Goal: Task Accomplishment & Management: Complete application form

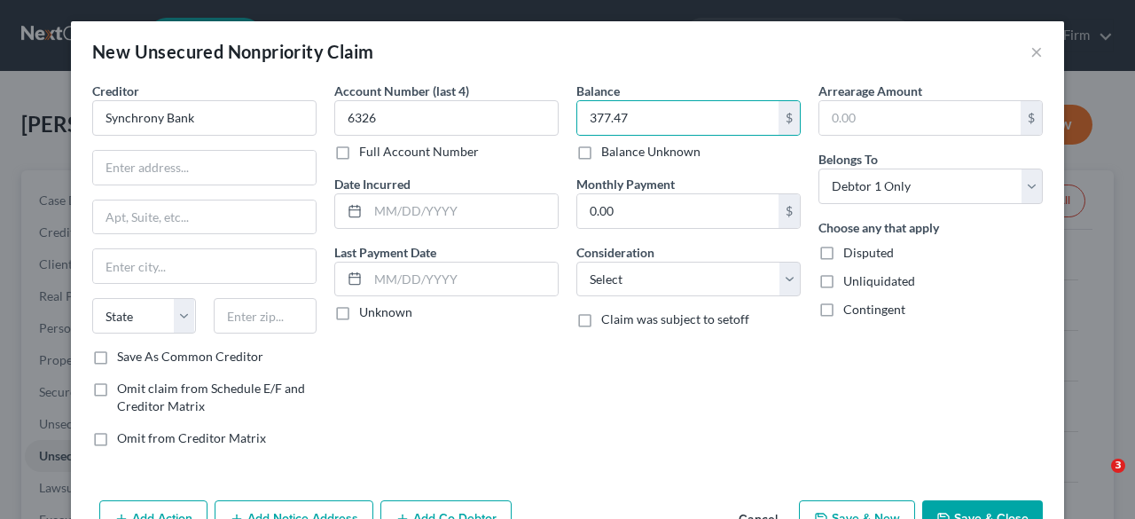
select select "0"
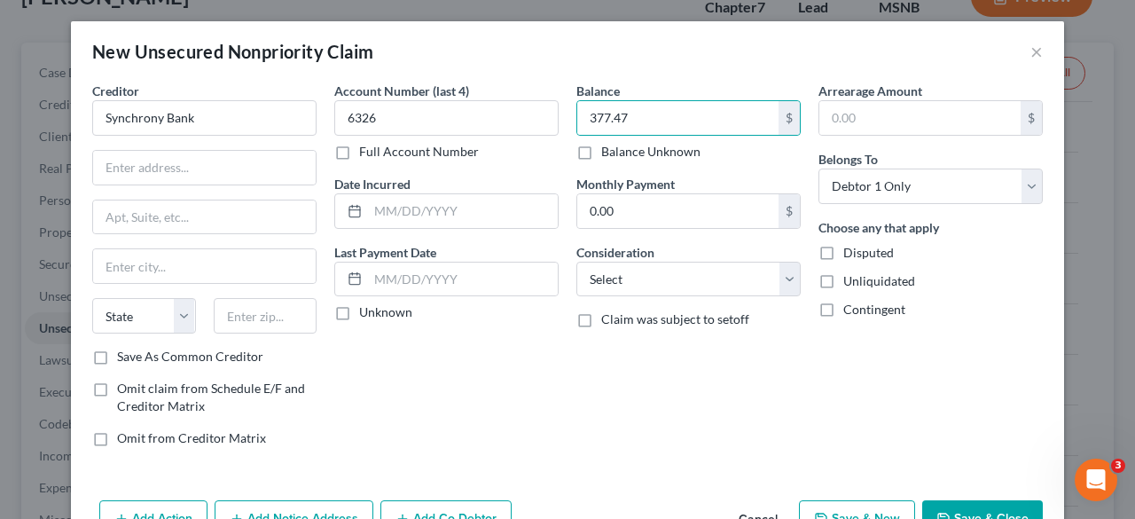
click at [780, 438] on div "Balance 377.47 $ Balance Unknown Balance Undetermined 377.47 $ Balance Unknown …" at bounding box center [689, 272] width 242 height 380
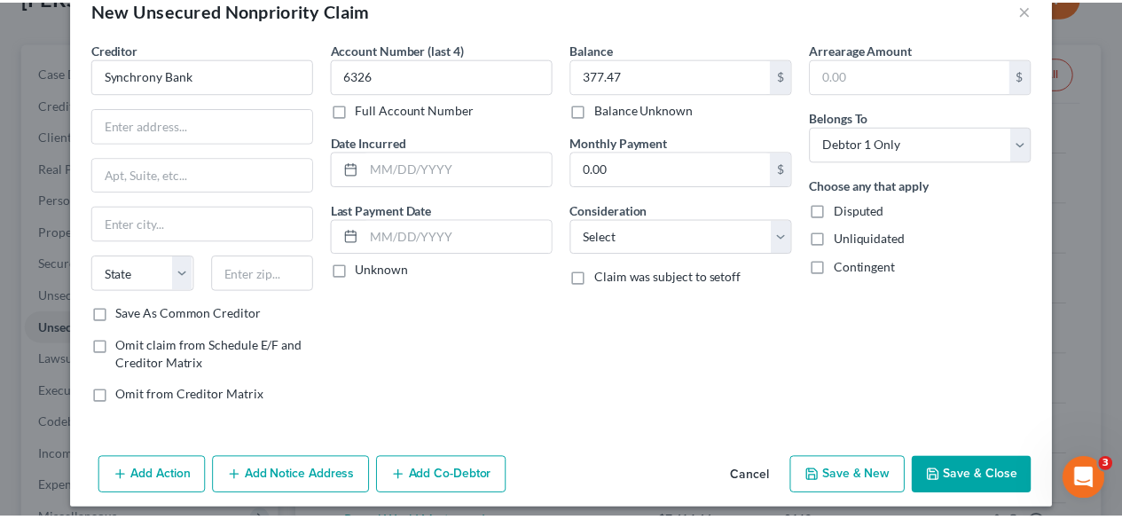
scroll to position [44, 0]
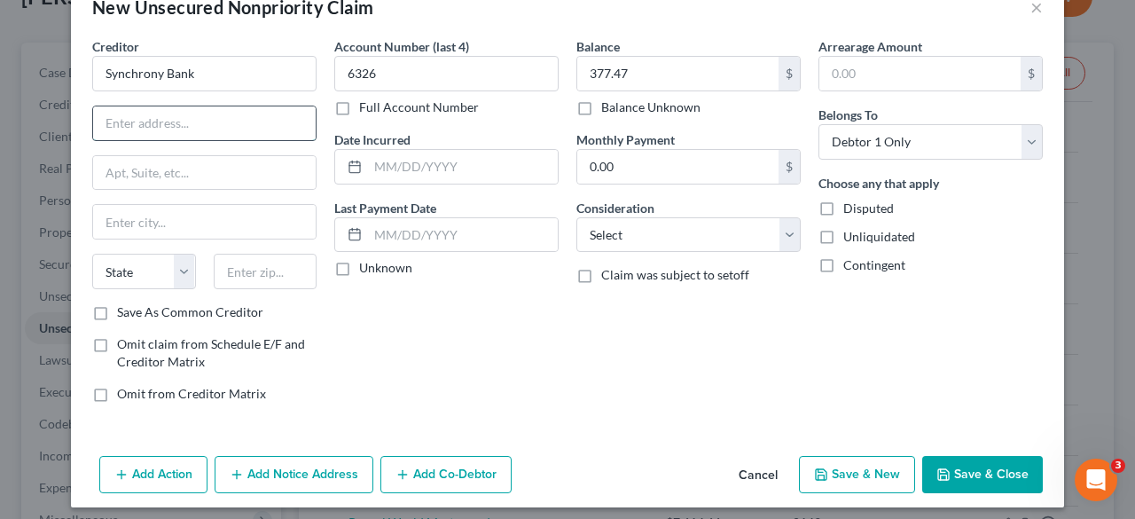
click at [190, 123] on input "text" at bounding box center [204, 123] width 223 height 34
type input "P.O. Box 530940"
click at [242, 269] on input "text" at bounding box center [266, 271] width 104 height 35
type input "30553"
click at [117, 313] on label "Save As Common Creditor" at bounding box center [190, 312] width 146 height 18
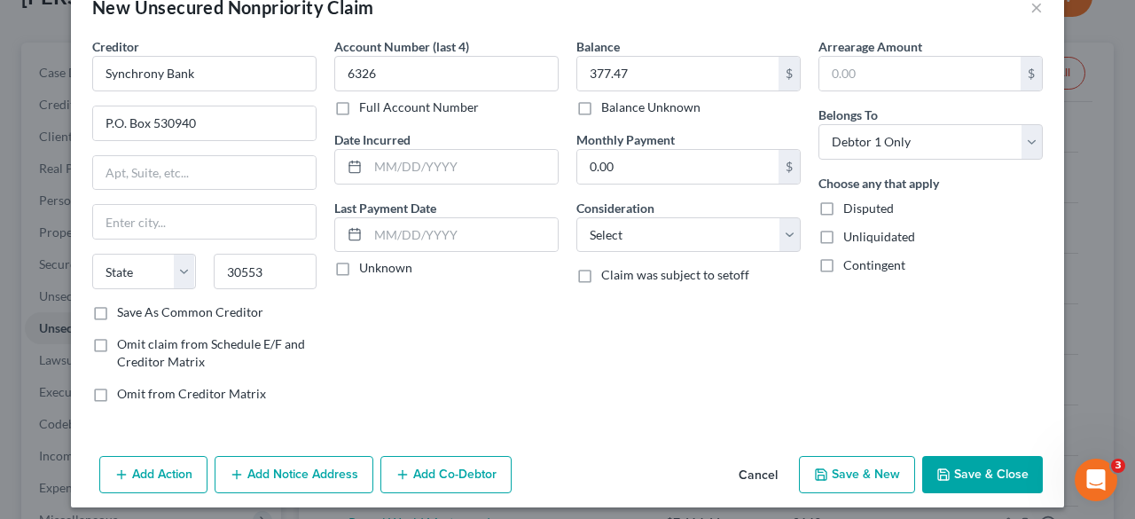
click at [124, 313] on input "Save As Common Creditor" at bounding box center [130, 309] width 12 height 12
checkbox input "true"
drag, startPoint x: 628, startPoint y: 363, endPoint x: 617, endPoint y: 356, distance: 12.8
click at [626, 361] on div "Balance 377.47 $ Balance Unknown Balance Undetermined 377.47 $ Balance Unknown …" at bounding box center [689, 227] width 242 height 380
click at [615, 377] on div "Balance 377.47 $ Balance Unknown Balance Undetermined 377.47 $ Balance Unknown …" at bounding box center [689, 227] width 242 height 380
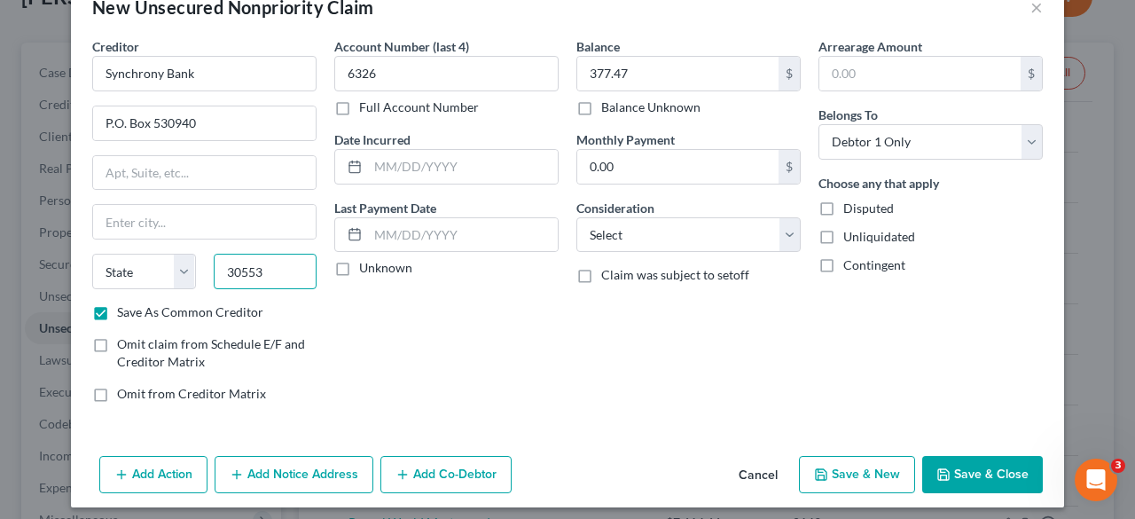
type input "[PERSON_NAME]"
select select "10"
click at [270, 284] on input "30553" at bounding box center [266, 271] width 104 height 35
click at [516, 357] on div "Account Number (last 4) 6326 Full Account Number Date Incurred Last Payment Dat…" at bounding box center [446, 227] width 242 height 380
click at [274, 281] on input "30553" at bounding box center [266, 271] width 104 height 35
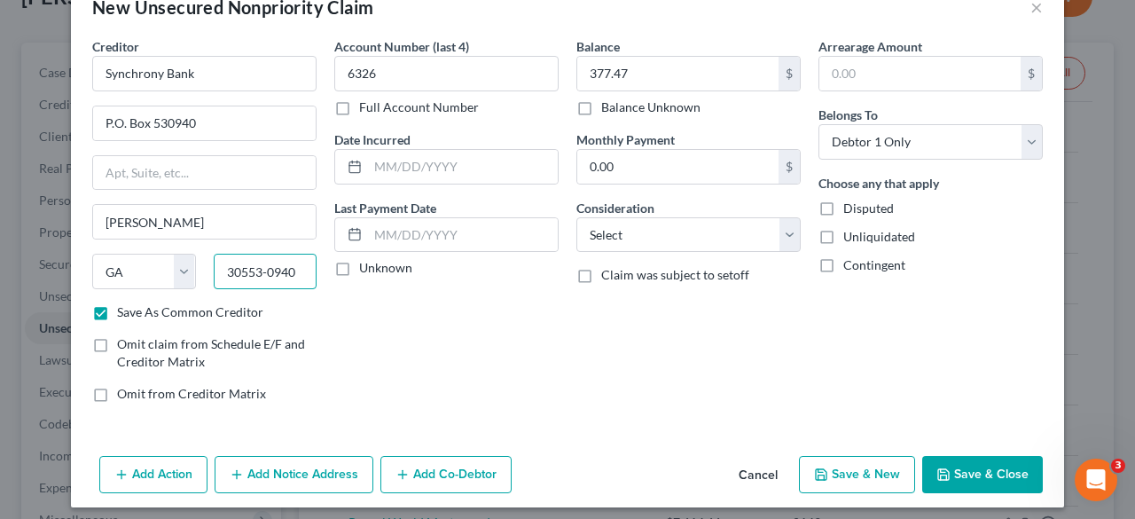
type input "30553-0940"
click at [366, 339] on div "Account Number (last 4) 6326 Full Account Number Date Incurred Last Payment Dat…" at bounding box center [446, 227] width 242 height 380
drag, startPoint x: 204, startPoint y: 225, endPoint x: 27, endPoint y: 210, distance: 178.0
click at [27, 212] on div "New Unsecured Nonpriority Claim × Creditor * Synchrony Bank P.O. Box 530940 [PE…" at bounding box center [567, 259] width 1135 height 519
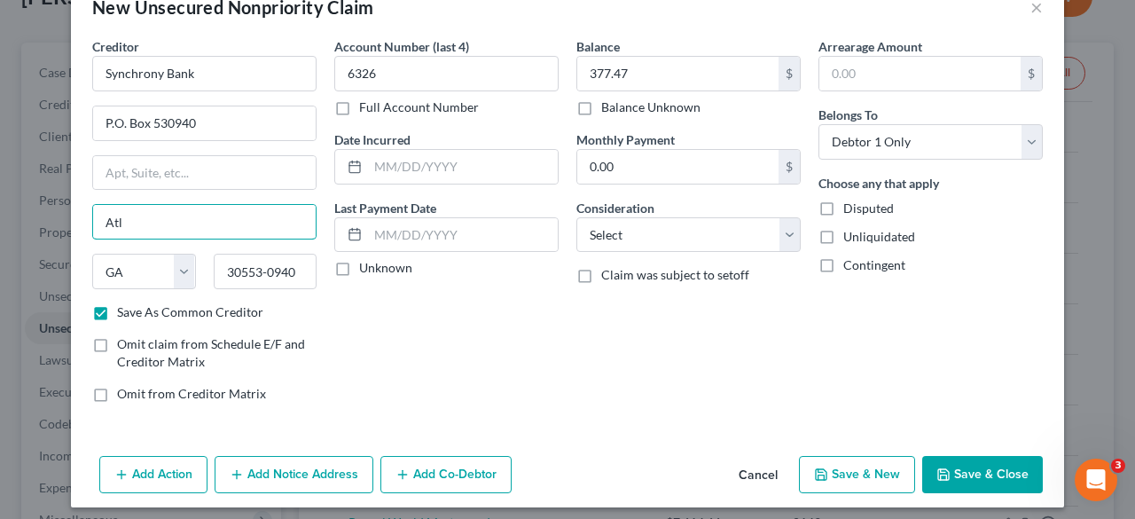
type input "[GEOGRAPHIC_DATA]"
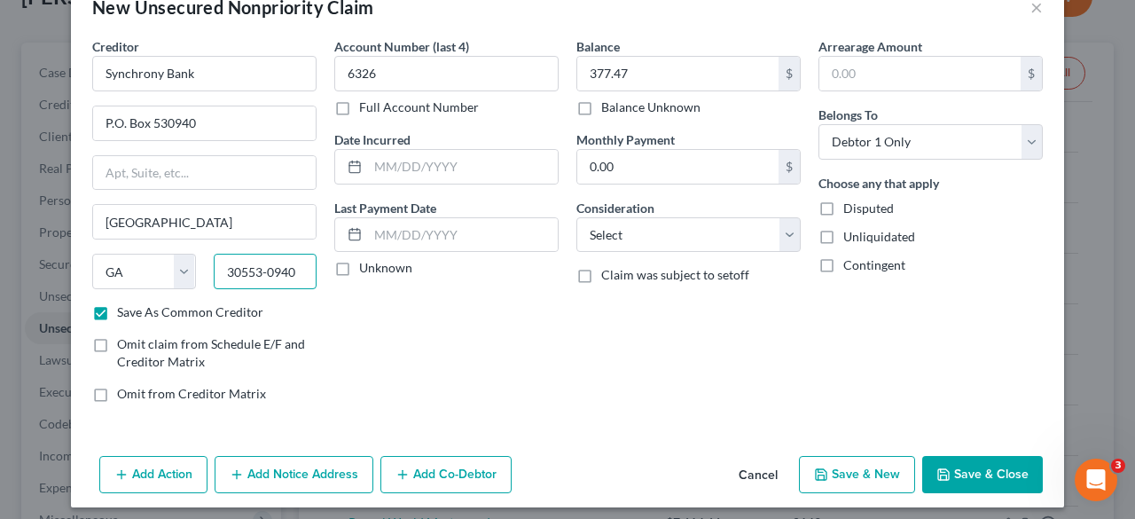
drag, startPoint x: 292, startPoint y: 269, endPoint x: 197, endPoint y: 270, distance: 94.9
click at [205, 270] on div "30553-0940" at bounding box center [266, 271] width 122 height 35
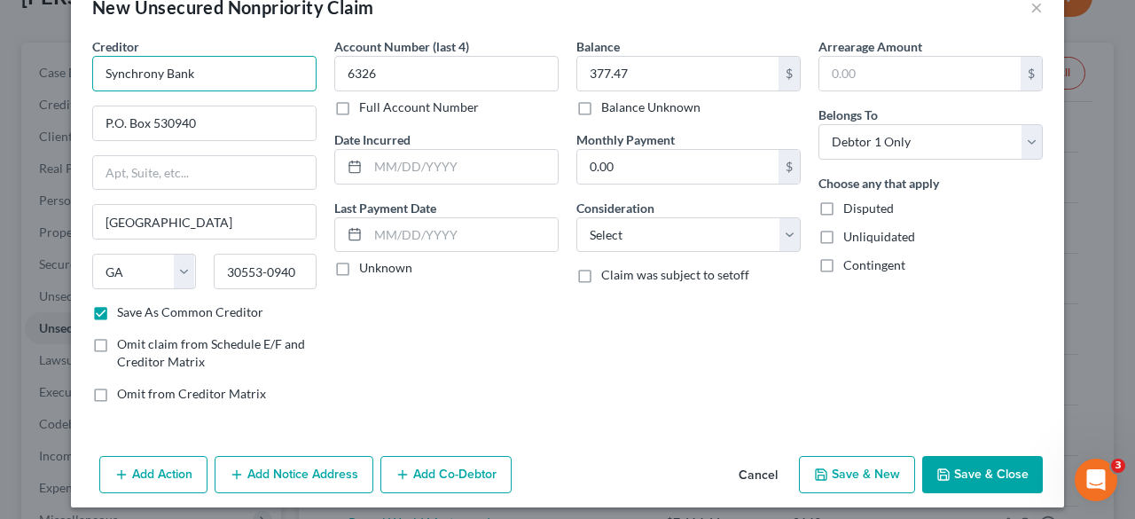
drag, startPoint x: 215, startPoint y: 74, endPoint x: 62, endPoint y: 76, distance: 152.6
click at [62, 76] on div "New Unsecured Nonpriority Claim × Creditor * Synchrony Bank P.O. Box 530940 [GE…" at bounding box center [567, 259] width 1135 height 519
drag, startPoint x: 215, startPoint y: 112, endPoint x: 40, endPoint y: 126, distance: 175.3
click at [40, 125] on div "New Unsecured Nonpriority Claim × Creditor * Synchrony Bank P.O. Box 530940 [GE…" at bounding box center [567, 259] width 1135 height 519
paste input "[STREET_ADDRESS]"
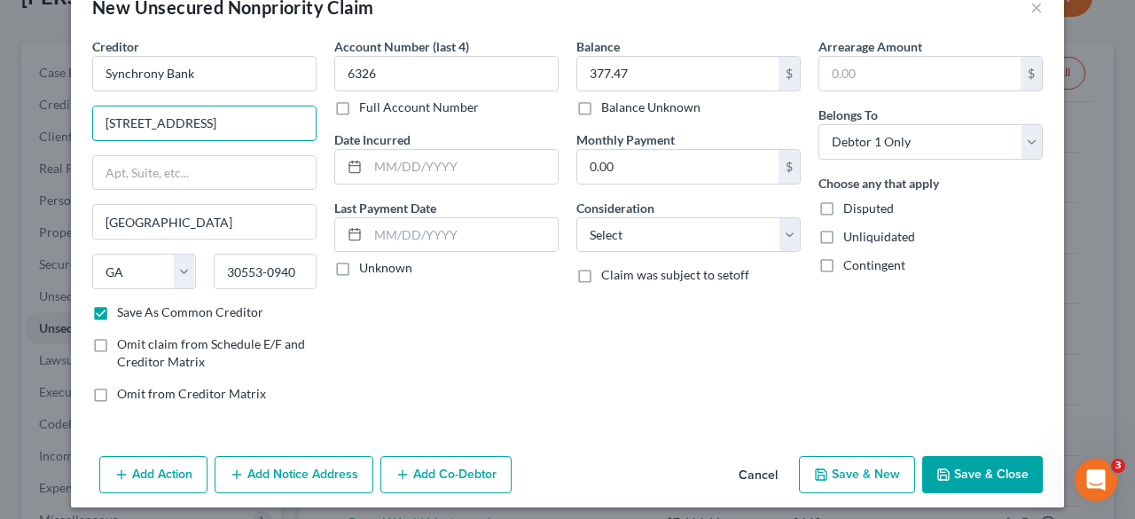
type input "[STREET_ADDRESS]"
drag, startPoint x: 293, startPoint y: 265, endPoint x: 220, endPoint y: 268, distance: 72.8
click at [220, 268] on input "30553-0940" at bounding box center [266, 271] width 104 height 35
paste input "06902"
type input "06902"
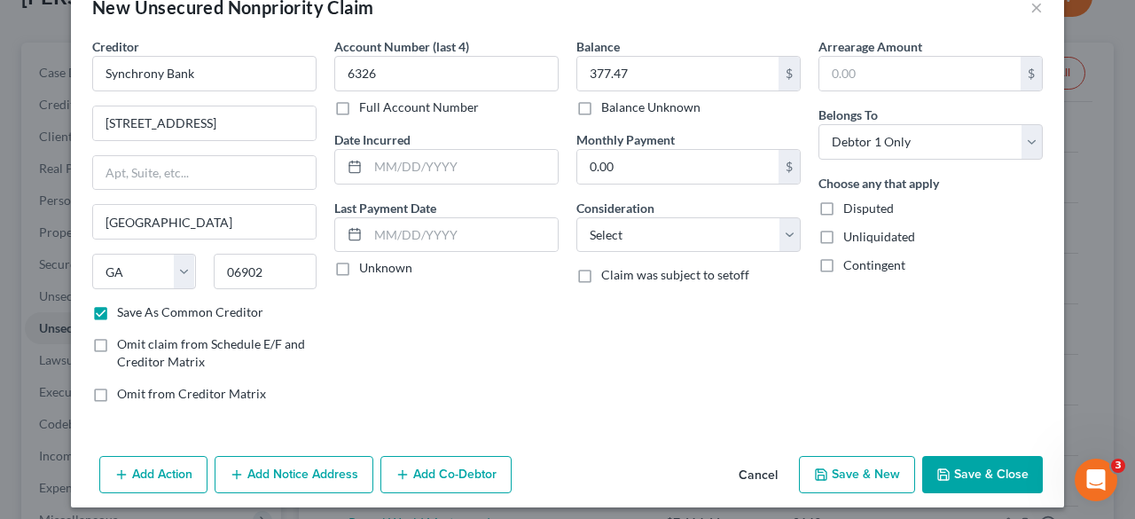
click at [495, 358] on div "Account Number (last 4) 6326 Full Account Number Date Incurred Last Payment Dat…" at bounding box center [446, 227] width 242 height 380
type input "[GEOGRAPHIC_DATA]"
select select "6"
click at [948, 465] on button "Save & Close" at bounding box center [982, 474] width 121 height 37
checkbox input "false"
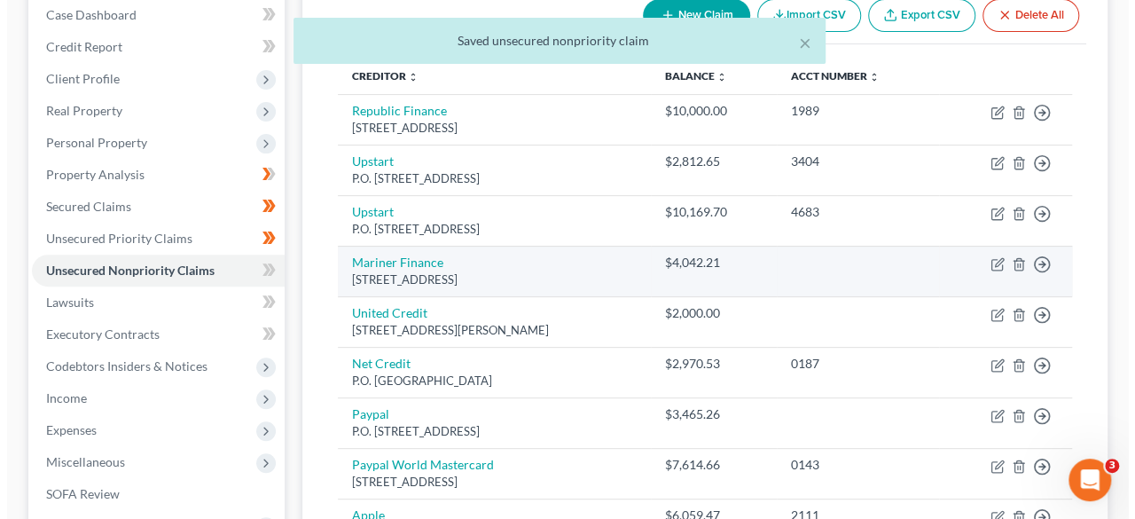
scroll to position [0, 0]
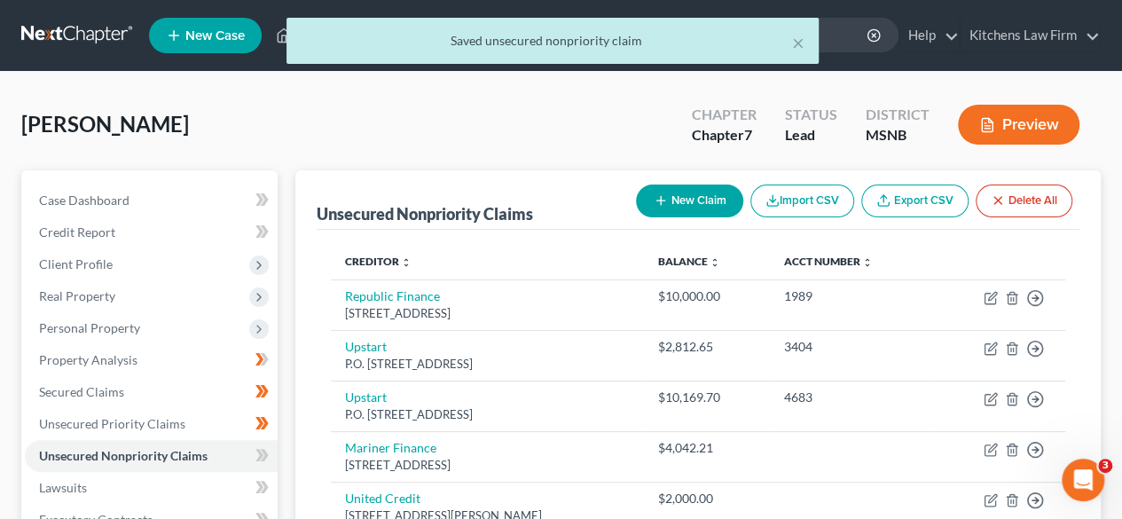
click at [673, 200] on button "New Claim" at bounding box center [689, 200] width 107 height 33
select select "0"
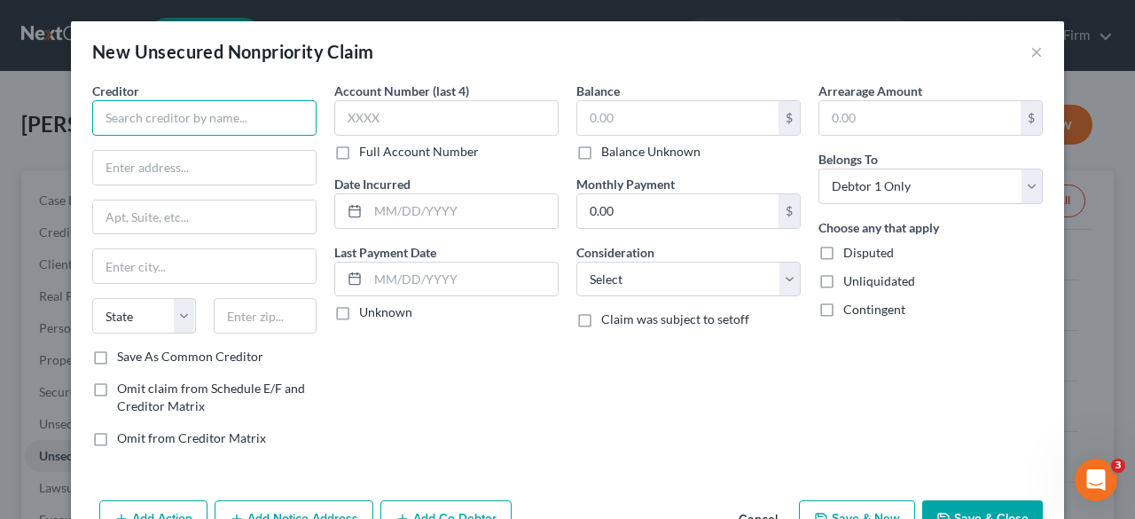
click at [183, 120] on input "text" at bounding box center [204, 117] width 224 height 35
type input "[PERSON_NAME] MC"
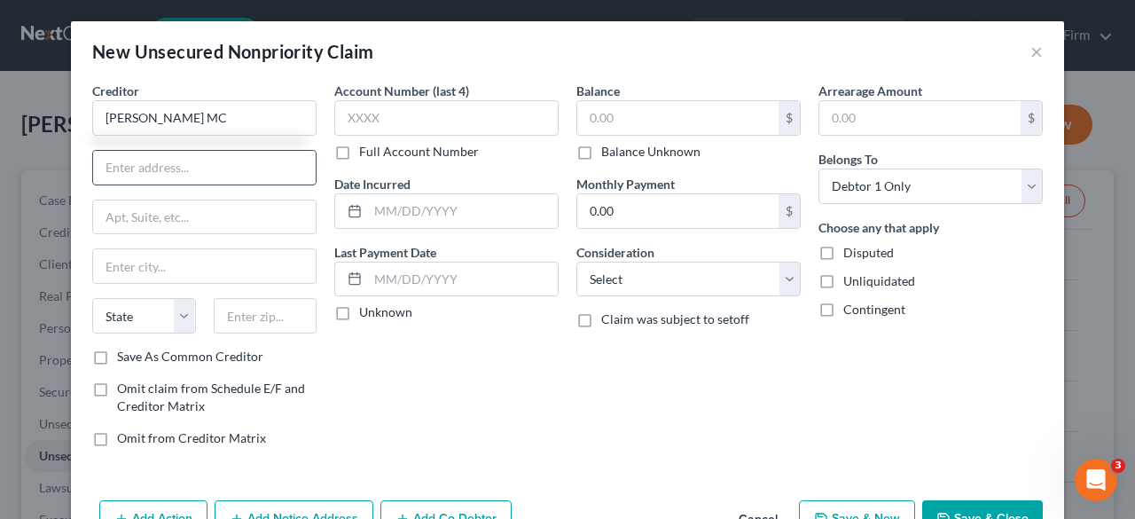
click at [172, 166] on input "text" at bounding box center [204, 168] width 223 height 34
type input "O"
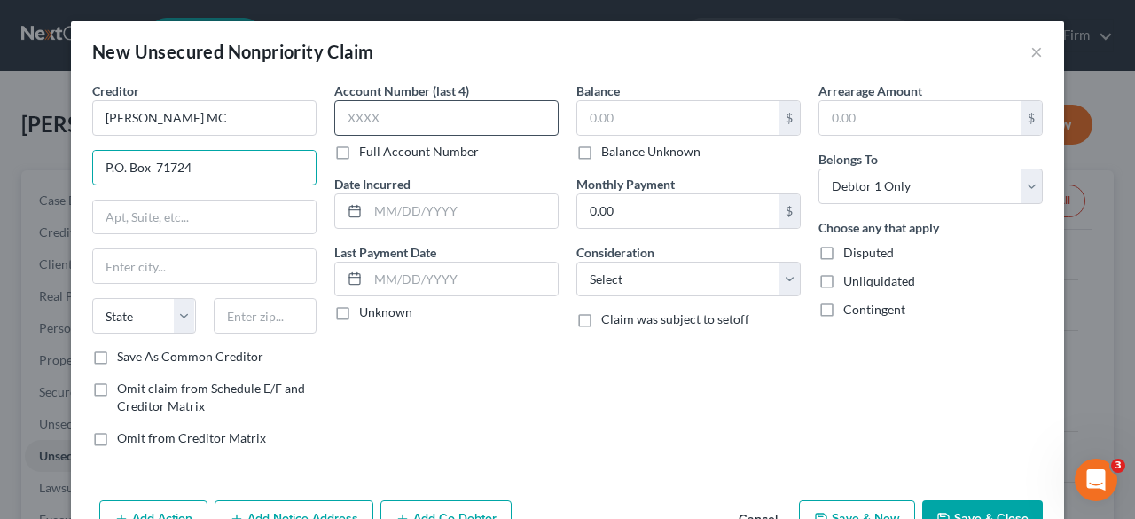
type input "P.O. Box 71724"
click at [419, 107] on input "text" at bounding box center [446, 117] width 224 height 35
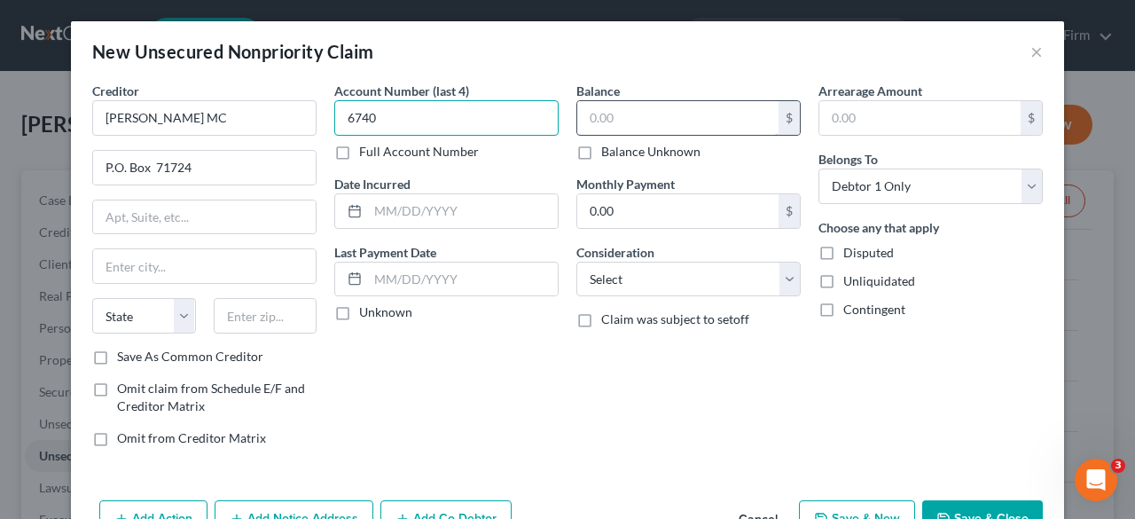
type input "6740"
click at [611, 129] on input "text" at bounding box center [677, 118] width 201 height 34
type input "326.73"
click at [823, 377] on div "Arrearage Amount $ Belongs To * Select Debtor 1 Only Debtor 2 Only Debtor 1 And…" at bounding box center [931, 272] width 242 height 380
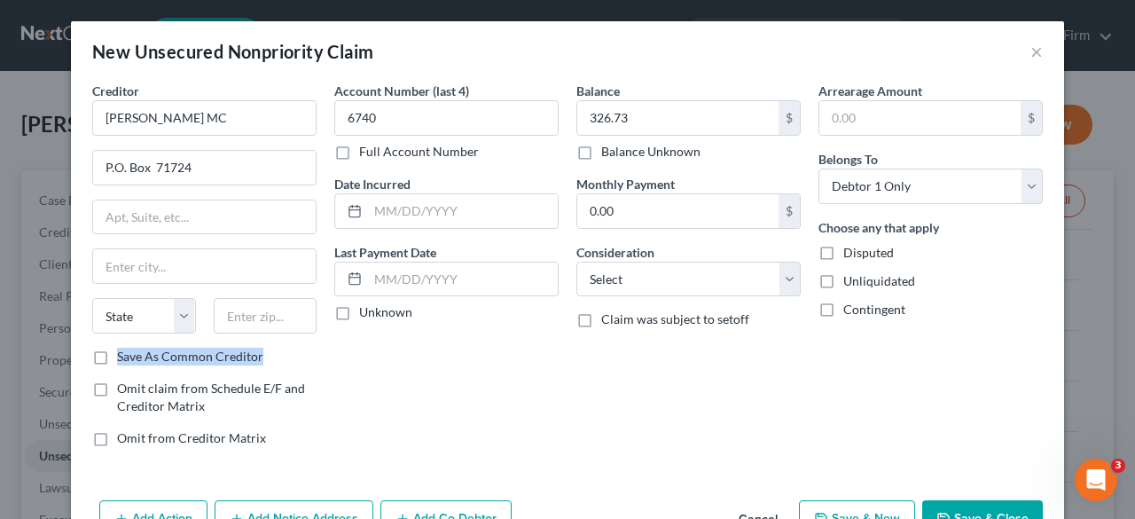
click at [117, 357] on label "Save As Common Creditor" at bounding box center [190, 357] width 146 height 18
click at [117, 349] on label "Save As Common Creditor" at bounding box center [190, 357] width 146 height 18
click at [124, 349] on input "Save As Common Creditor" at bounding box center [130, 354] width 12 height 12
checkbox input "true"
click at [222, 318] on input "text" at bounding box center [266, 315] width 104 height 35
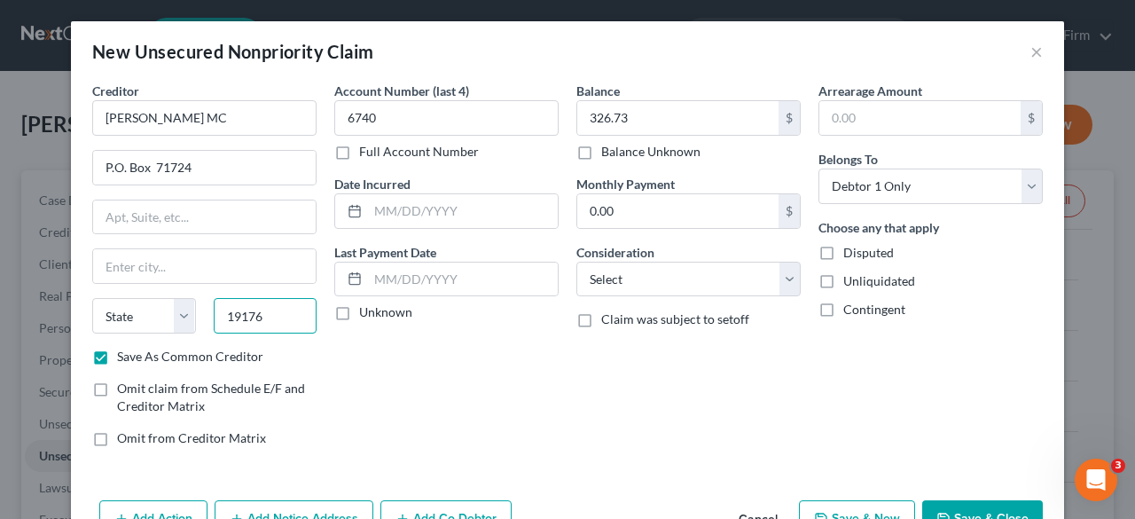
type input "19176"
click at [418, 357] on div "Account Number (last 4) 6740 Full Account Number Date Incurred Last Payment Dat…" at bounding box center [446, 272] width 242 height 380
click at [255, 325] on input "19176" at bounding box center [266, 315] width 104 height 35
click at [330, 379] on div "Account Number (last 4) 6740 Full Account Number Date Incurred Last Payment Dat…" at bounding box center [446, 272] width 242 height 380
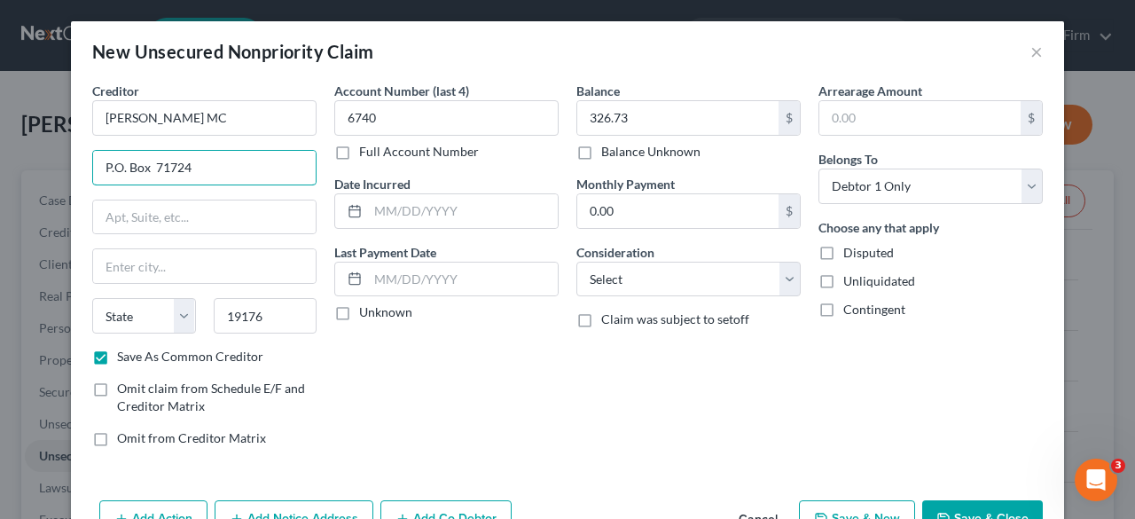
drag, startPoint x: 199, startPoint y: 164, endPoint x: 73, endPoint y: 151, distance: 126.6
click at [73, 152] on div "Creditor * [PERSON_NAME] MC P.O. Box 71724 State [US_STATE] AK AR AZ CA CO CT D…" at bounding box center [567, 288] width 993 height 412
click at [222, 256] on input "text" at bounding box center [204, 266] width 223 height 34
paste input "[GEOGRAPHIC_DATA]"
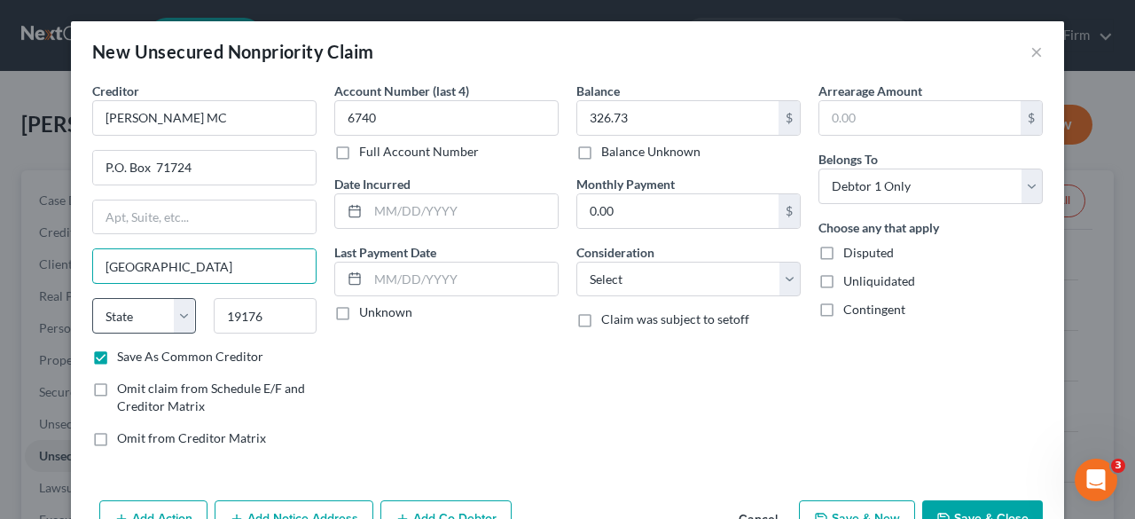
type input "[GEOGRAPHIC_DATA]"
click at [176, 325] on select "State [US_STATE] AK AR AZ CA CO CT DE DC [GEOGRAPHIC_DATA] [GEOGRAPHIC_DATA] GU…" at bounding box center [144, 315] width 104 height 35
select select "39"
click at [92, 298] on select "State [US_STATE] AK AR AZ CA CO CT DE DC [GEOGRAPHIC_DATA] [GEOGRAPHIC_DATA] GU…" at bounding box center [144, 315] width 104 height 35
click at [508, 400] on div "Account Number (last 4) 6740 Full Account Number Date Incurred Last Payment Dat…" at bounding box center [446, 272] width 242 height 380
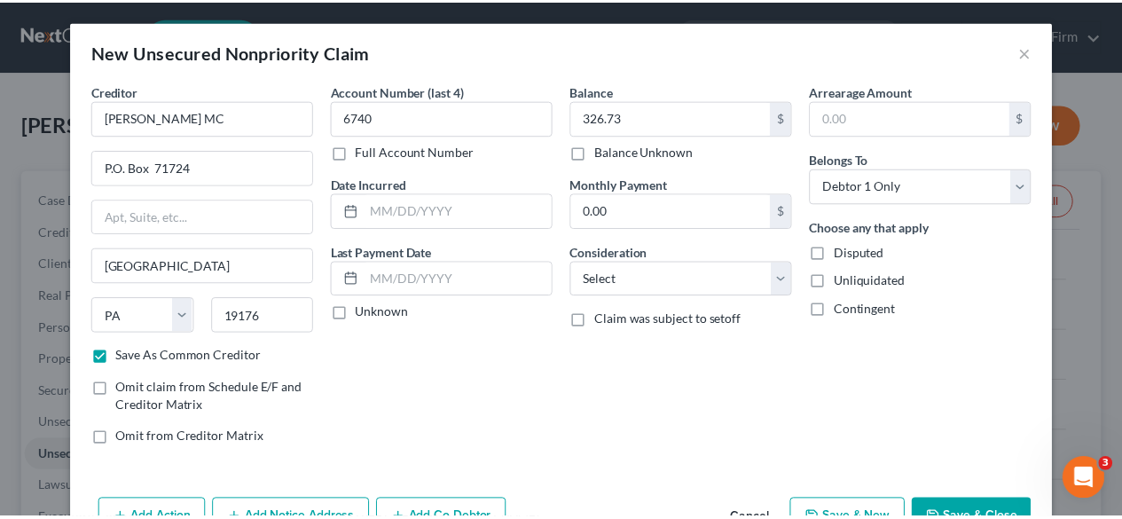
scroll to position [38, 0]
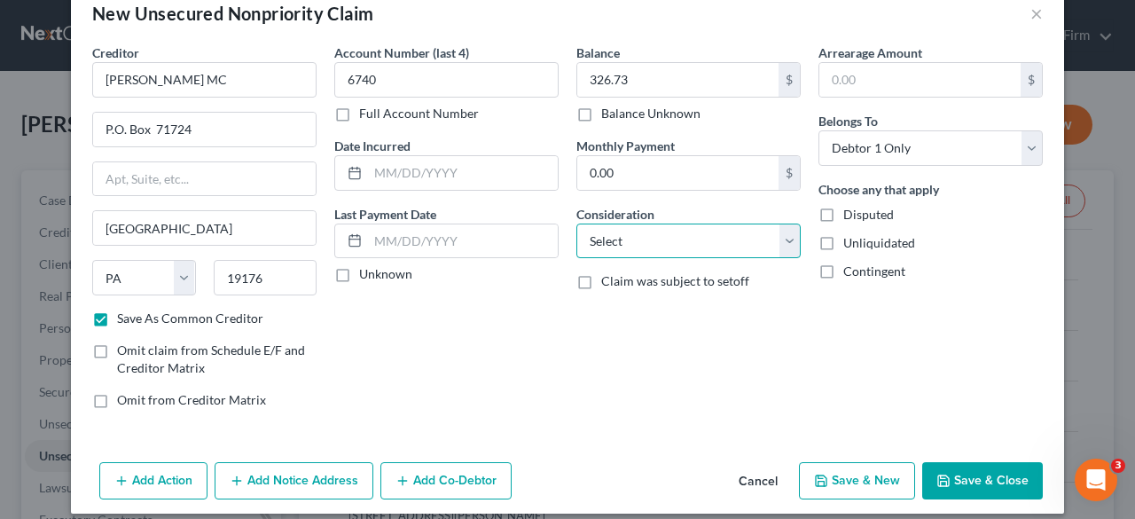
click at [714, 246] on select "Select Cable / Satellite Services Collection Agency Credit Card Debt Debt Couns…" at bounding box center [688, 240] width 224 height 35
select select "2"
click at [576, 223] on select "Select Cable / Satellite Services Collection Agency Credit Card Debt Debt Couns…" at bounding box center [688, 240] width 224 height 35
click at [980, 486] on button "Save & Close" at bounding box center [982, 480] width 121 height 37
checkbox input "false"
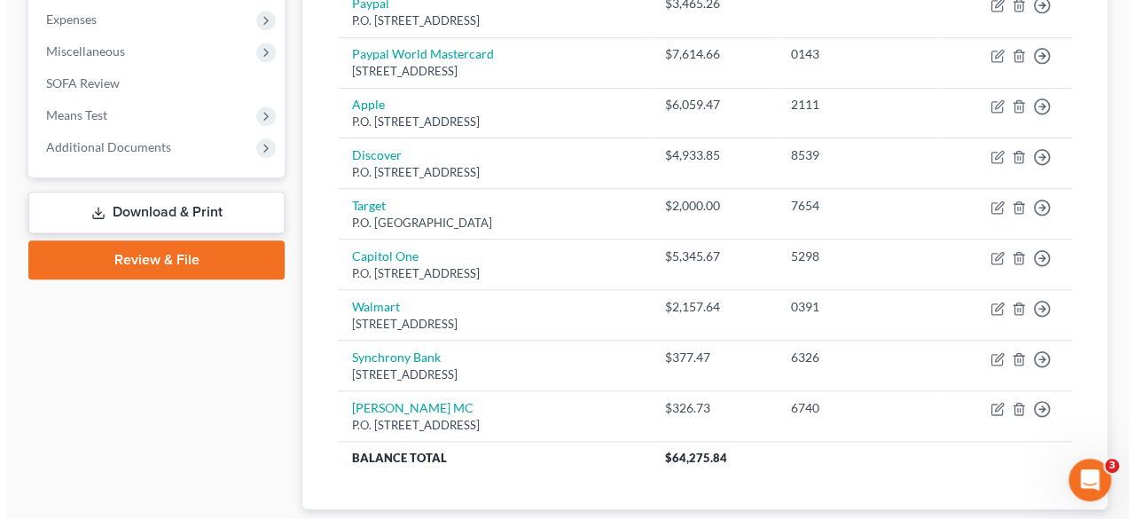
scroll to position [600, 0]
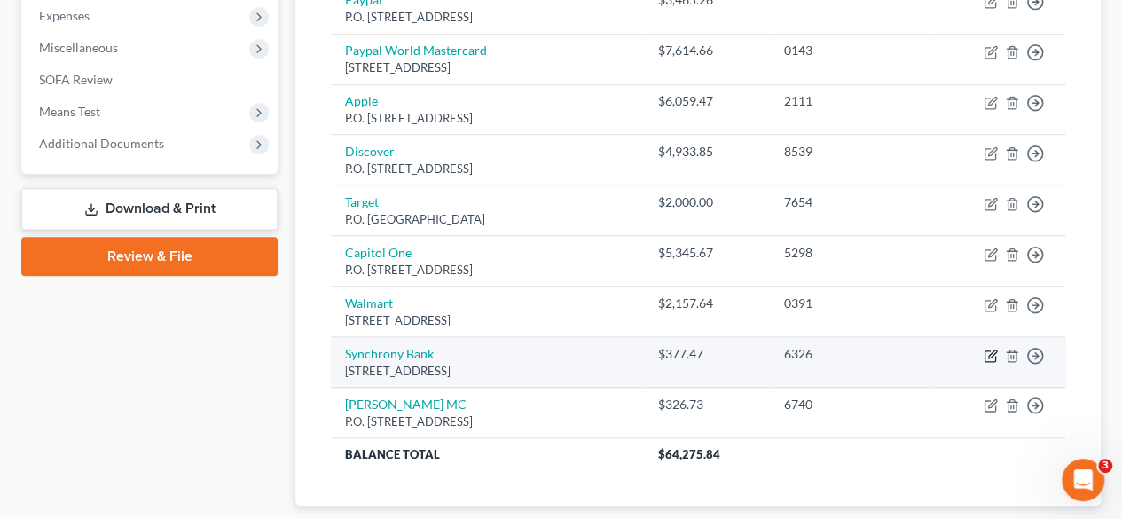
click at [986, 351] on icon "button" at bounding box center [991, 356] width 14 height 14
select select "6"
select select "0"
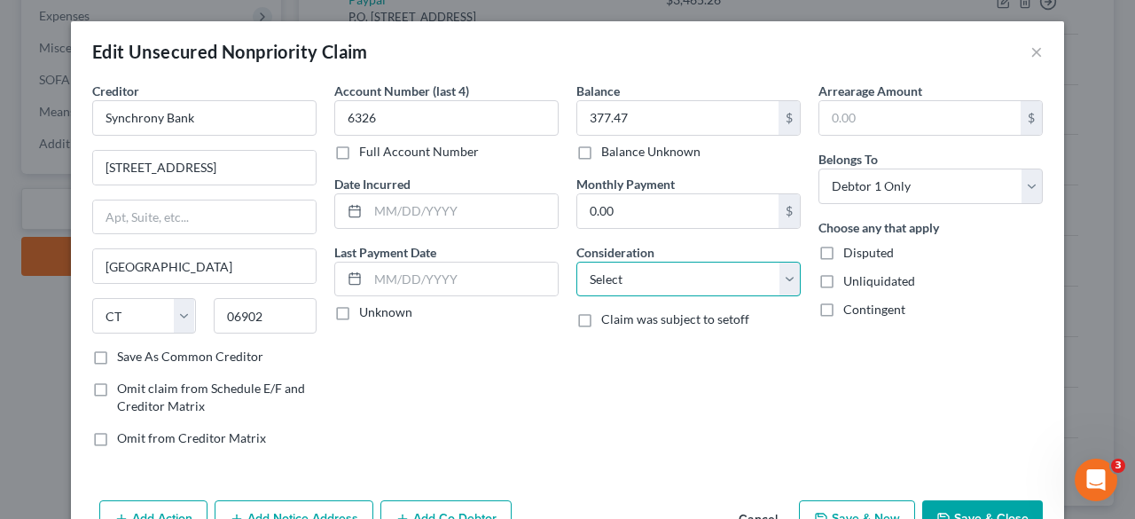
click at [640, 281] on select "Select Cable / Satellite Services Collection Agency Credit Card Debt Debt Couns…" at bounding box center [688, 279] width 224 height 35
select select "2"
click at [576, 262] on select "Select Cable / Satellite Services Collection Agency Credit Card Debt Debt Couns…" at bounding box center [688, 279] width 224 height 35
click at [867, 388] on div "Arrearage Amount $ Belongs To * Select Debtor 1 Only Debtor 2 Only Debtor 1 And…" at bounding box center [931, 272] width 242 height 380
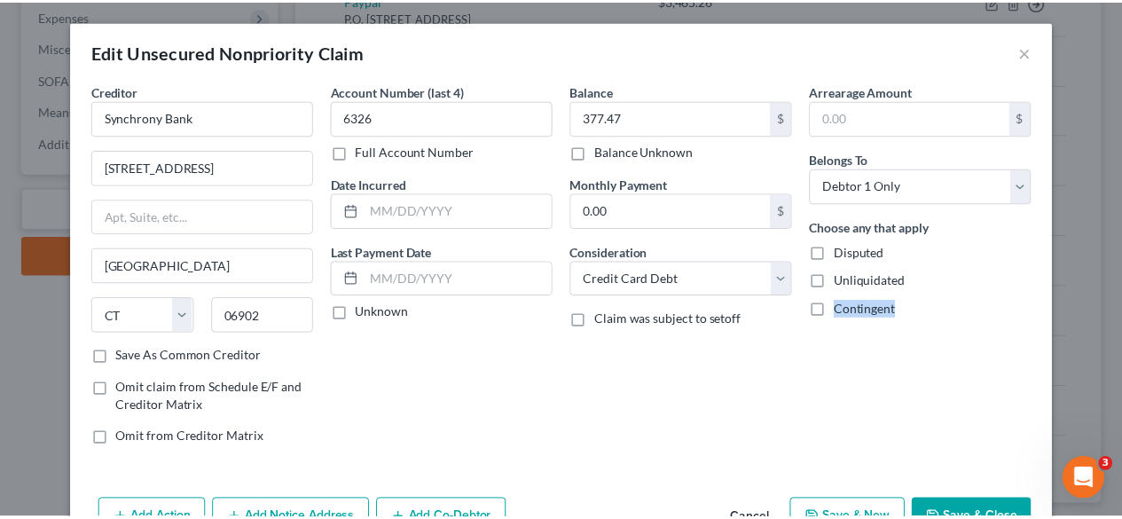
scroll to position [101, 0]
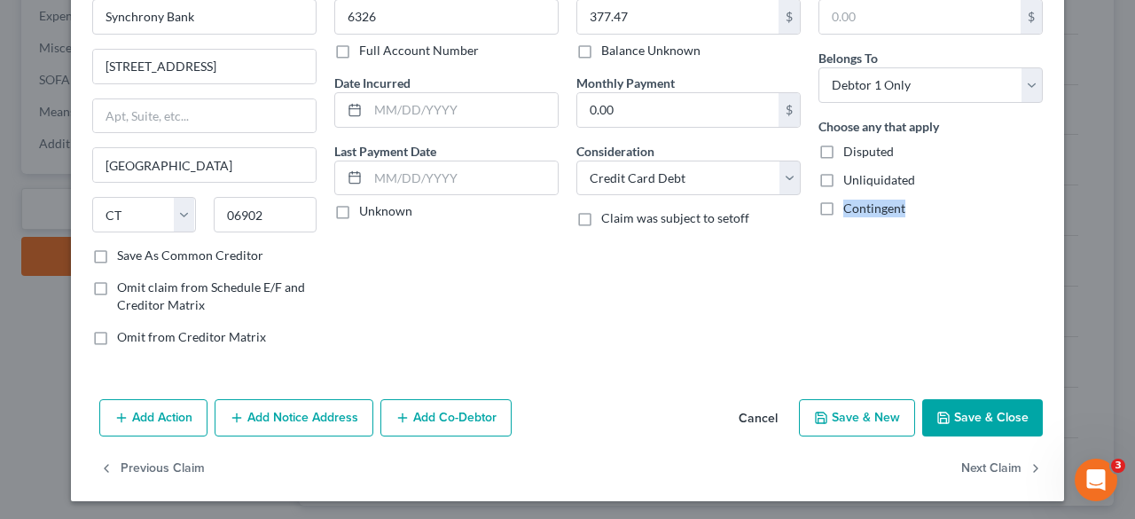
click at [1000, 415] on button "Save & Close" at bounding box center [982, 417] width 121 height 37
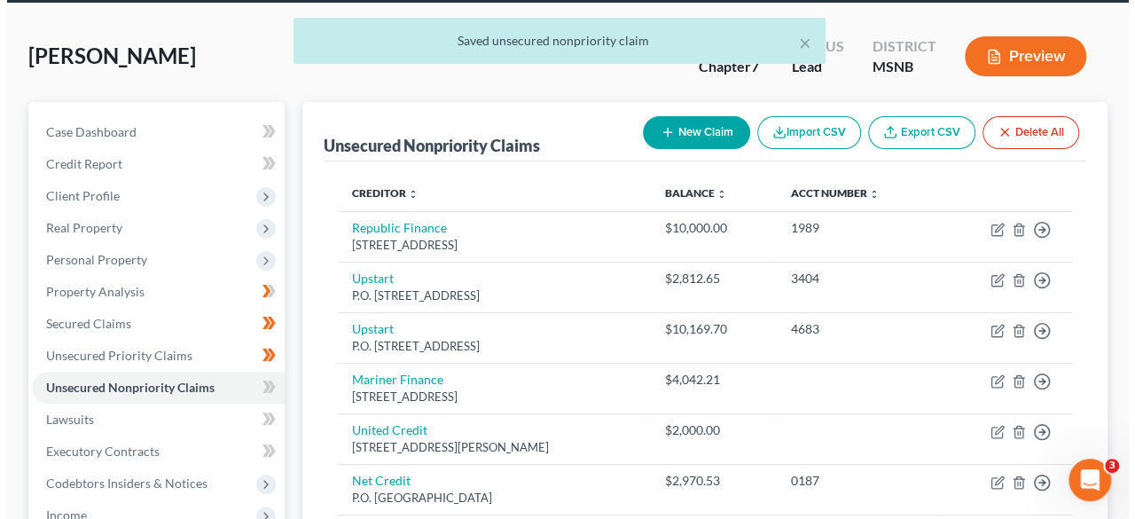
scroll to position [67, 0]
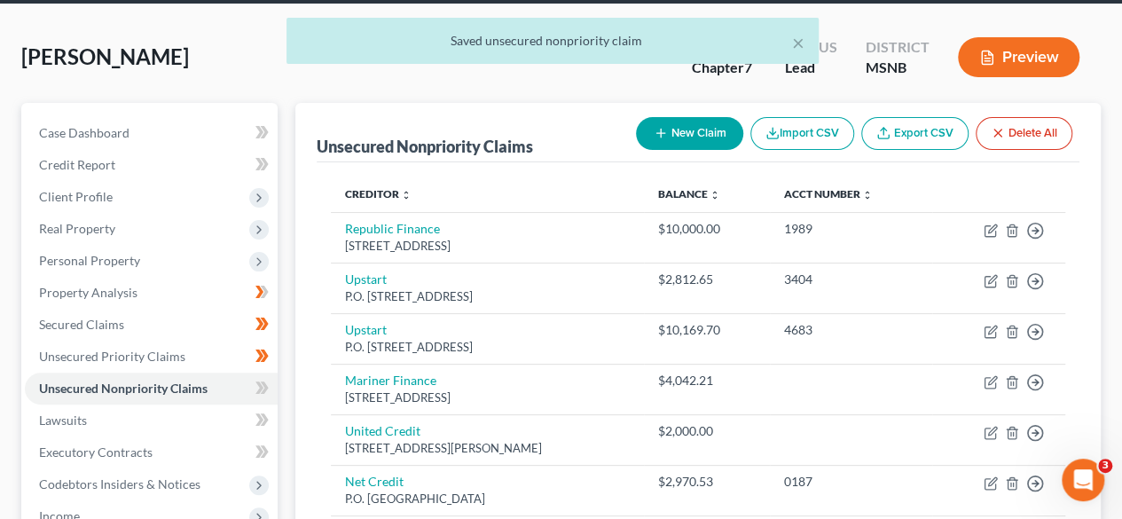
click at [718, 142] on button "New Claim" at bounding box center [689, 133] width 107 height 33
select select "0"
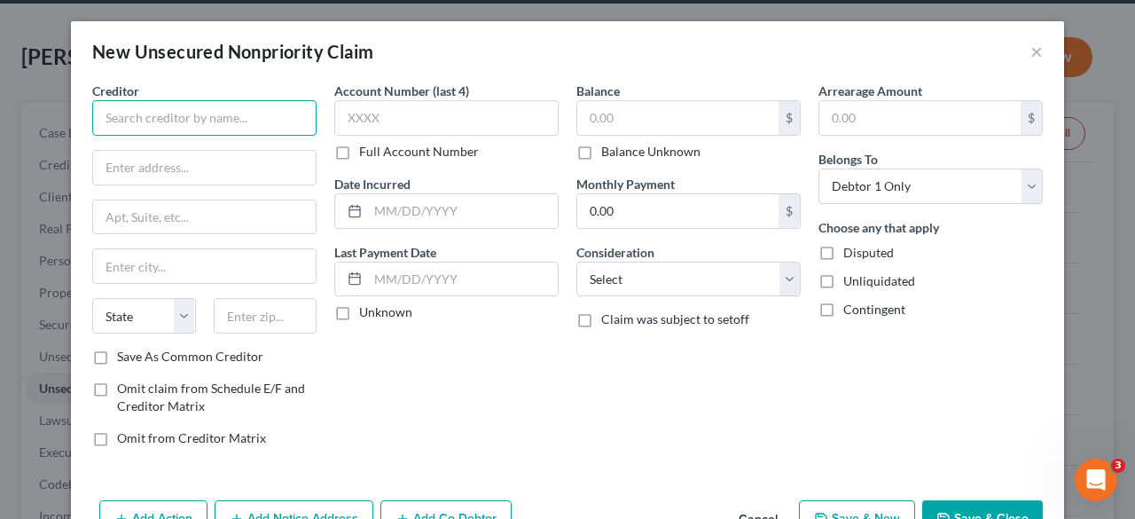
click at [166, 114] on input "text" at bounding box center [204, 117] width 224 height 35
type input "Old Navy"
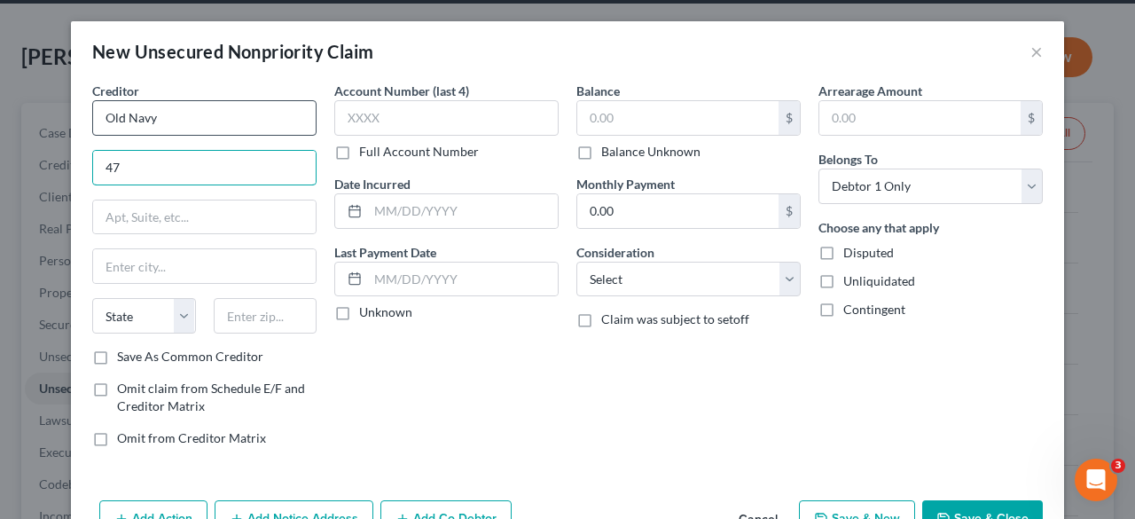
type input "4"
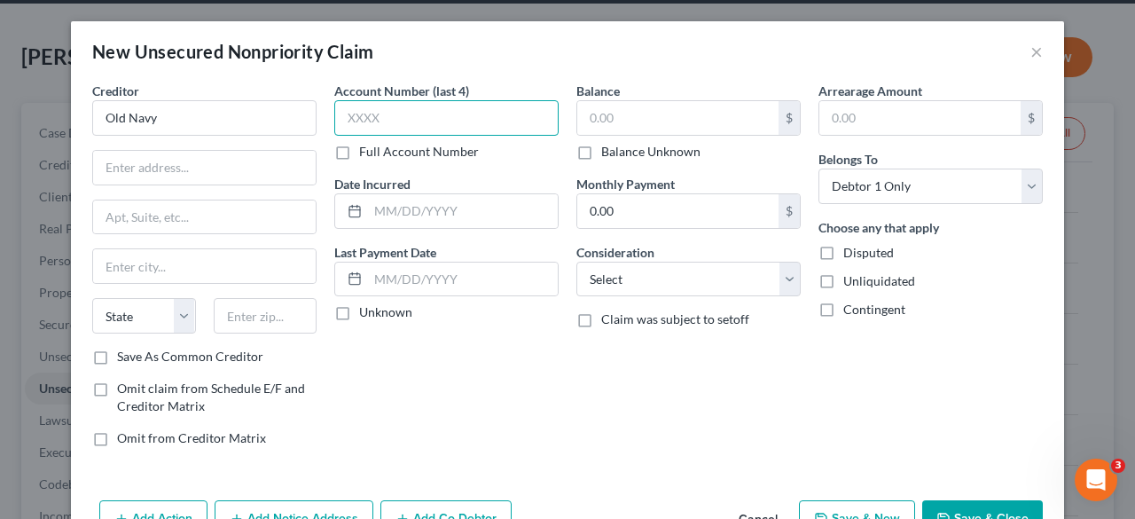
click at [417, 120] on input "text" at bounding box center [446, 117] width 224 height 35
type input "4771"
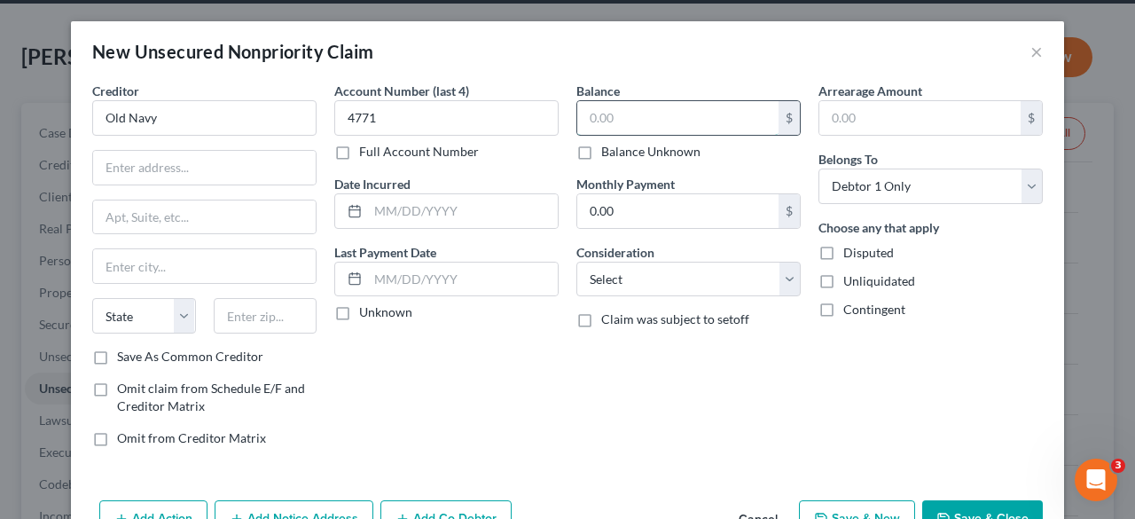
click at [690, 125] on input "text" at bounding box center [677, 118] width 201 height 34
type input "466"
click at [259, 168] on input "text" at bounding box center [204, 168] width 223 height 34
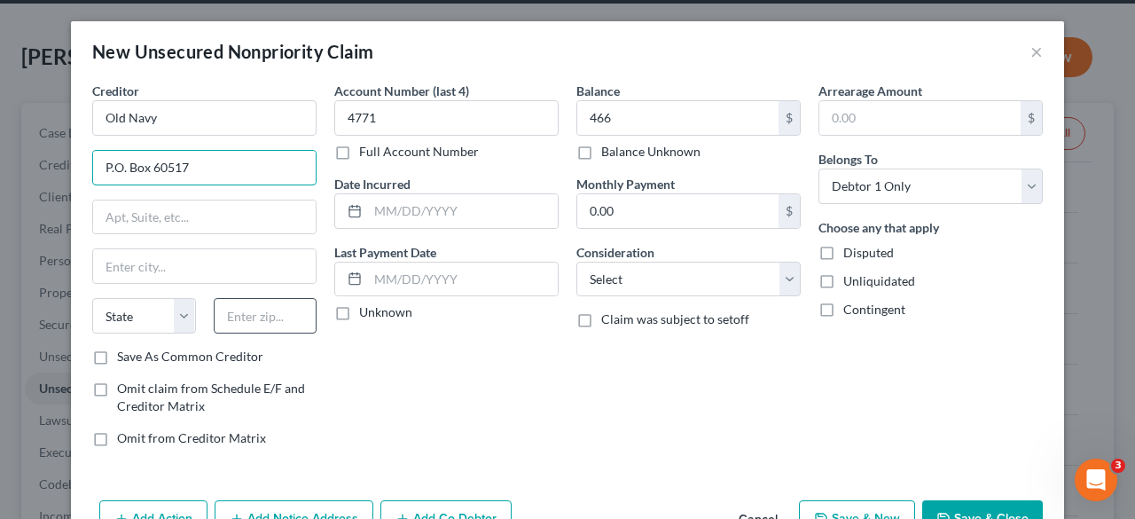
type input "P.O. Box 60517"
click at [239, 311] on input "text" at bounding box center [266, 315] width 104 height 35
type input "91716"
click at [395, 360] on div "Account Number (last 4) 4771 Full Account Number Date Incurred Last Payment Dat…" at bounding box center [446, 272] width 242 height 380
click at [325, 350] on div "Account Number (last 4) 4771 Full Account Number Date Incurred Last Payment Dat…" at bounding box center [446, 272] width 242 height 380
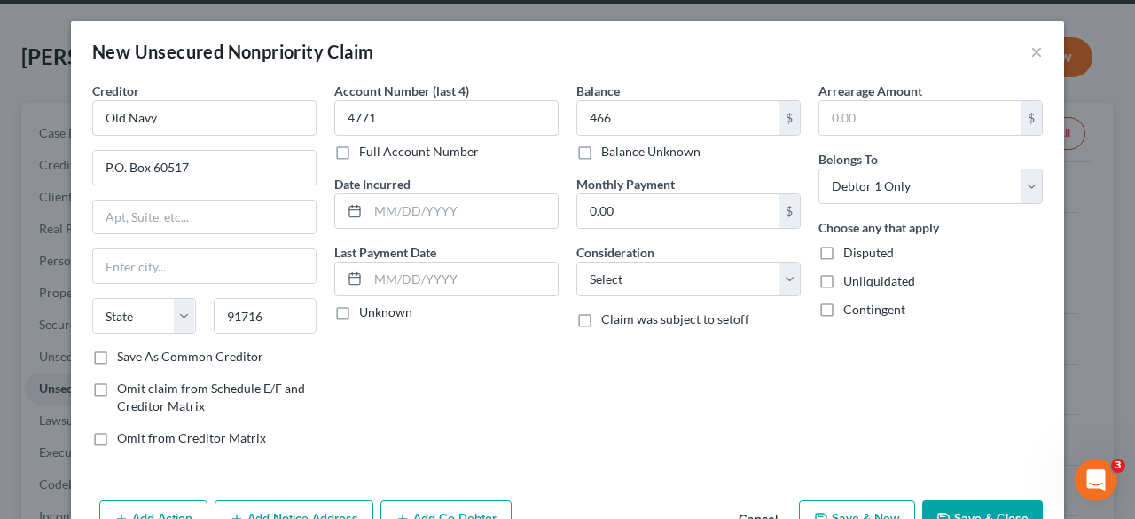
type input "City Of Industry"
select select "4"
click at [117, 357] on label "Save As Common Creditor" at bounding box center [190, 357] width 146 height 18
click at [124, 357] on input "Save As Common Creditor" at bounding box center [130, 354] width 12 height 12
checkbox input "true"
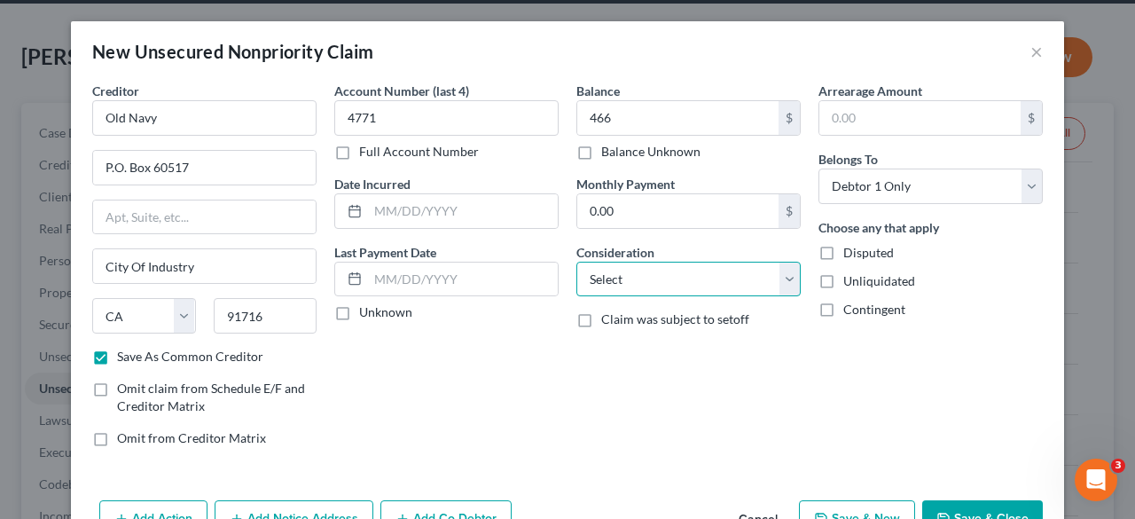
click at [641, 280] on select "Select Cable / Satellite Services Collection Agency Credit Card Debt Debt Couns…" at bounding box center [688, 279] width 224 height 35
click at [576, 262] on select "Select Cable / Satellite Services Collection Agency Credit Card Debt Debt Couns…" at bounding box center [688, 279] width 224 height 35
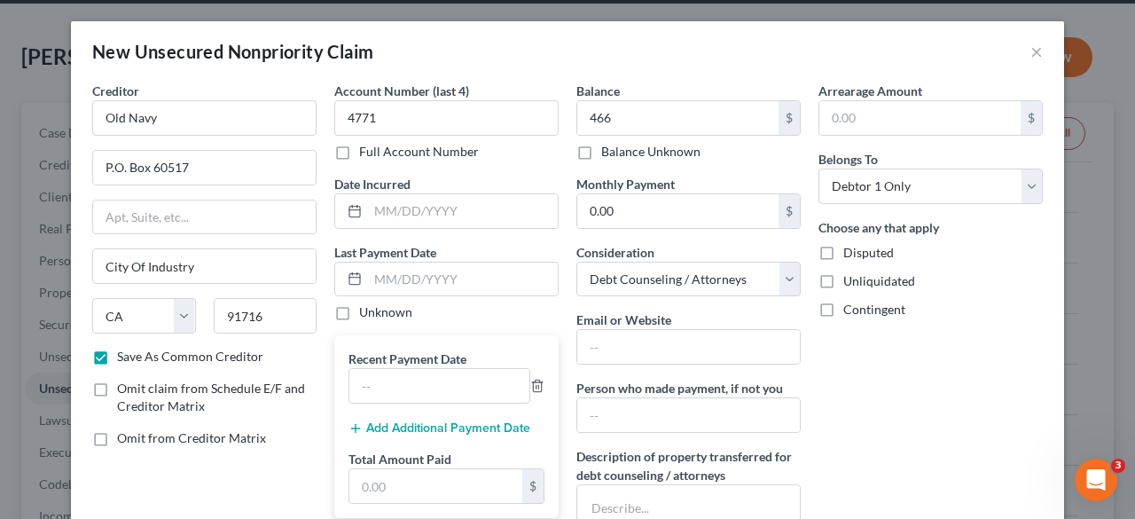
click at [722, 256] on div "Consideration Select Cable / Satellite Services Collection Agency Credit Card D…" at bounding box center [688, 270] width 224 height 54
click at [723, 278] on select "Select Cable / Satellite Services Collection Agency Credit Card Debt Debt Couns…" at bounding box center [688, 279] width 224 height 35
select select "2"
click at [576, 262] on select "Select Cable / Satellite Services Collection Agency Credit Card Debt Debt Couns…" at bounding box center [688, 279] width 224 height 35
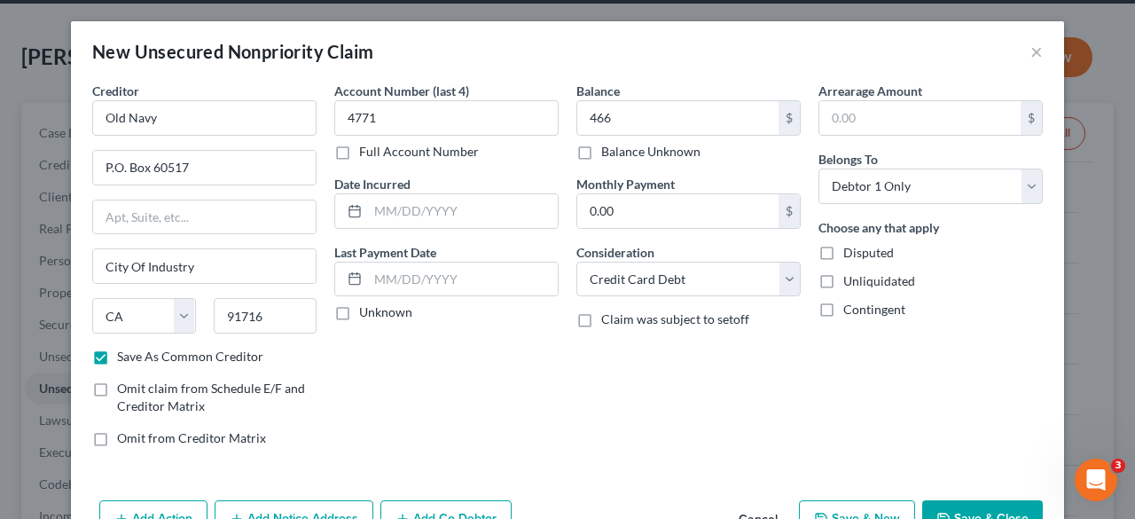
click at [846, 419] on div "Arrearage Amount $ Belongs To * Select Debtor 1 Only Debtor 2 Only Debtor 1 And…" at bounding box center [931, 272] width 242 height 380
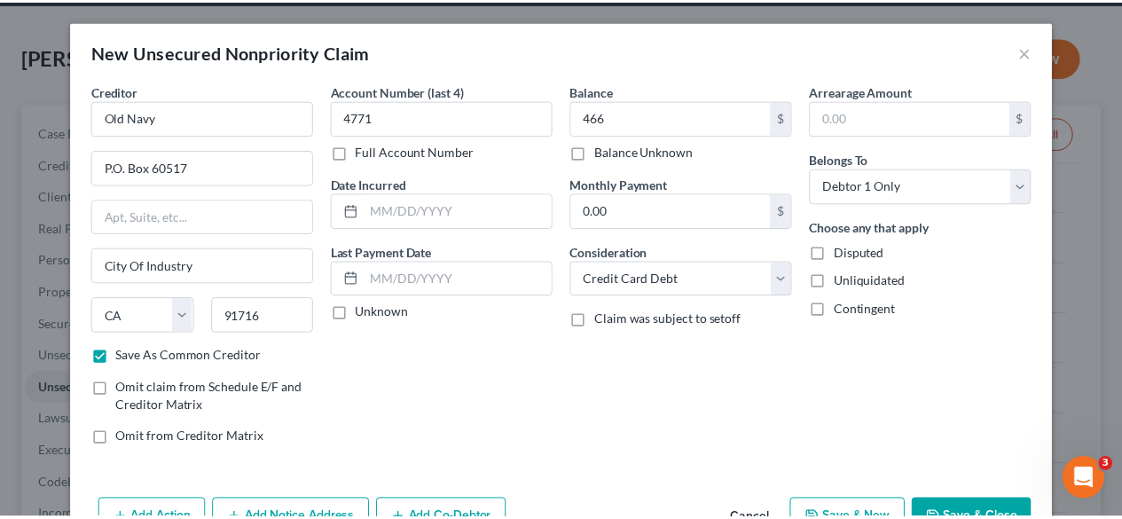
scroll to position [50, 0]
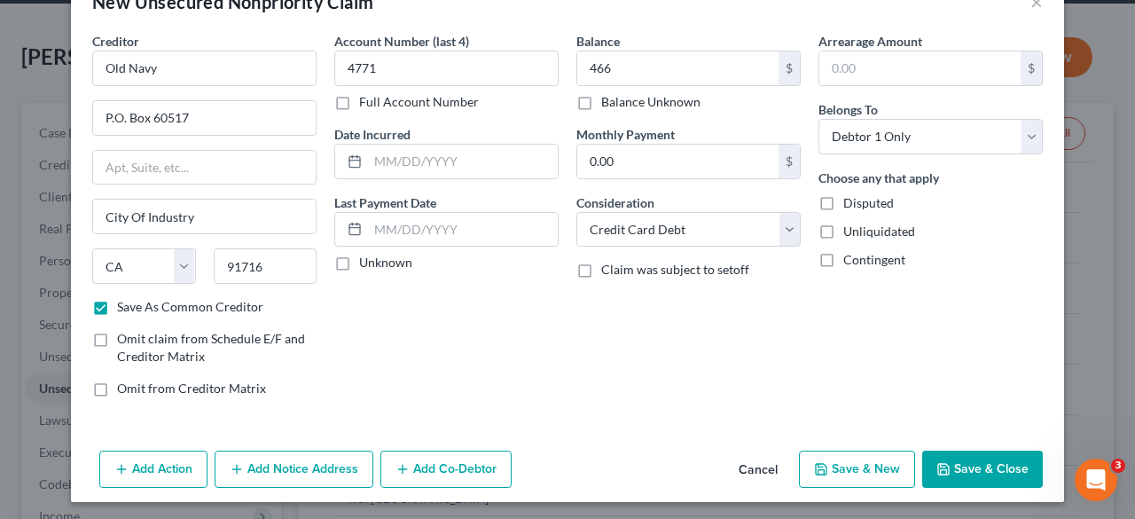
click at [984, 464] on button "Save & Close" at bounding box center [982, 469] width 121 height 37
checkbox input "false"
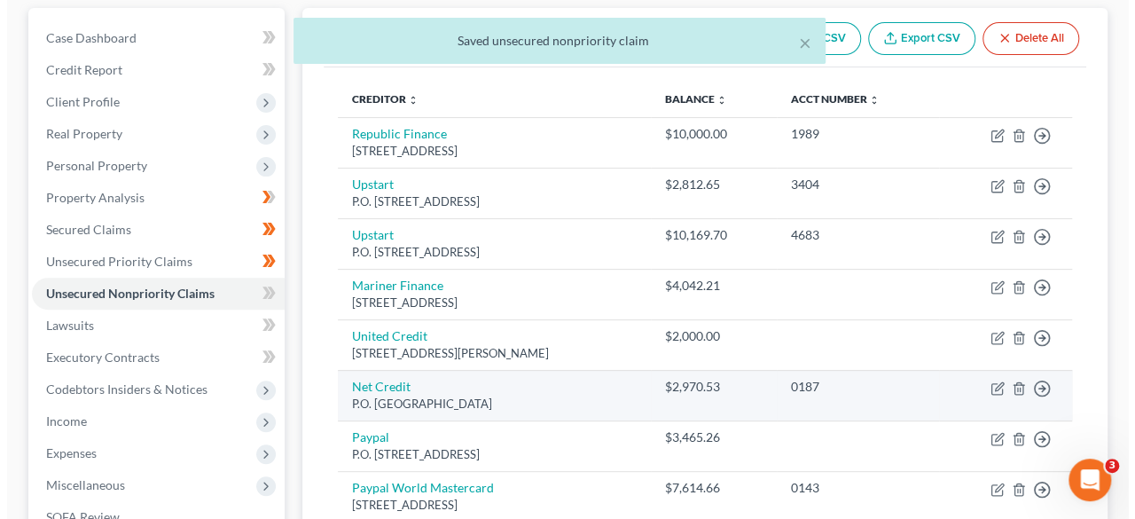
scroll to position [135, 0]
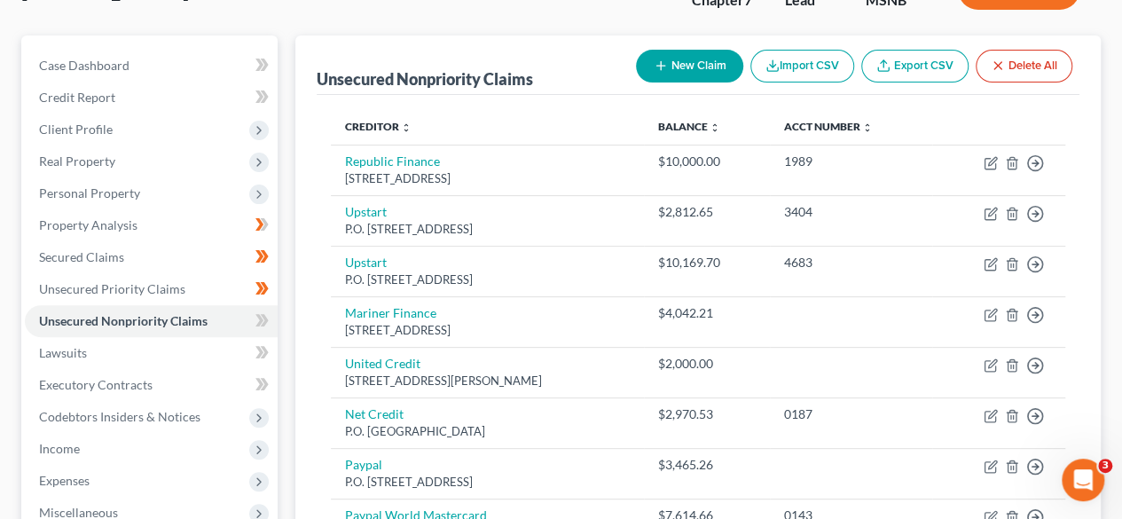
click at [672, 69] on button "New Claim" at bounding box center [689, 66] width 107 height 33
select select "0"
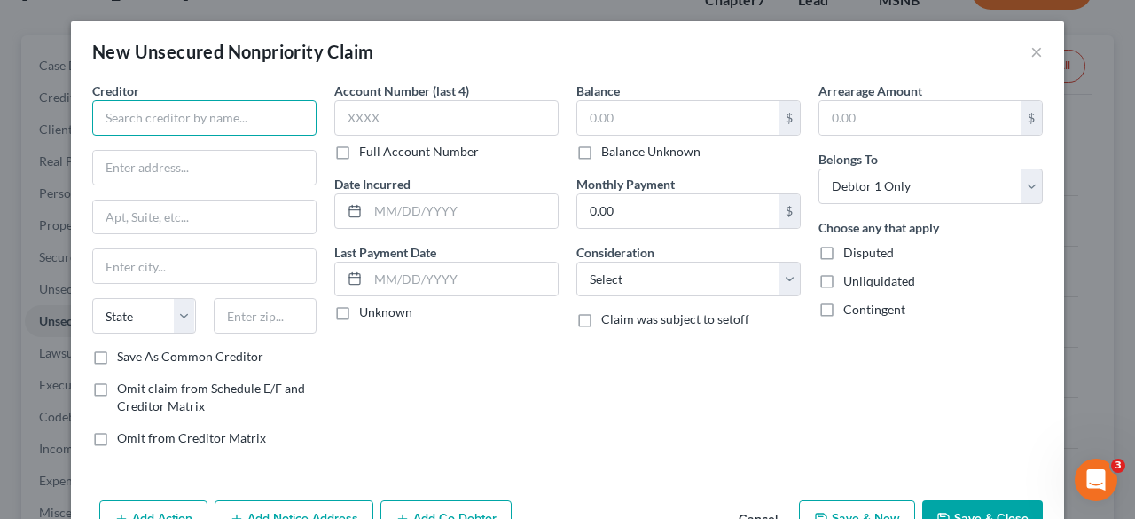
click at [259, 124] on input "text" at bounding box center [204, 117] width 224 height 35
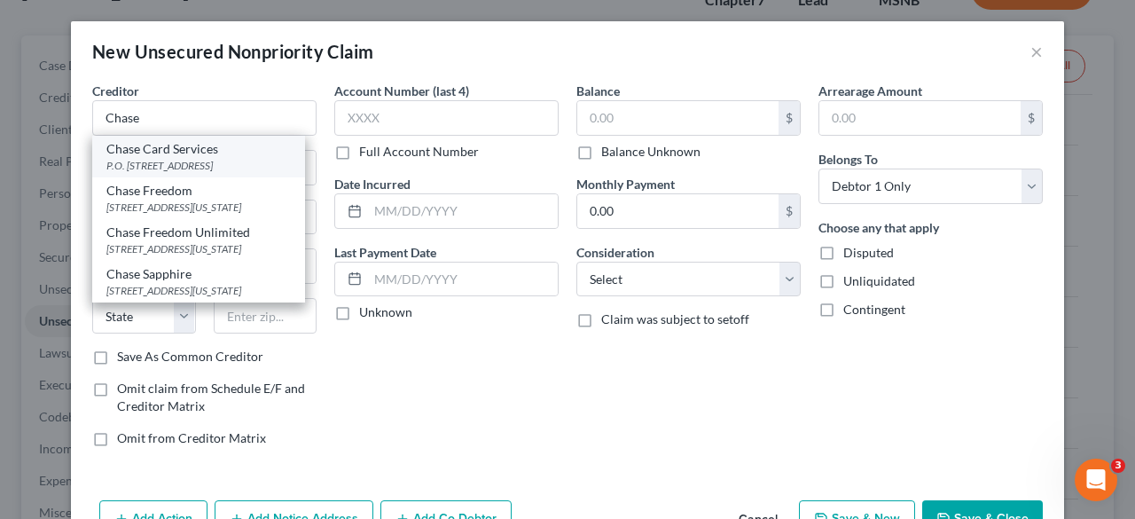
click at [243, 162] on div "P.O. [STREET_ADDRESS]" at bounding box center [198, 165] width 184 height 15
type input "Chase Card Services"
type input "P.O. Box 15548"
type input "Wilmington"
select select "7"
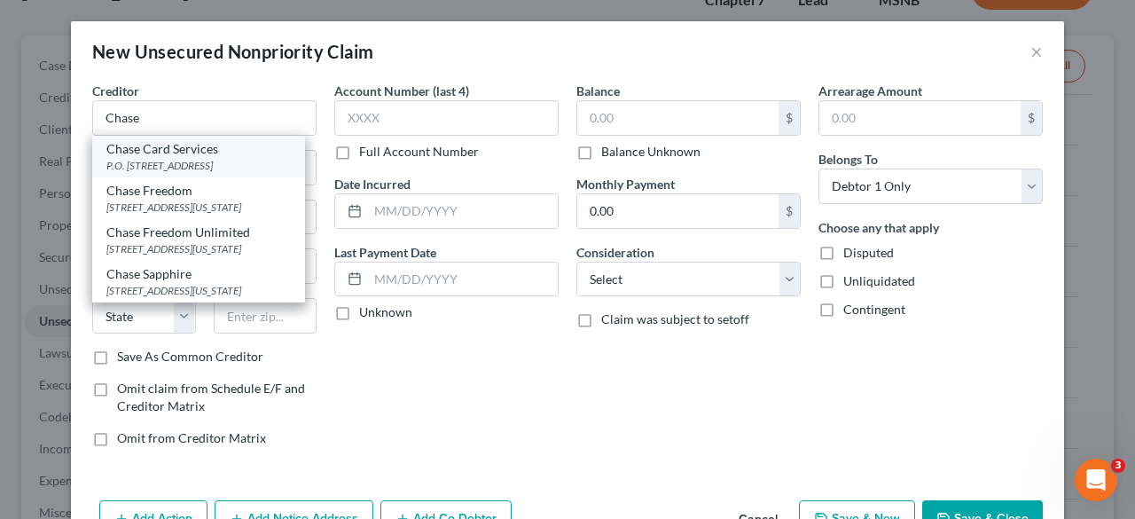
type input "19986"
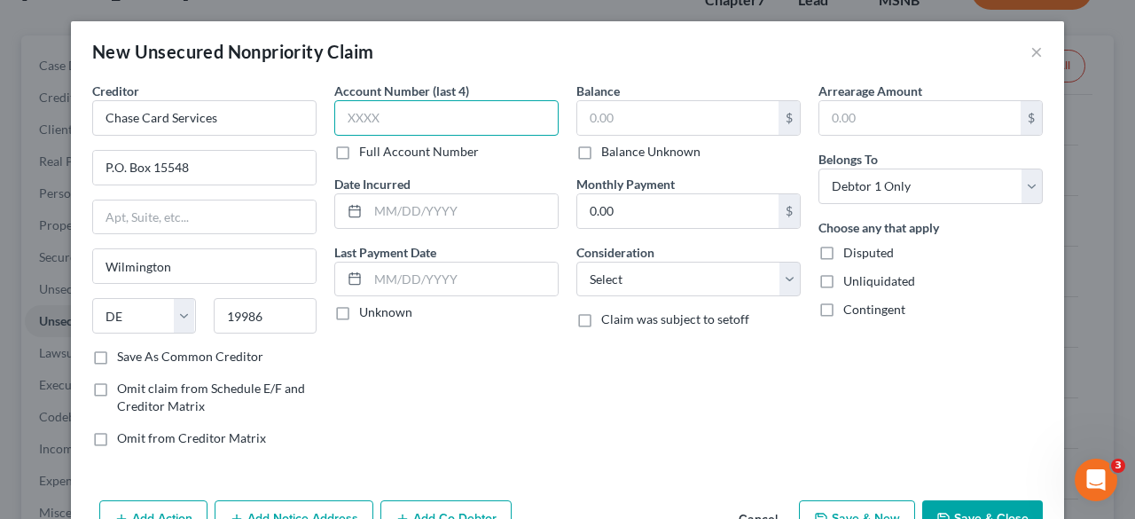
click at [419, 118] on input "text" at bounding box center [446, 117] width 224 height 35
type input "2475"
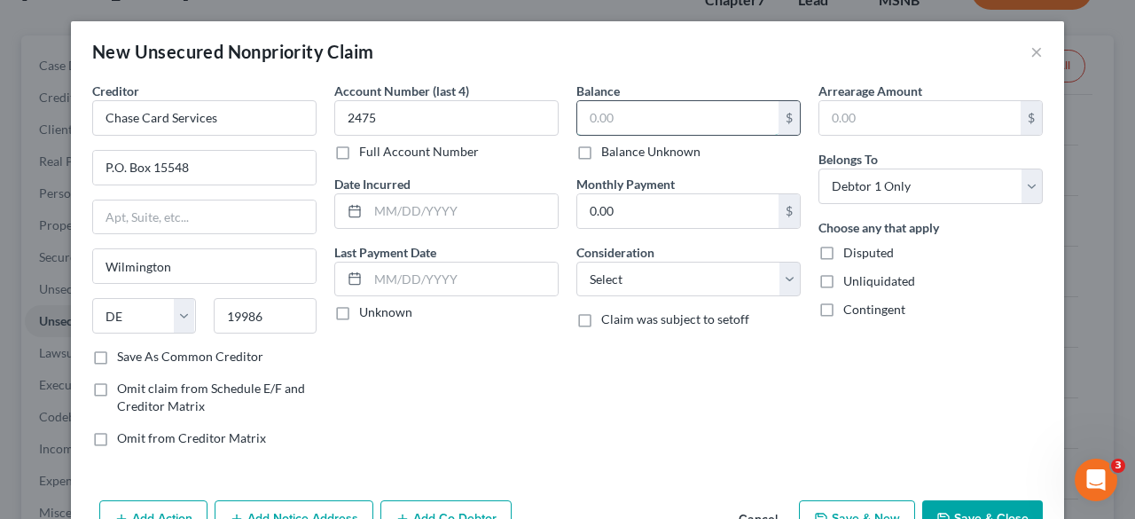
click at [599, 106] on input "text" at bounding box center [677, 118] width 201 height 34
type input "2,046.10"
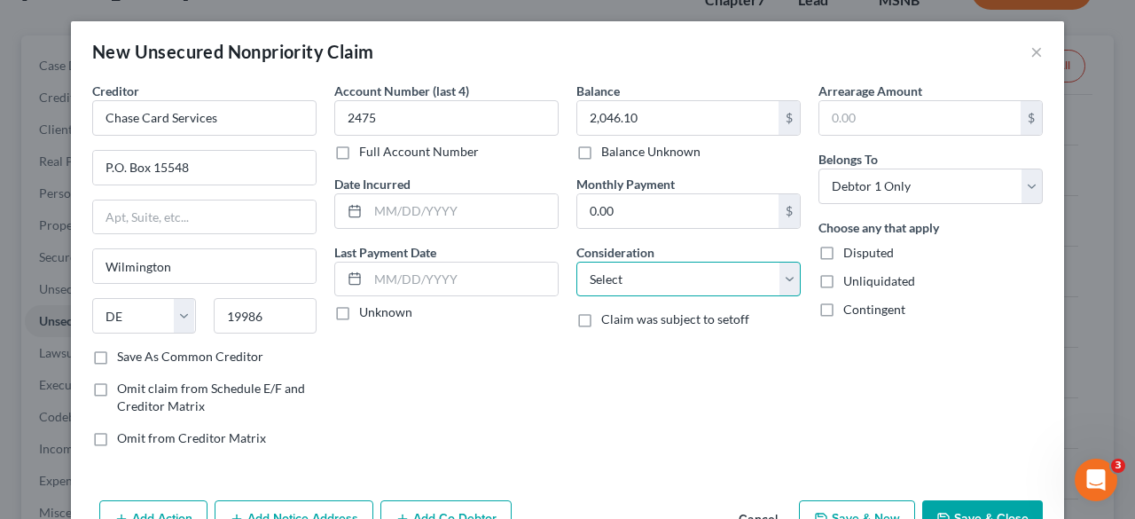
click at [604, 272] on select "Select Cable / Satellite Services Collection Agency Credit Card Debt Debt Couns…" at bounding box center [688, 279] width 224 height 35
select select "2"
click at [576, 262] on select "Select Cable / Satellite Services Collection Agency Credit Card Debt Debt Couns…" at bounding box center [688, 279] width 224 height 35
click at [795, 361] on div "Balance 2,046.10 $ Balance Unknown Balance Undetermined 2,046.10 $ Balance Unkn…" at bounding box center [689, 272] width 242 height 380
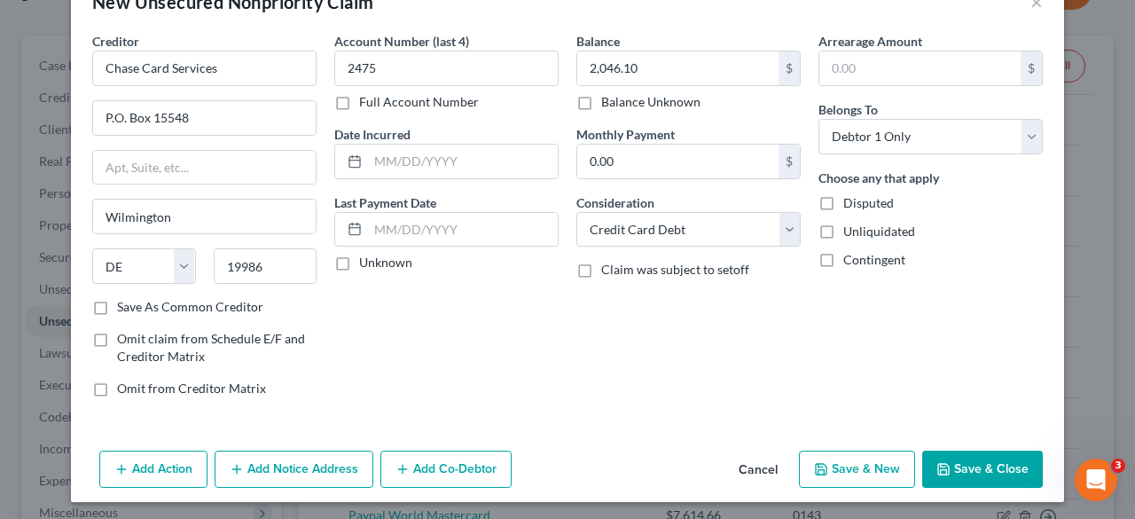
click at [1007, 432] on div "Creditor * Chase Card Services P.O. [GEOGRAPHIC_DATA] [US_STATE] AK AR AZ CA CO…" at bounding box center [567, 238] width 993 height 412
click at [1003, 471] on button "Save & Close" at bounding box center [982, 469] width 121 height 37
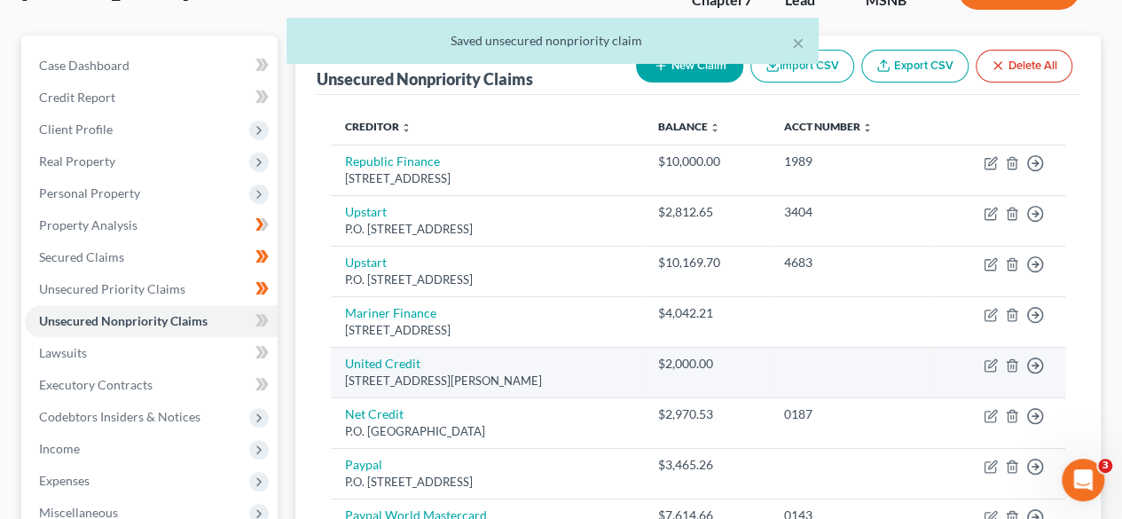
click at [785, 367] on td at bounding box center [851, 372] width 162 height 51
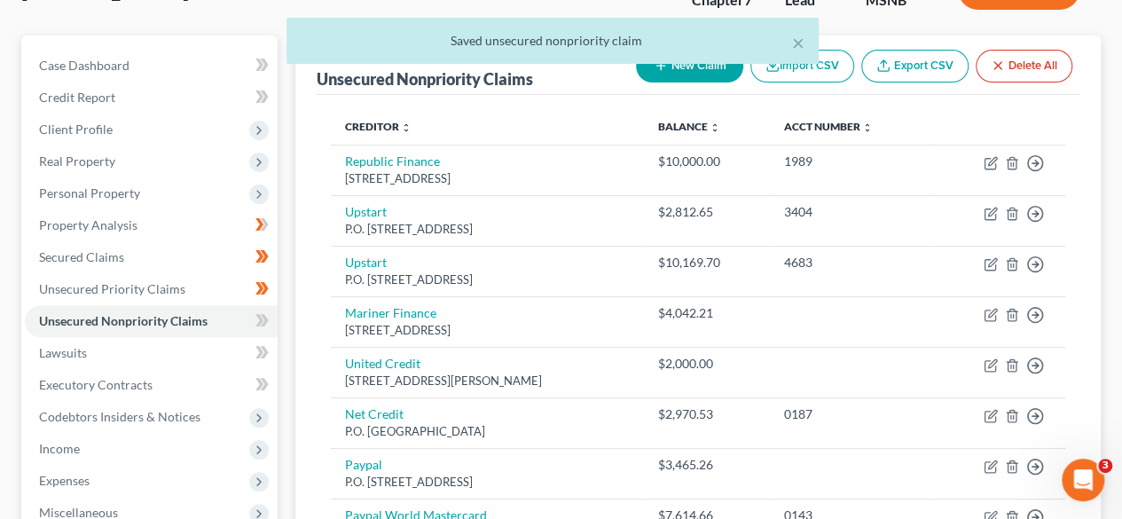
click at [698, 67] on div "× Saved unsecured nonpriority claim" at bounding box center [552, 45] width 1122 height 55
click at [807, 44] on div "× Saved unsecured nonpriority claim" at bounding box center [552, 41] width 532 height 46
click at [799, 41] on button "×" at bounding box center [798, 42] width 12 height 21
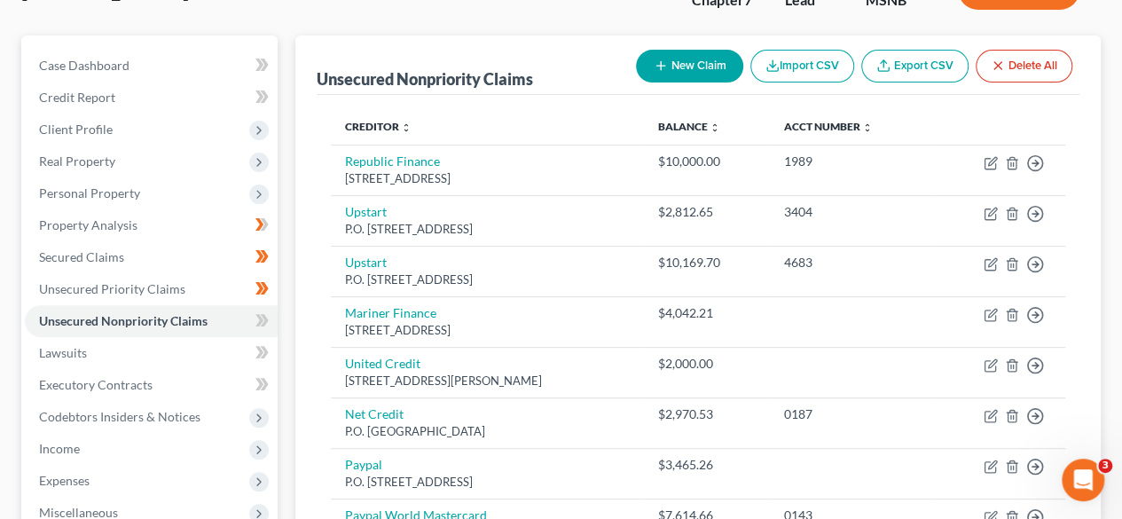
click at [692, 63] on button "New Claim" at bounding box center [689, 66] width 107 height 33
select select "0"
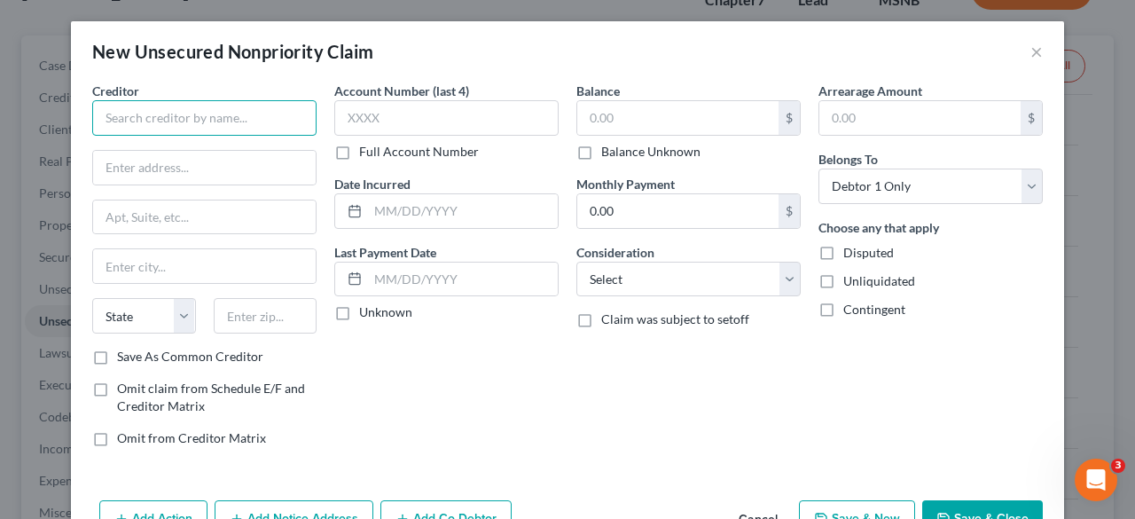
click at [239, 122] on input "text" at bounding box center [204, 117] width 224 height 35
type input "Credit One"
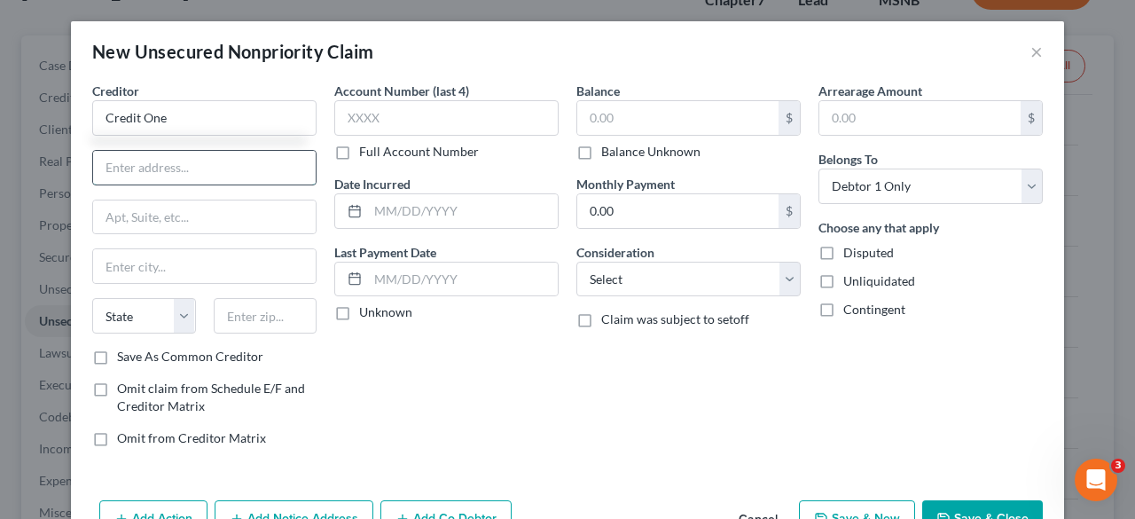
click at [190, 178] on input "text" at bounding box center [204, 168] width 223 height 34
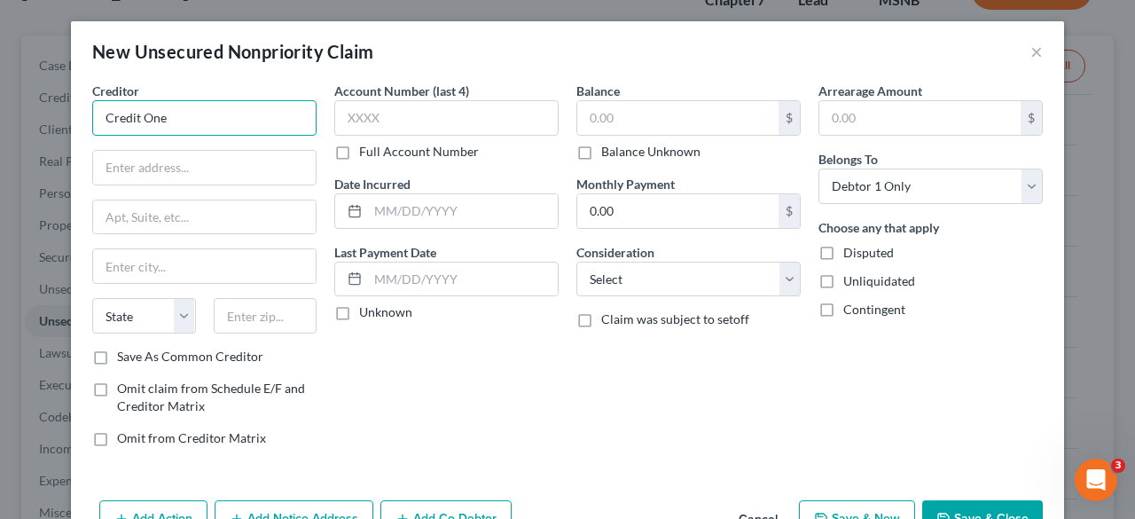
click at [186, 121] on input "Credit One" at bounding box center [204, 117] width 224 height 35
click at [165, 174] on input "text" at bounding box center [204, 168] width 223 height 34
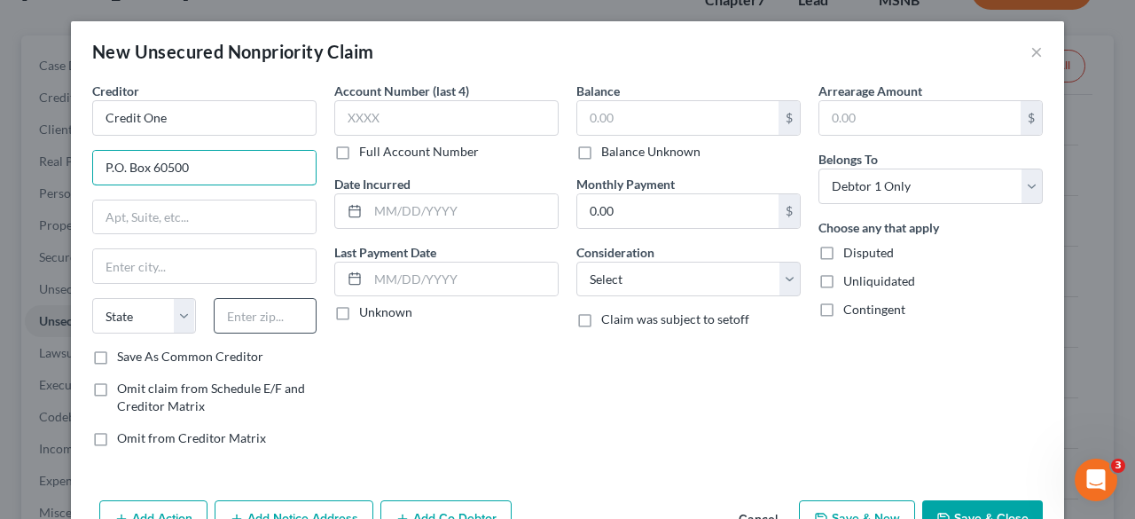
type input "P.O. Box 60500"
click at [255, 308] on input "text" at bounding box center [266, 315] width 104 height 35
type input "91716"
click at [442, 408] on div "Account Number (last 4) Full Account Number Date Incurred Last Payment Date Unk…" at bounding box center [446, 272] width 242 height 380
type input "City Of Industry"
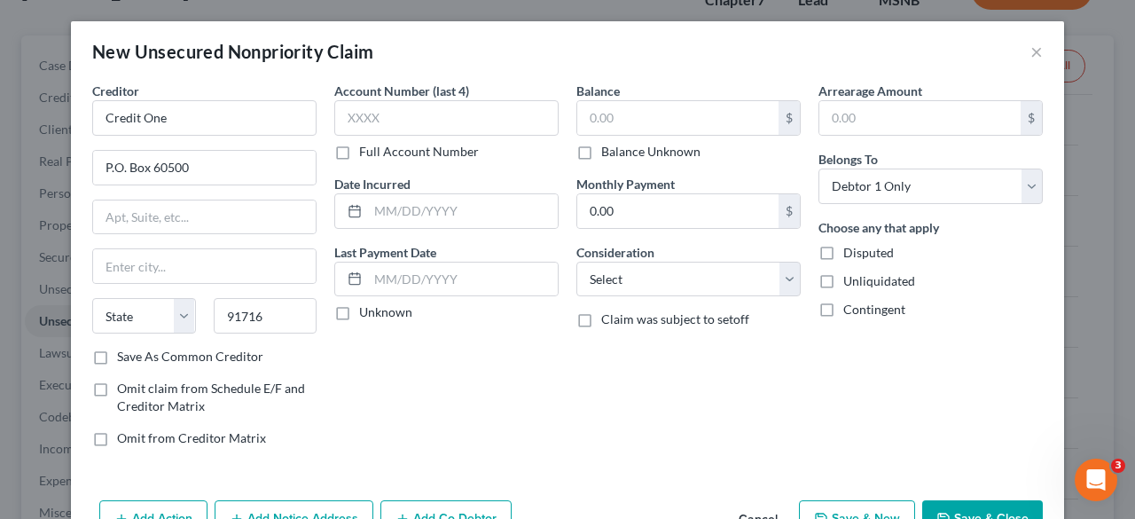
select select "4"
click at [117, 350] on label "Save As Common Creditor" at bounding box center [190, 357] width 146 height 18
click at [124, 350] on input "Save As Common Creditor" at bounding box center [130, 354] width 12 height 12
checkbox input "true"
click at [626, 114] on input "text" at bounding box center [677, 118] width 201 height 34
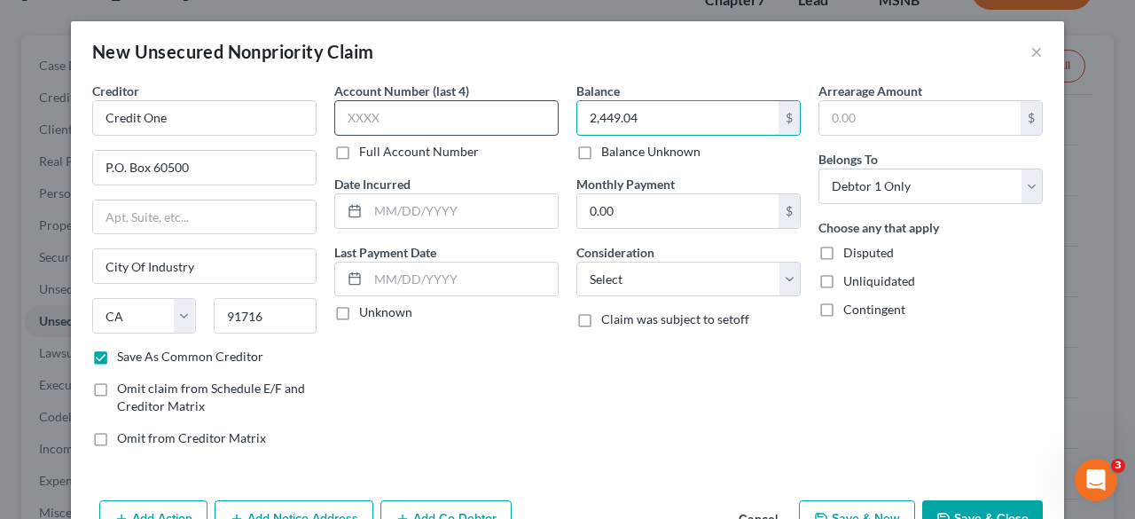
type input "2,449.04"
click at [542, 125] on input "text" at bounding box center [446, 117] width 224 height 35
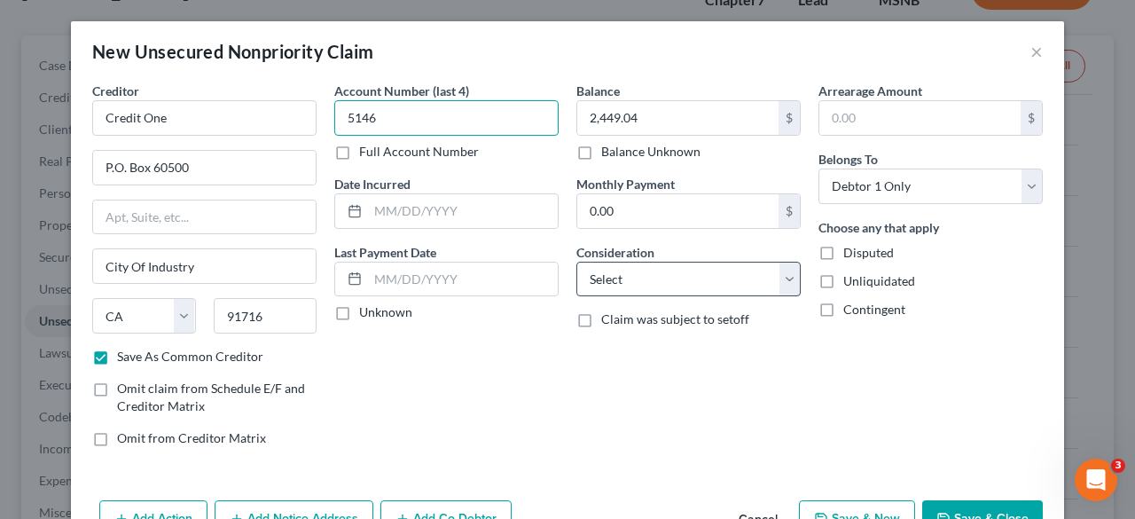
type input "5146"
click at [738, 284] on select "Select Cable / Satellite Services Collection Agency Credit Card Debt Debt Couns…" at bounding box center [688, 279] width 224 height 35
select select "2"
click at [576, 262] on select "Select Cable / Satellite Services Collection Agency Credit Card Debt Debt Couns…" at bounding box center [688, 279] width 224 height 35
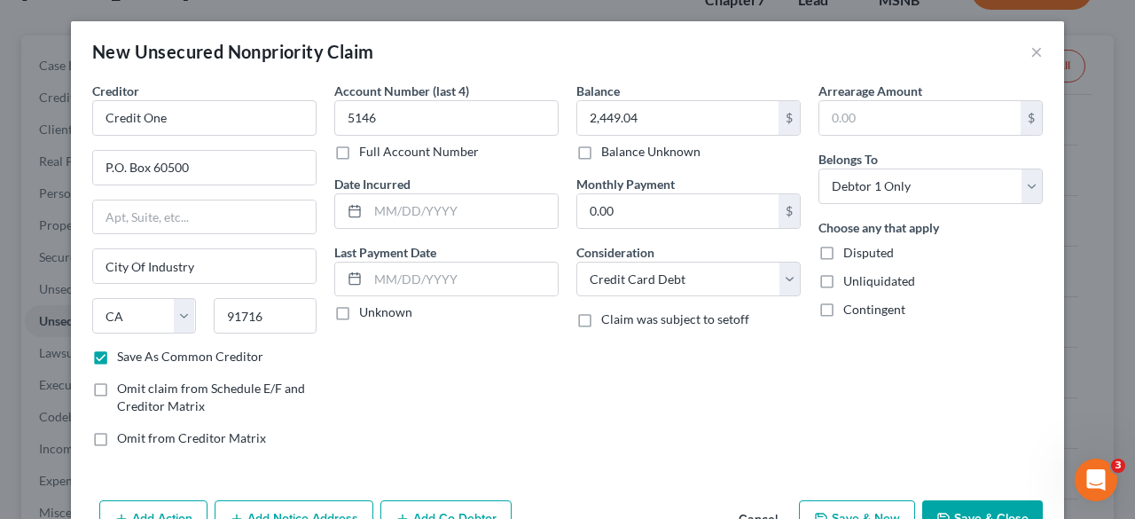
click at [853, 443] on div "Arrearage Amount $ Belongs To * Select Debtor 1 Only Debtor 2 Only Debtor 1 And…" at bounding box center [931, 272] width 242 height 380
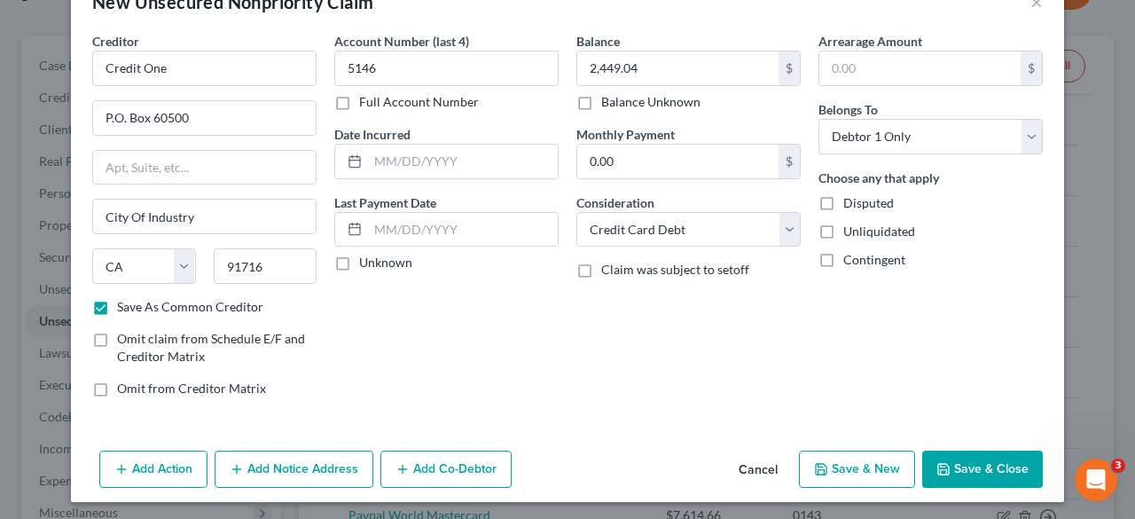
click at [980, 458] on button "Save & Close" at bounding box center [982, 469] width 121 height 37
checkbox input "false"
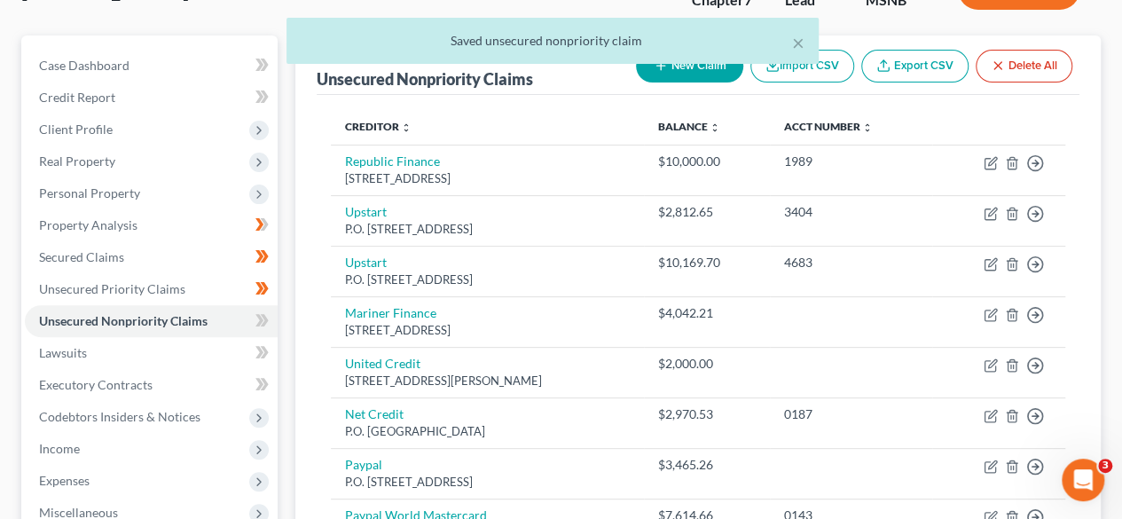
click at [679, 67] on div "× Saved unsecured nonpriority claim" at bounding box center [552, 45] width 1122 height 55
click at [796, 43] on button "×" at bounding box center [798, 42] width 12 height 21
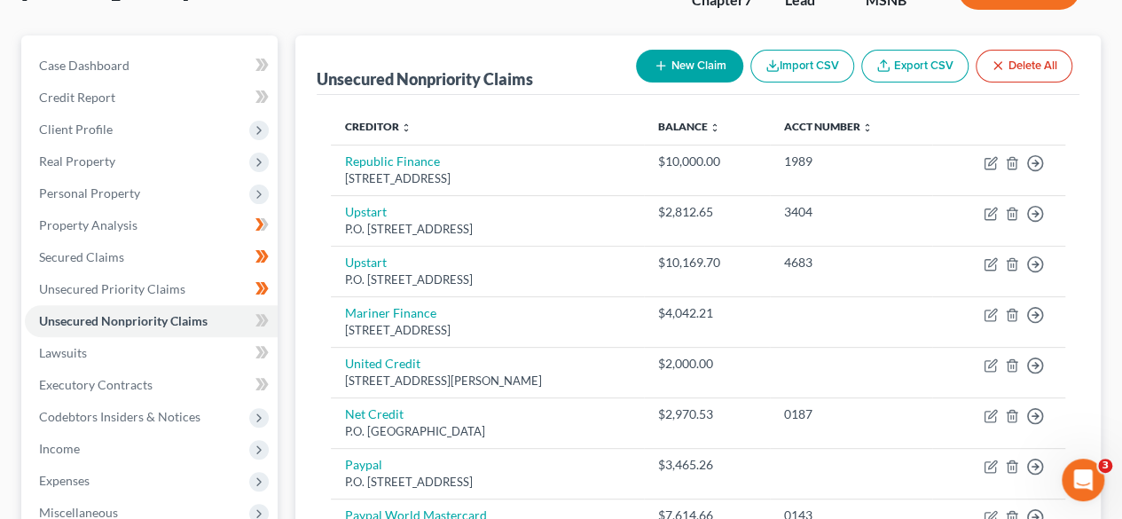
click at [670, 68] on button "New Claim" at bounding box center [689, 66] width 107 height 33
select select "0"
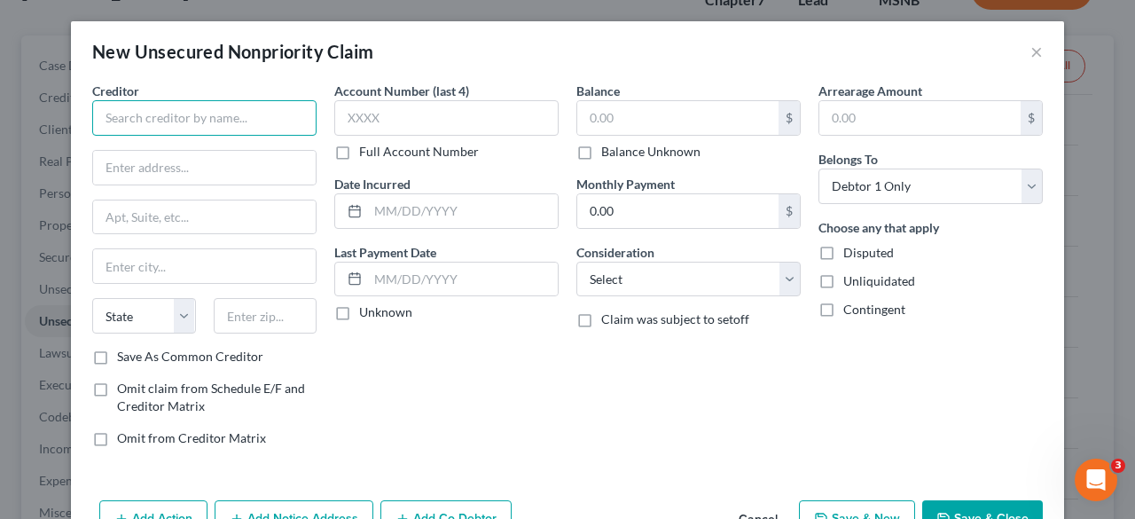
click at [281, 111] on input "text" at bounding box center [204, 117] width 224 height 35
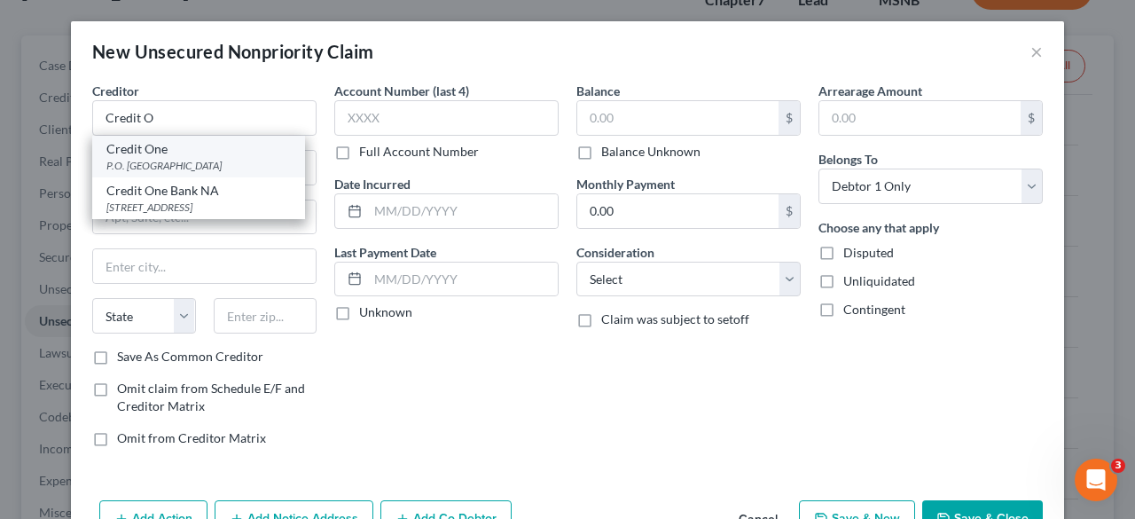
click at [236, 152] on div "Credit One" at bounding box center [198, 149] width 184 height 18
type input "Credit One"
type input "P.O. Box 60500"
type input "City Of Industry"
select select "4"
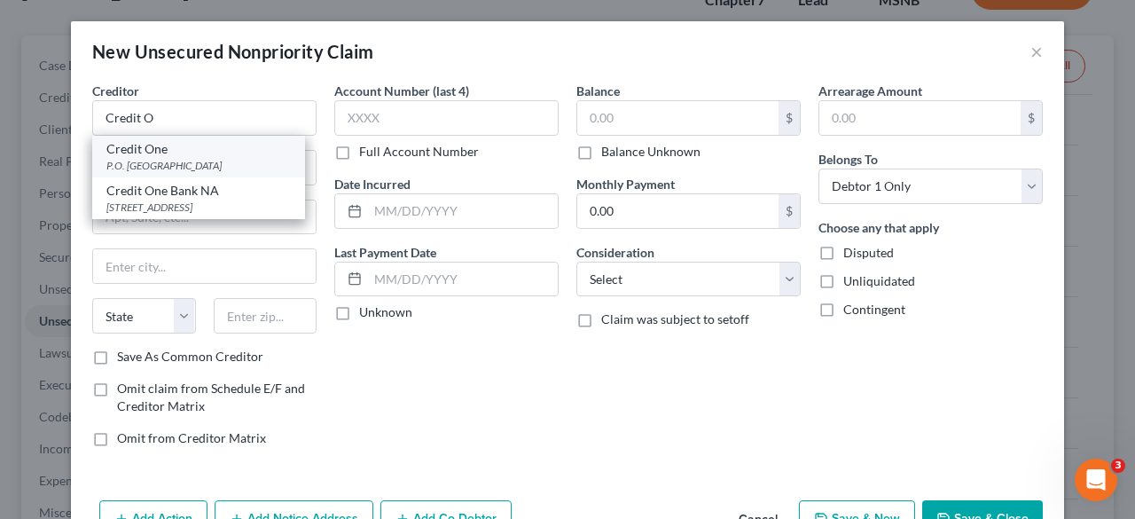
type input "91716"
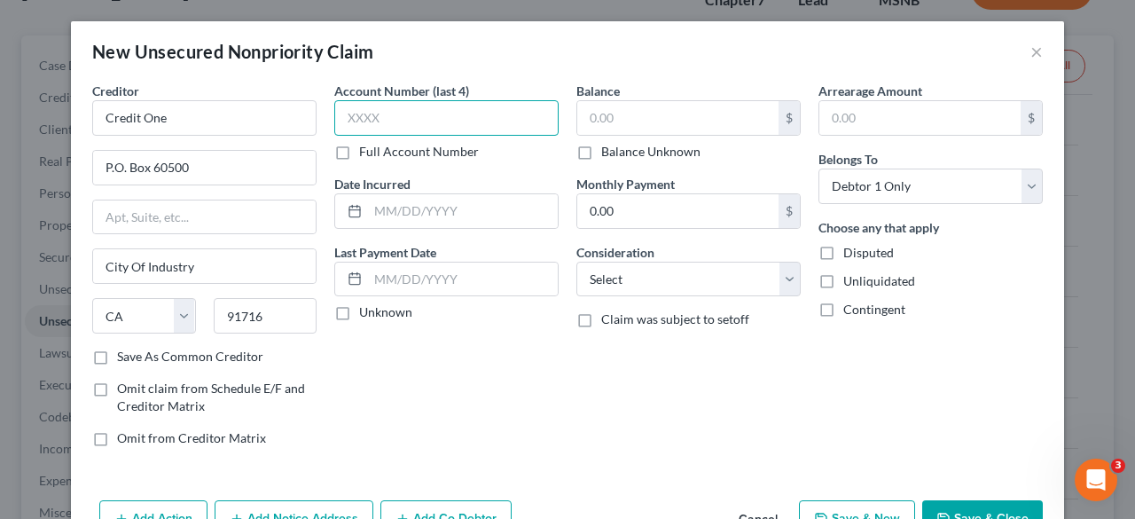
click at [392, 115] on input "text" at bounding box center [446, 117] width 224 height 35
type input "1248"
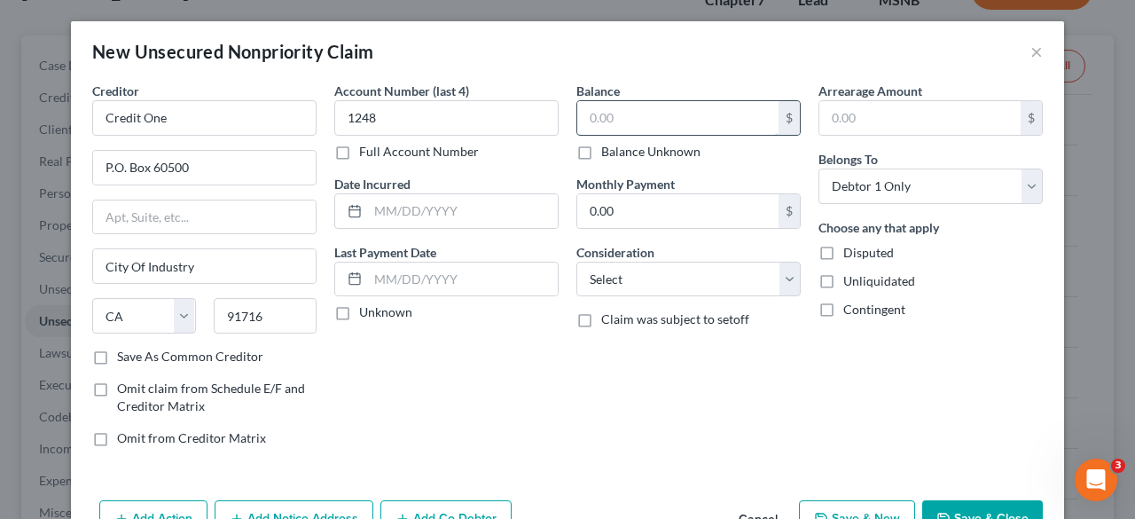
click at [588, 108] on input "text" at bounding box center [677, 118] width 201 height 34
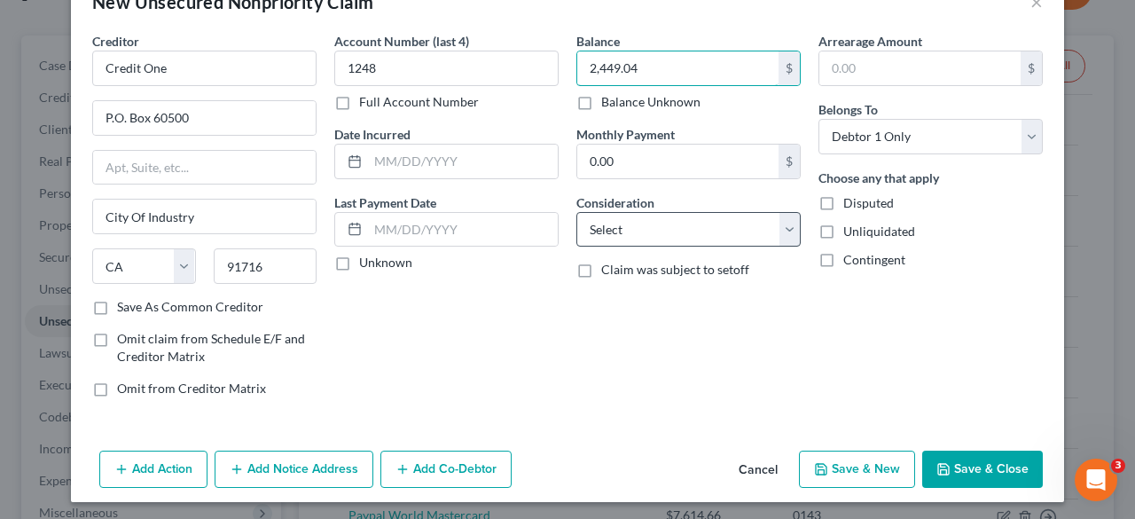
type input "2,449.04"
click at [716, 223] on select "Select Cable / Satellite Services Collection Agency Credit Card Debt Debt Couns…" at bounding box center [688, 229] width 224 height 35
select select "2"
click at [576, 212] on select "Select Cable / Satellite Services Collection Agency Credit Card Debt Debt Couns…" at bounding box center [688, 229] width 224 height 35
click at [945, 451] on button "Save & Close" at bounding box center [982, 469] width 121 height 37
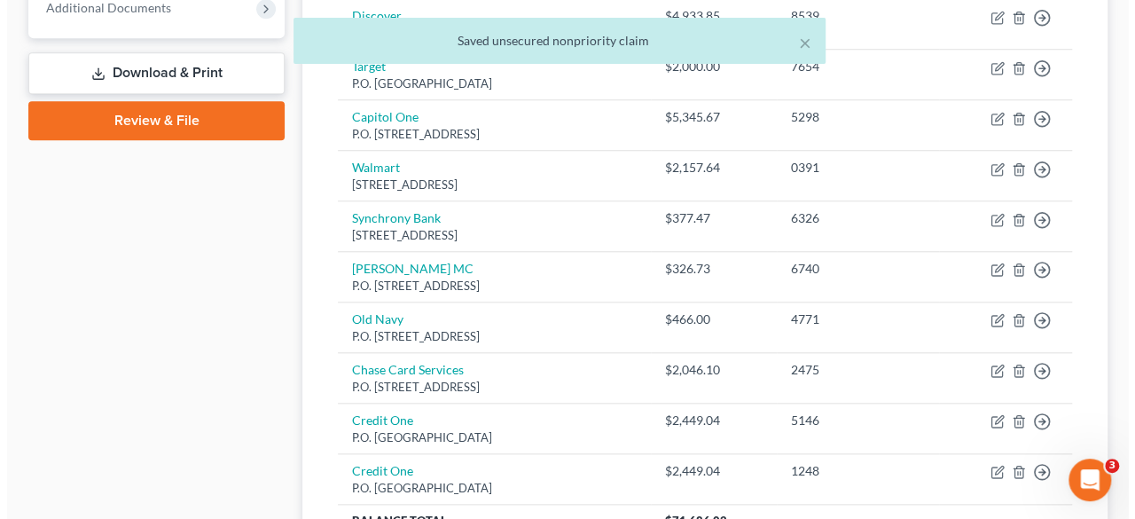
scroll to position [905, 0]
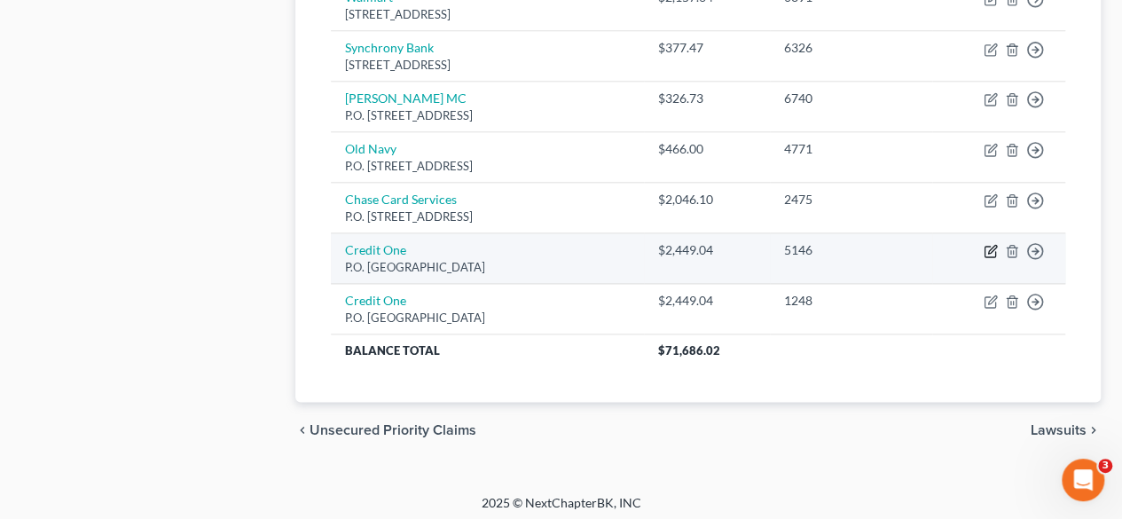
click at [990, 247] on icon "button" at bounding box center [991, 251] width 14 height 14
select select "4"
select select "2"
select select "0"
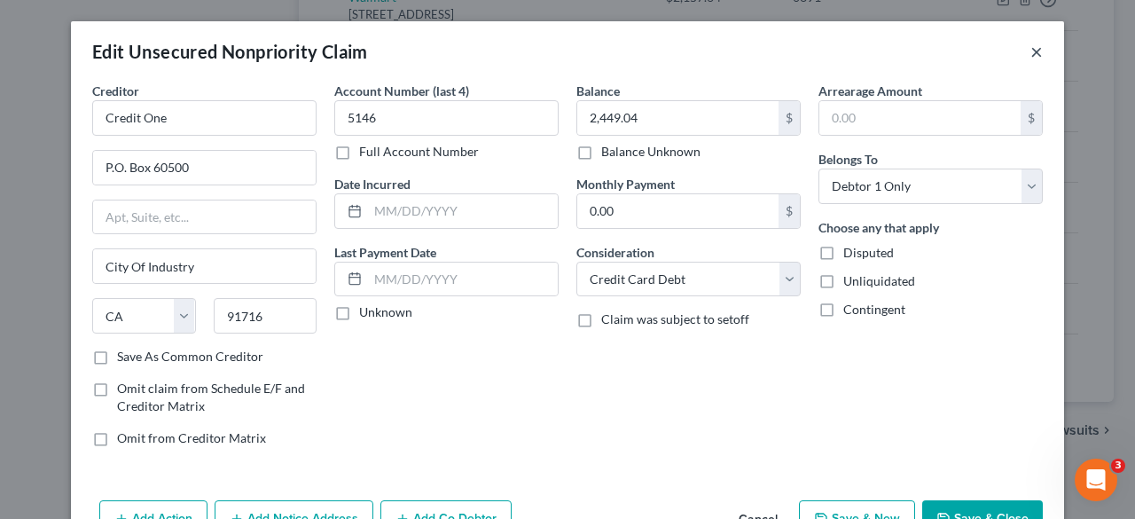
click at [1031, 45] on button "×" at bounding box center [1037, 51] width 12 height 21
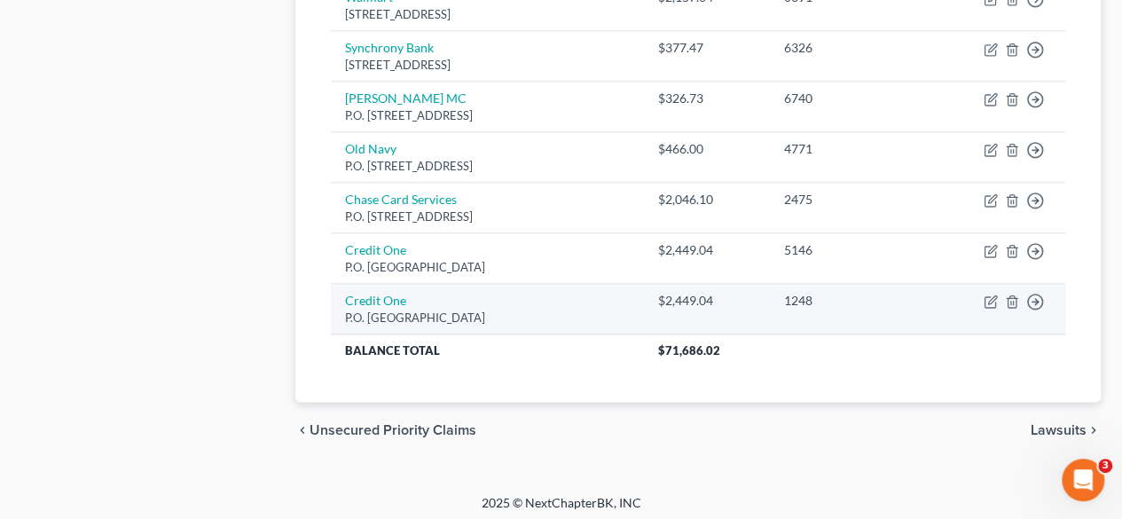
click at [983, 295] on td "Move to D Move to E Move to G Move to Notice Only" at bounding box center [998, 309] width 133 height 51
click at [991, 296] on icon "button" at bounding box center [992, 300] width 8 height 8
select select "4"
select select "2"
select select "0"
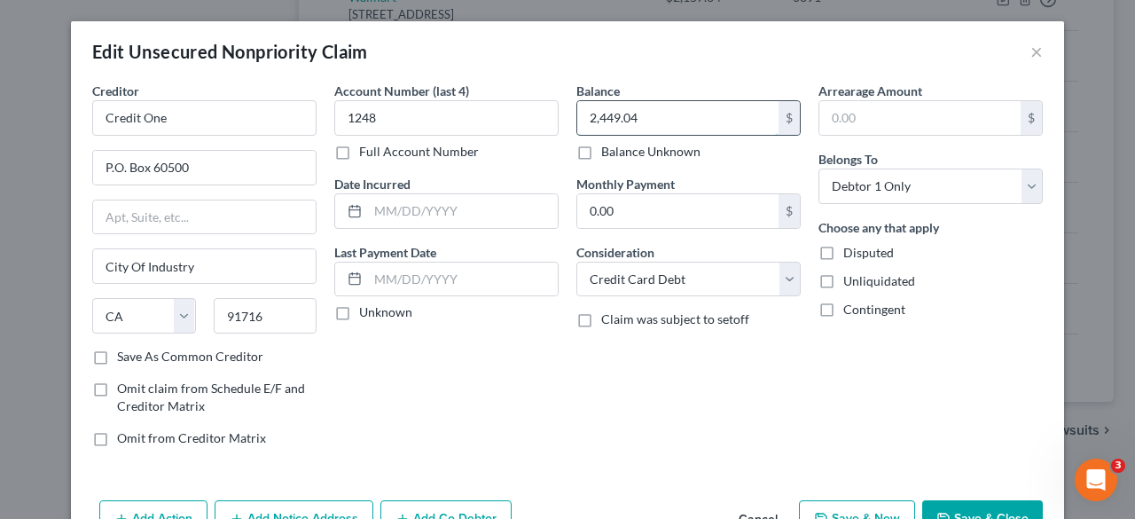
click at [639, 111] on input "2,449.04" at bounding box center [677, 118] width 201 height 34
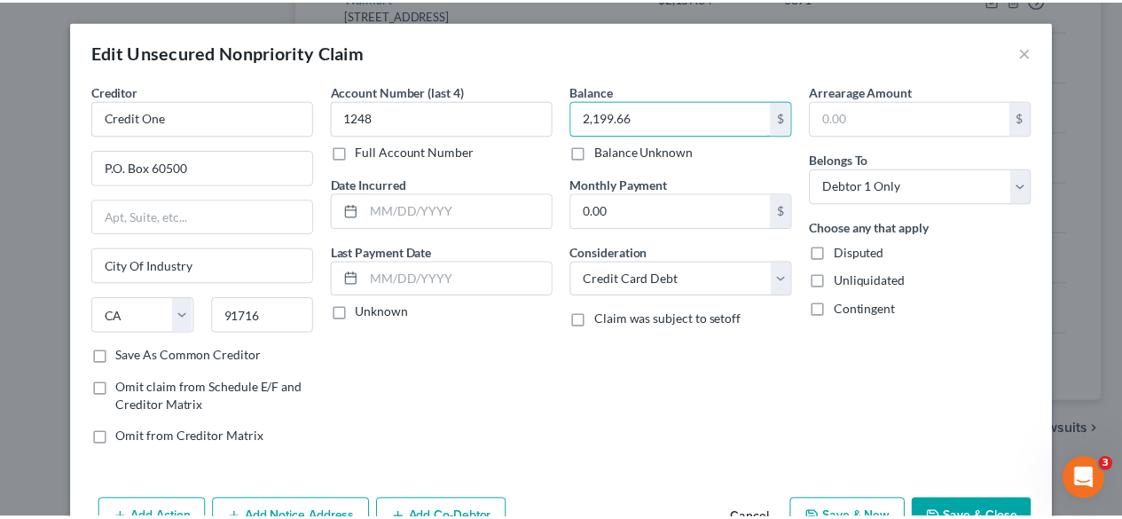
scroll to position [101, 0]
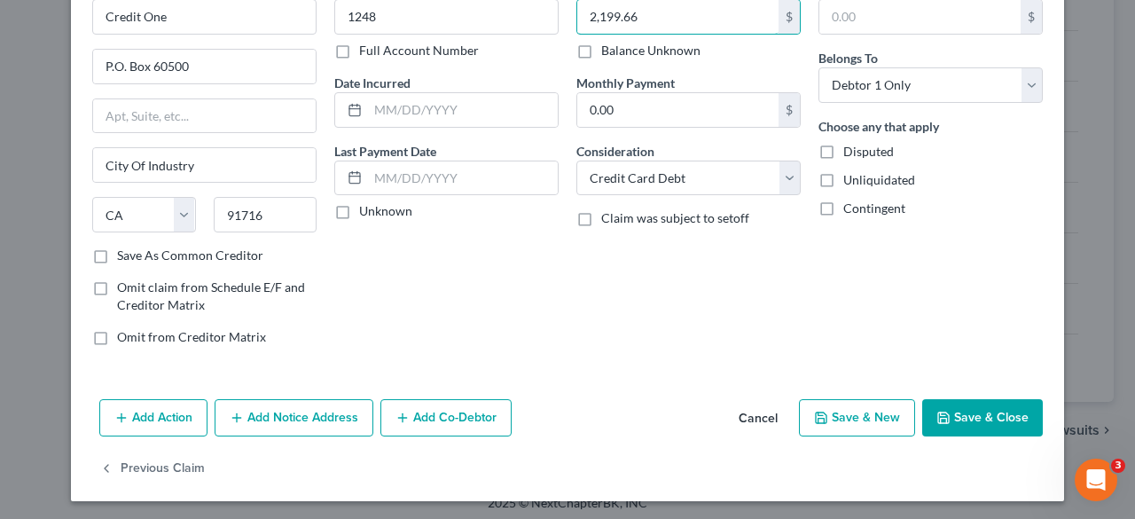
type input "2,199.66"
click at [955, 414] on button "Save & Close" at bounding box center [982, 417] width 121 height 37
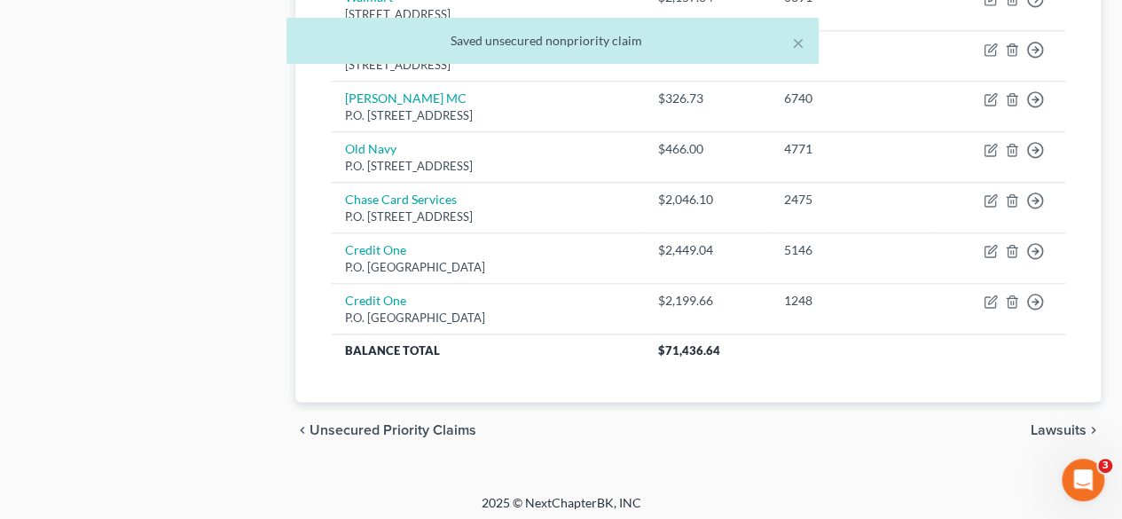
click at [951, 418] on div "chevron_left Unsecured Priority Claims Lawsuits chevron_right" at bounding box center [697, 430] width 805 height 57
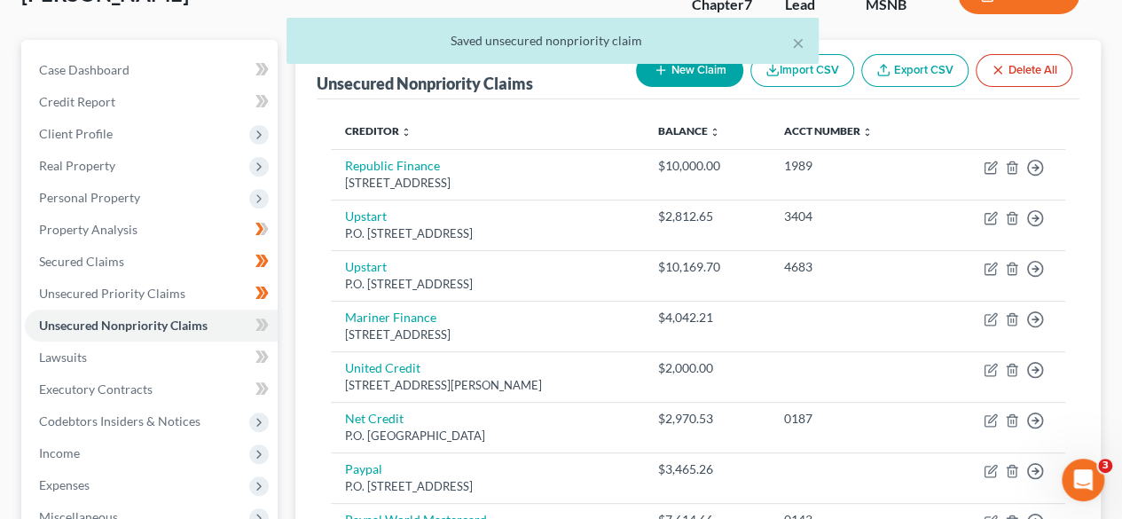
scroll to position [0, 0]
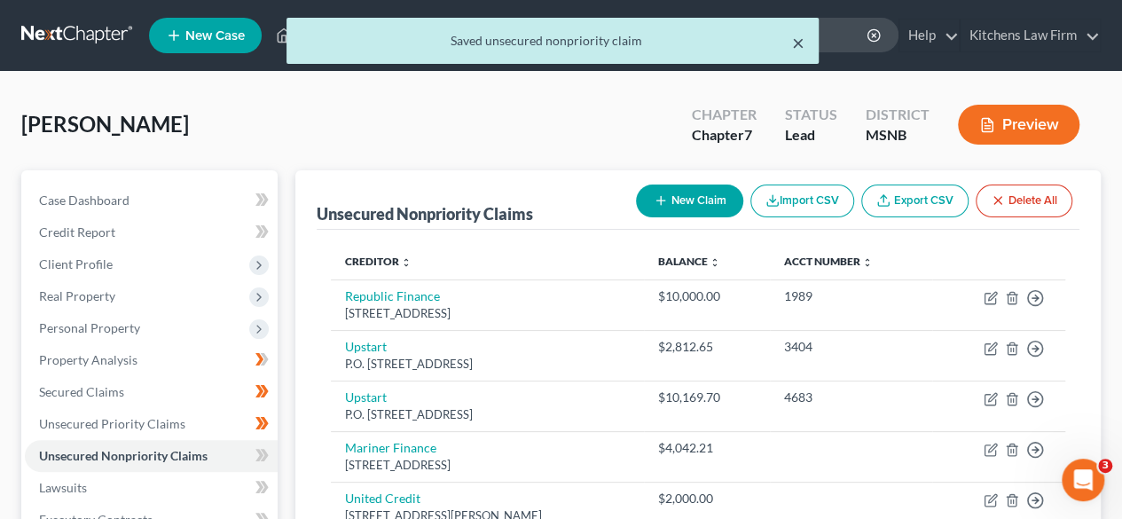
click at [802, 35] on button "×" at bounding box center [798, 42] width 12 height 21
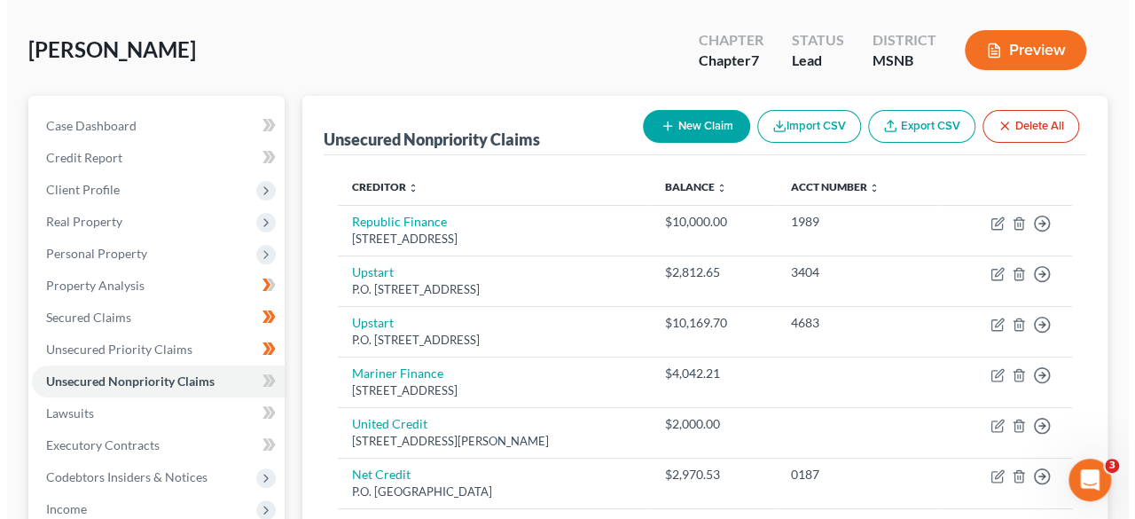
scroll to position [77, 0]
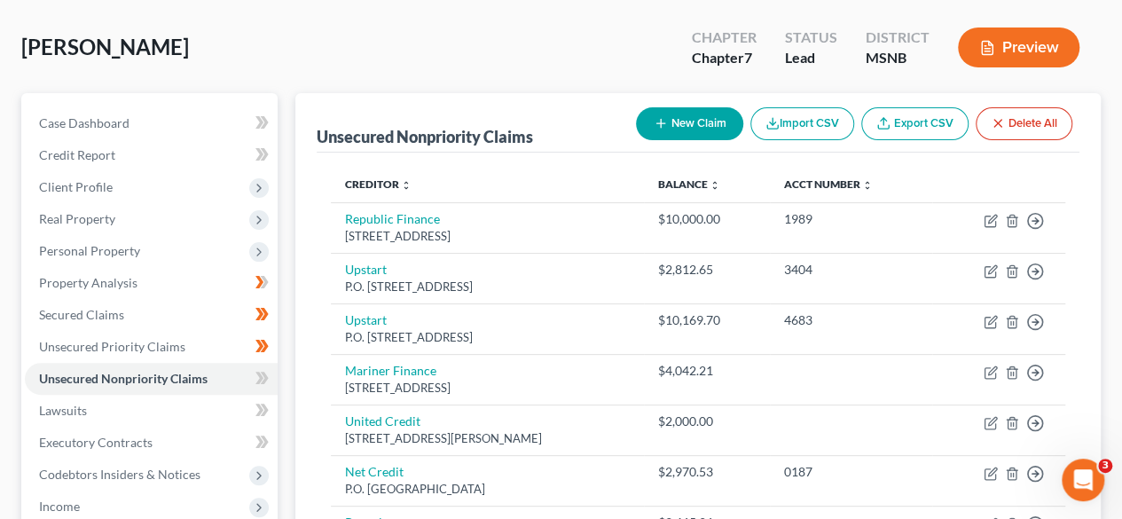
click at [688, 129] on button "New Claim" at bounding box center [689, 123] width 107 height 33
select select "0"
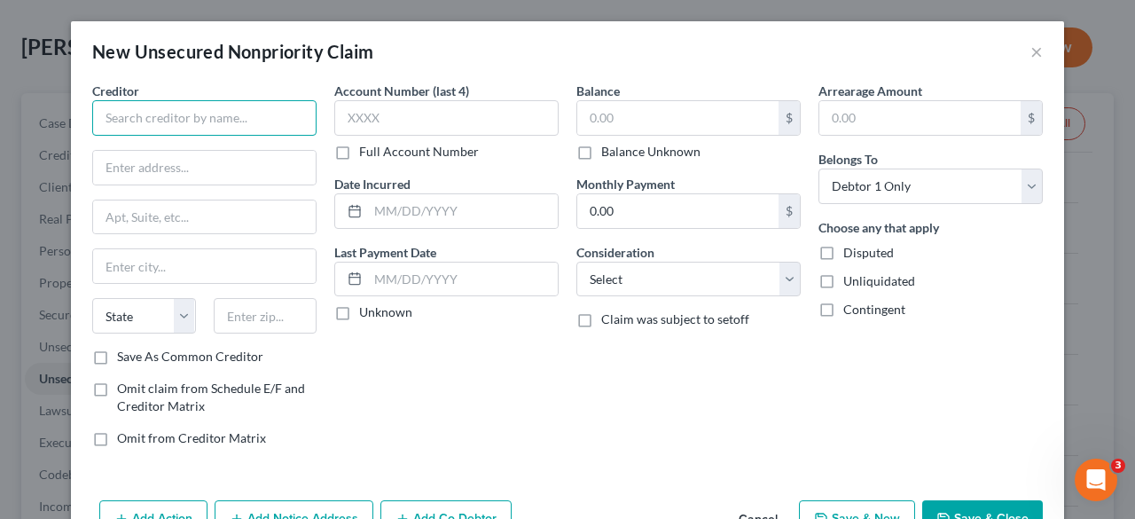
click at [268, 107] on input "text" at bounding box center [204, 117] width 224 height 35
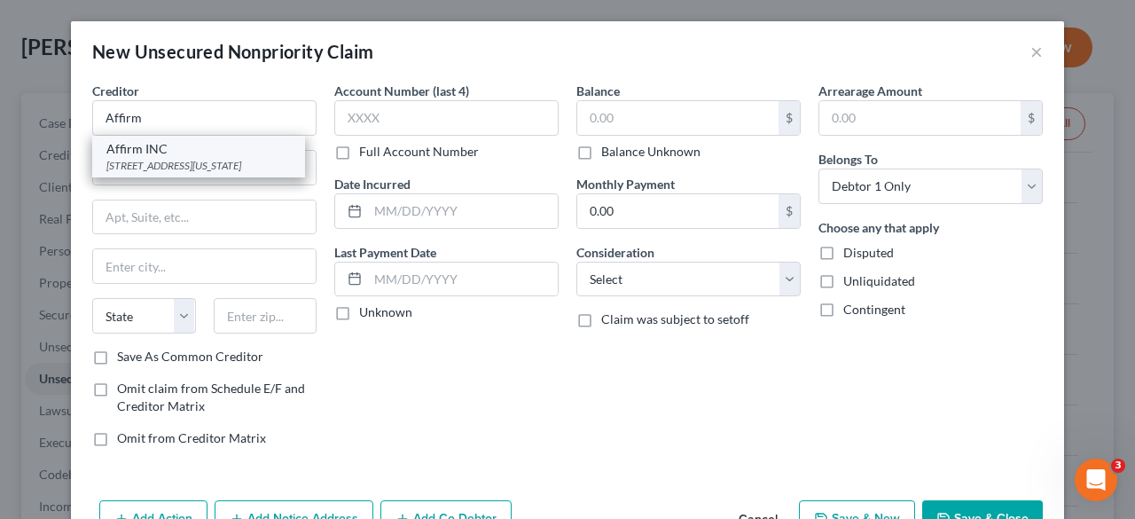
click at [234, 173] on div "[STREET_ADDRESS][US_STATE]" at bounding box center [198, 165] width 184 height 15
type input "Affirm INC"
type input "[STREET_ADDRESS][US_STATE]"
type input "FL 12"
type input "[GEOGRAPHIC_DATA]"
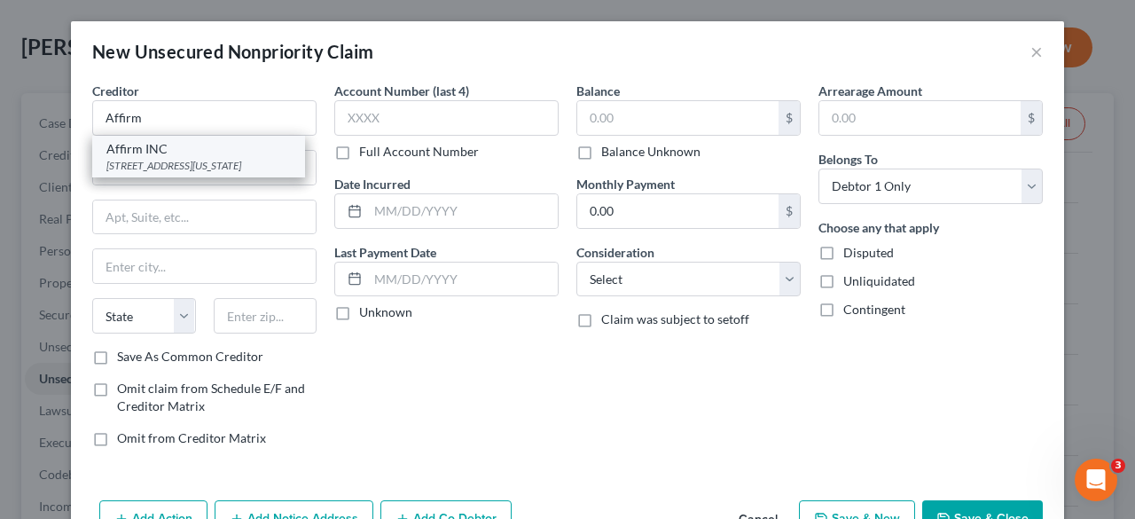
select select "4"
type input "94108"
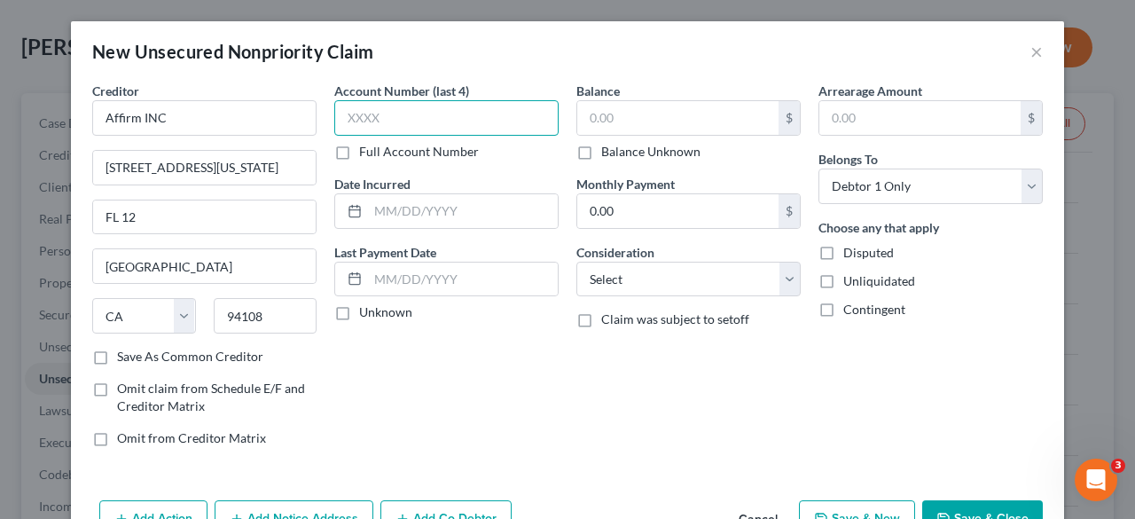
click at [406, 122] on input "text" at bounding box center [446, 117] width 224 height 35
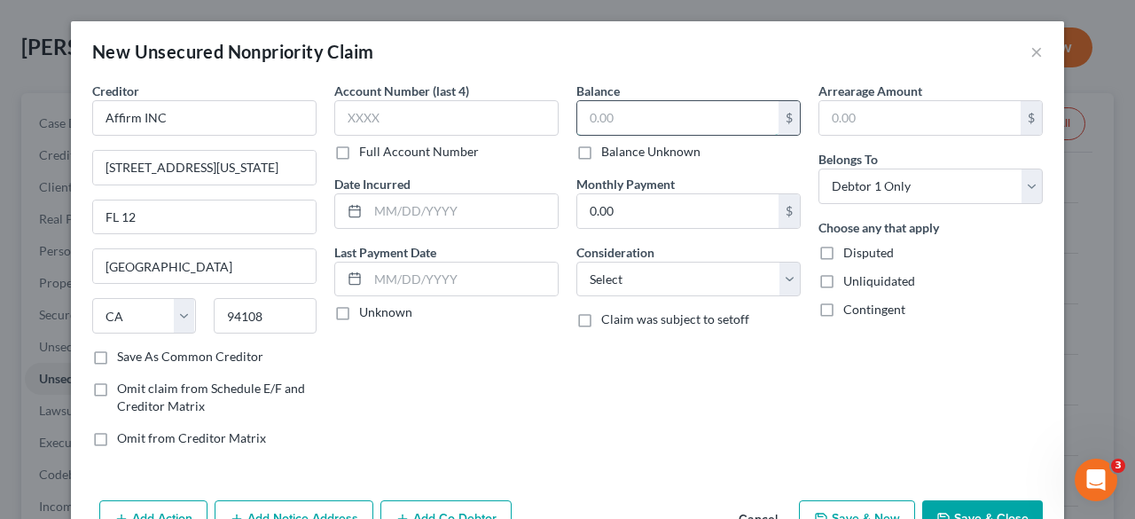
click at [625, 123] on input "text" at bounding box center [677, 118] width 201 height 34
type input "1,448.14"
click at [642, 266] on select "Select Cable / Satellite Services Collection Agency Credit Card Debt Debt Couns…" at bounding box center [688, 279] width 224 height 35
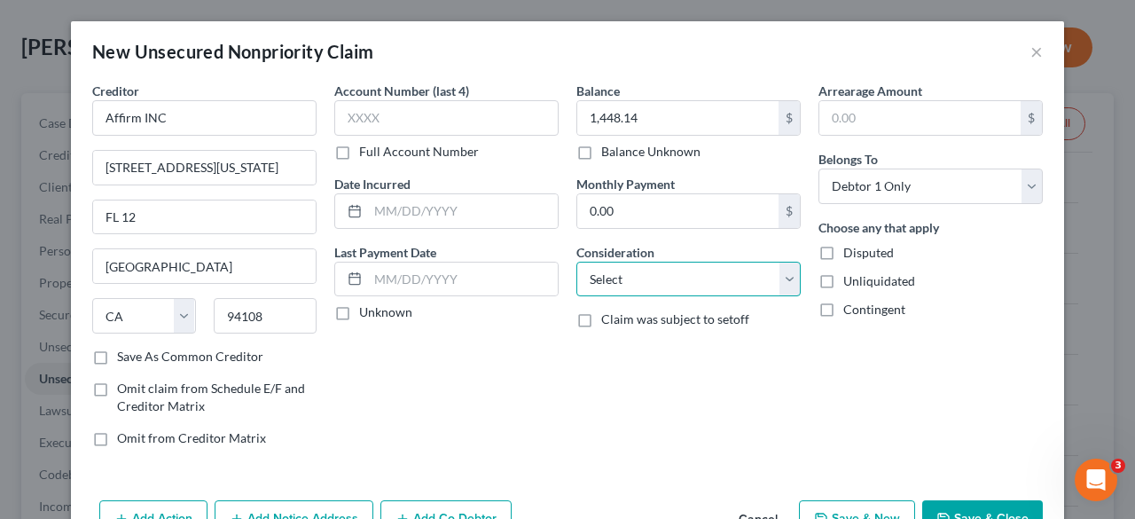
select select "14"
click at [576, 262] on select "Select Cable / Satellite Services Collection Agency Credit Card Debt Debt Couns…" at bounding box center [688, 279] width 224 height 35
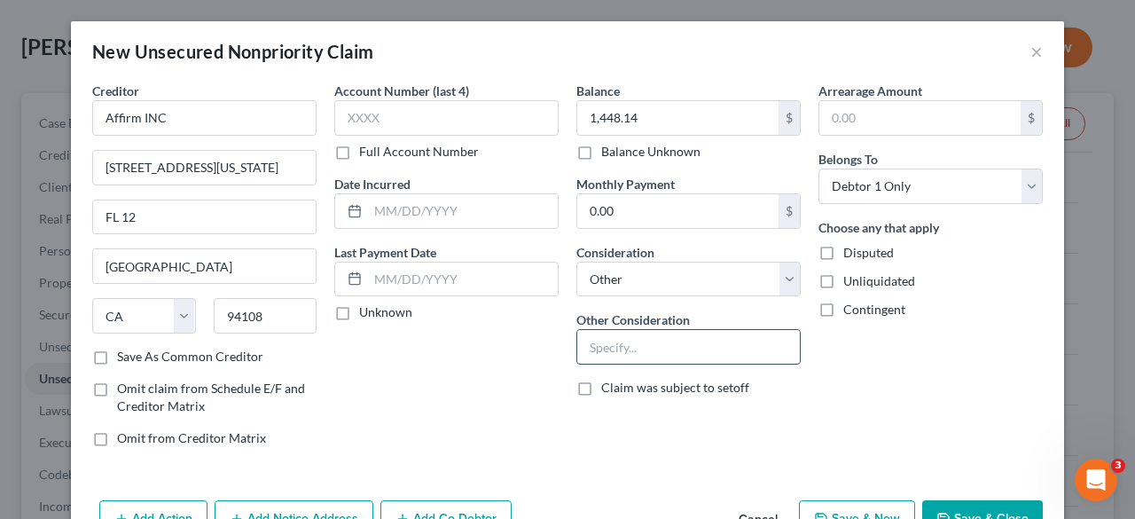
click at [670, 343] on input "text" at bounding box center [688, 347] width 223 height 34
type input "Goods and Services"
click at [695, 417] on div "Balance 1,448.14 $ Balance Unknown Balance Undetermined 1,448.14 $ Balance Unkn…" at bounding box center [689, 272] width 242 height 380
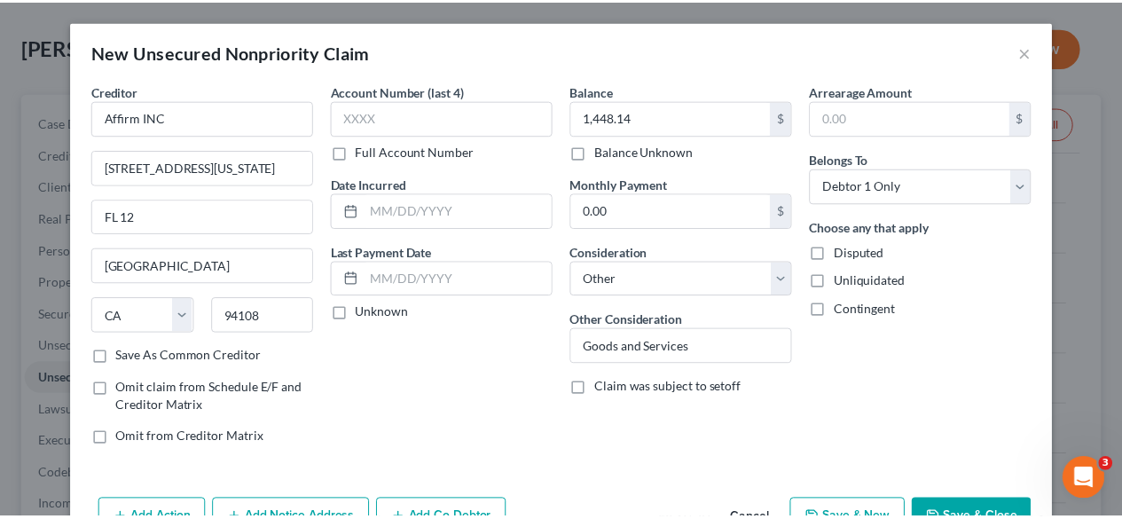
scroll to position [50, 0]
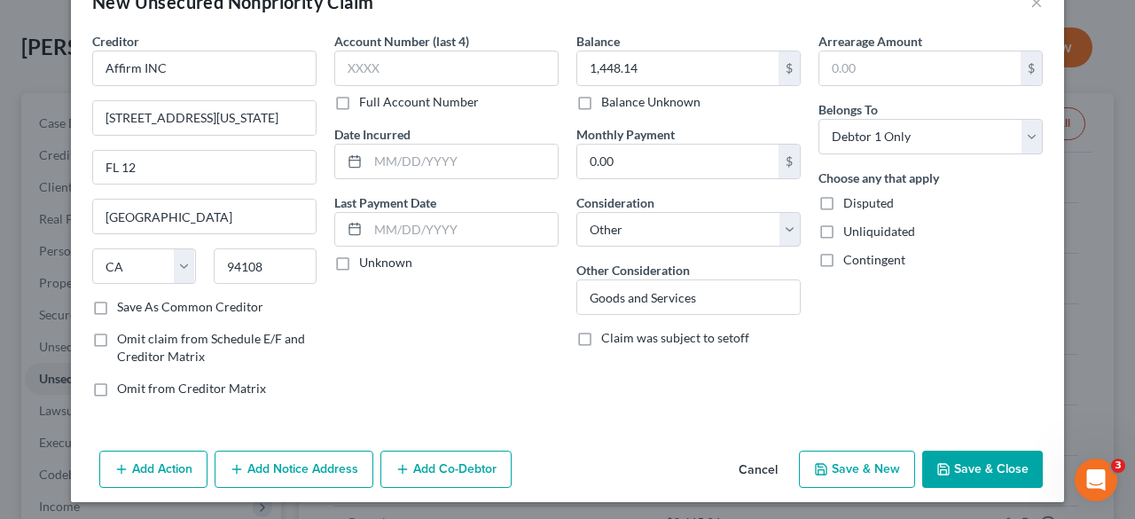
click at [117, 308] on label "Save As Common Creditor" at bounding box center [190, 307] width 146 height 18
click at [124, 308] on input "Save As Common Creditor" at bounding box center [130, 304] width 12 height 12
click at [669, 428] on div "Creditor * Affirm INC [STREET_ADDRESS][US_STATE] [GEOGRAPHIC_DATA] [US_STATE][G…" at bounding box center [567, 238] width 993 height 412
click at [1002, 462] on button "Save & Close" at bounding box center [982, 469] width 121 height 37
checkbox input "false"
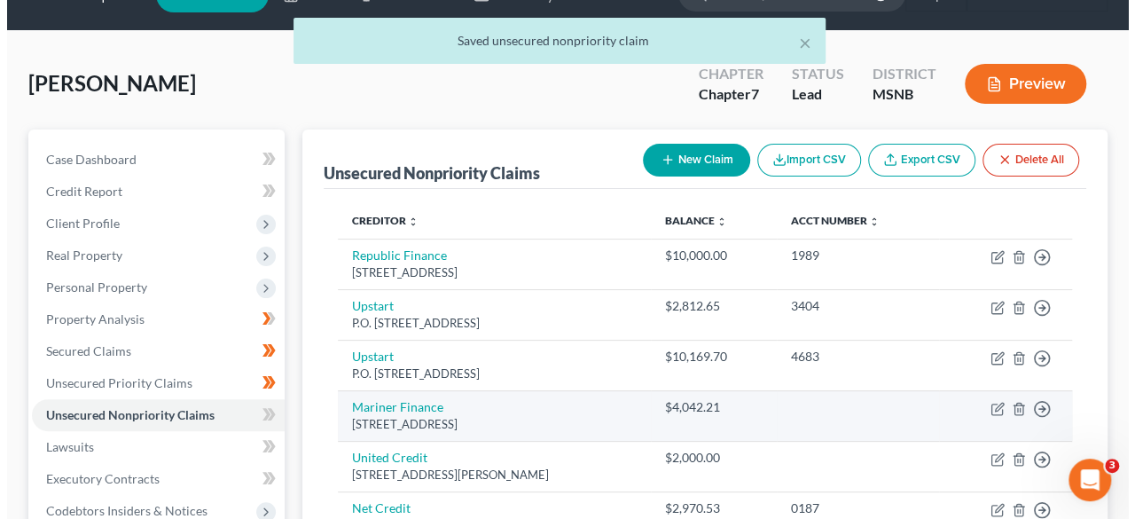
scroll to position [40, 0]
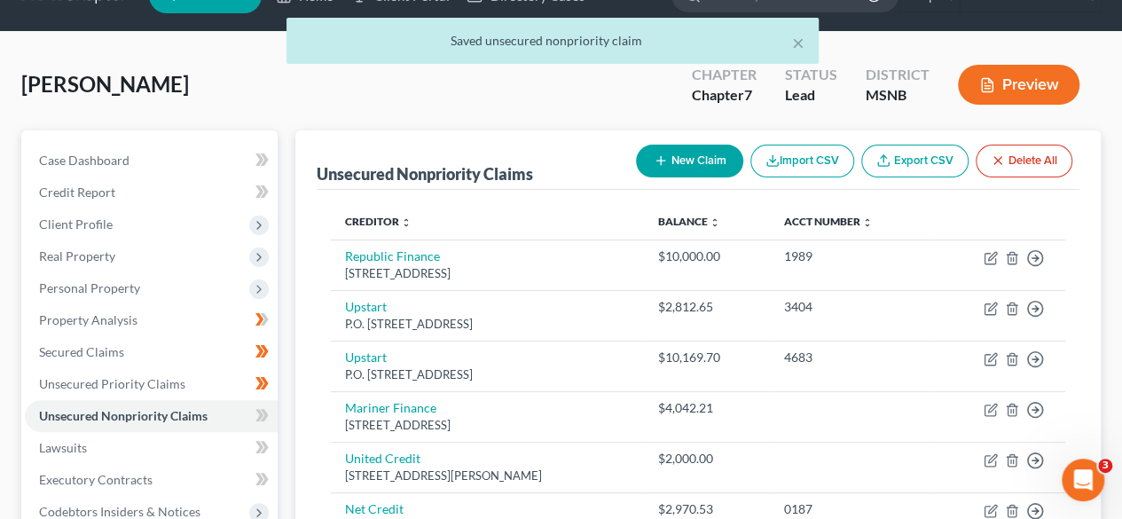
click at [663, 153] on icon "button" at bounding box center [661, 160] width 14 height 14
select select "0"
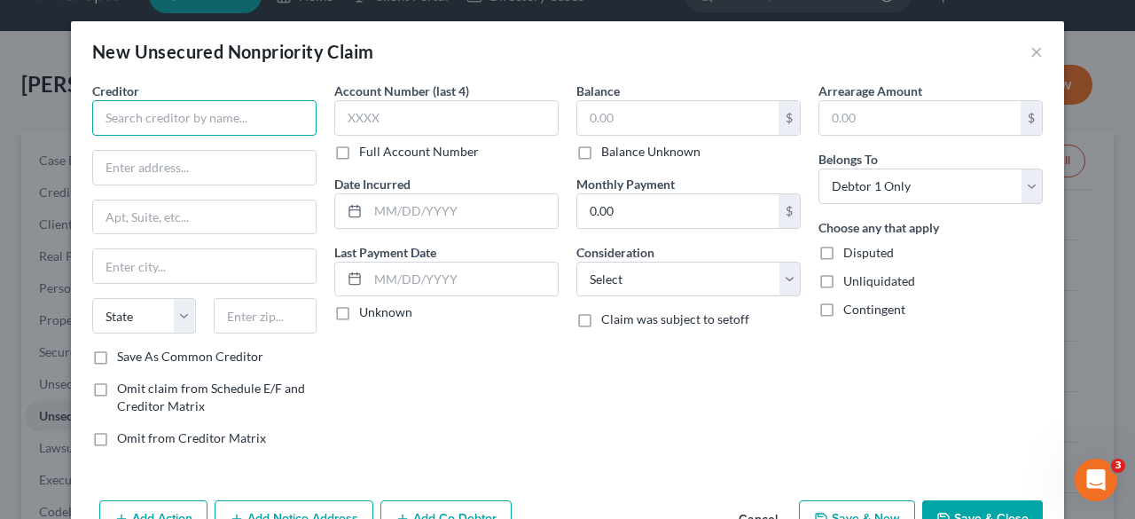
click at [270, 118] on input "text" at bounding box center [204, 117] width 224 height 35
type input "Dermatology Tupelo"
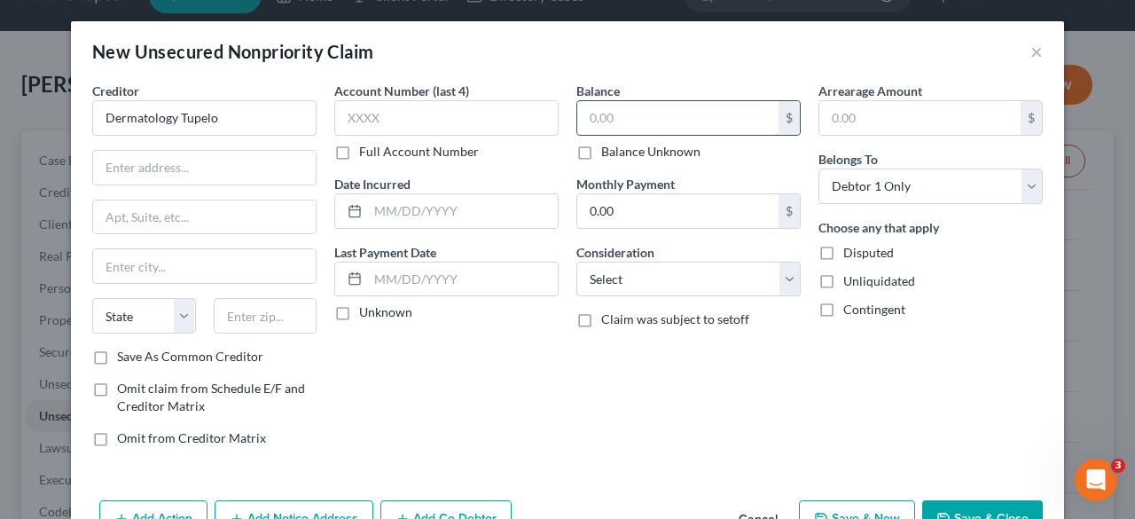
click at [592, 129] on input "text" at bounding box center [677, 118] width 201 height 34
type input "150"
click at [202, 169] on input "text" at bounding box center [204, 168] width 223 height 34
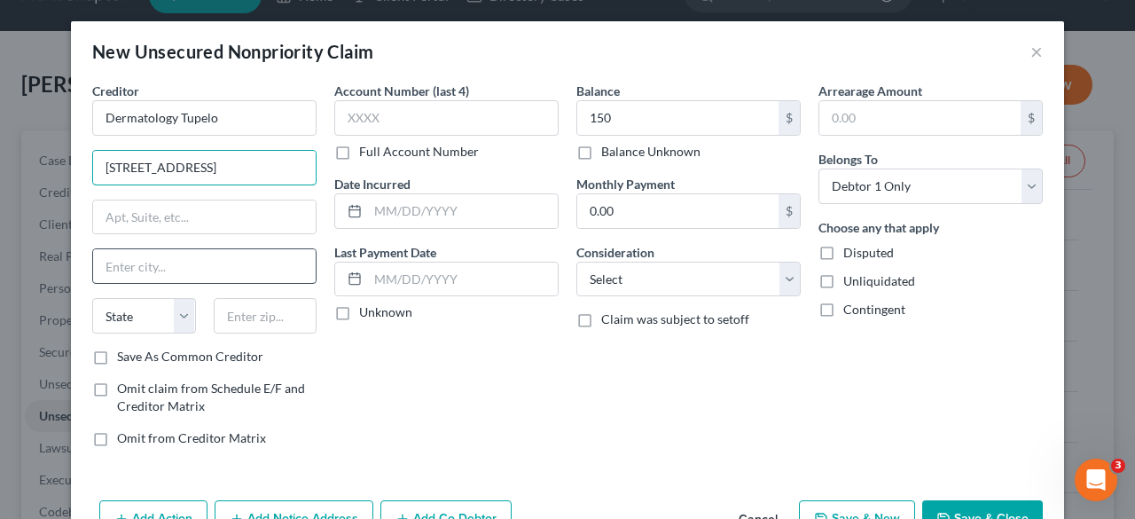
type input "[STREET_ADDRESS]"
click at [184, 270] on input "text" at bounding box center [204, 266] width 223 height 34
click at [465, 397] on div "Account Number (last 4) Full Account Number Date Incurred Last Payment Date Unk…" at bounding box center [446, 272] width 242 height 380
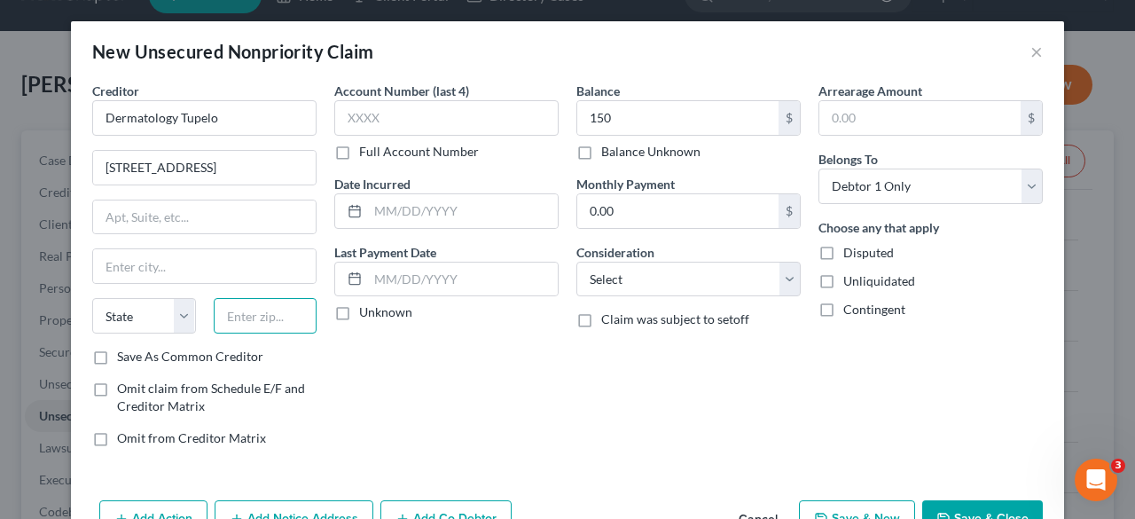
click at [254, 315] on input "text" at bounding box center [266, 315] width 104 height 35
type input "38804"
click at [444, 399] on div "Account Number (last 4) Full Account Number Date Incurred Last Payment Date Unk…" at bounding box center [446, 272] width 242 height 380
type input "Tupelo"
select select "25"
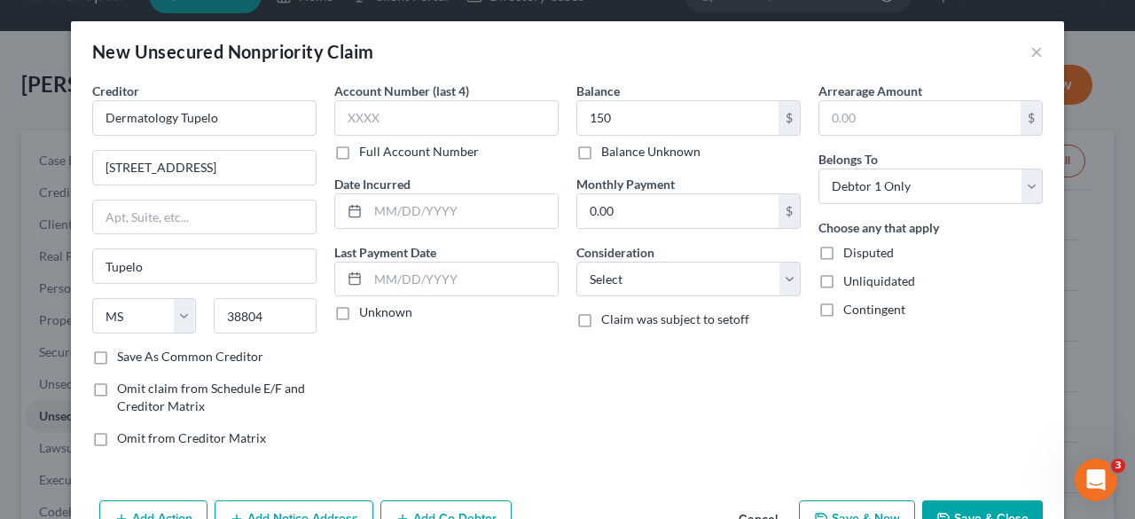
click at [117, 348] on label "Save As Common Creditor" at bounding box center [190, 357] width 146 height 18
click at [124, 348] on input "Save As Common Creditor" at bounding box center [130, 354] width 12 height 12
checkbox input "true"
drag, startPoint x: 258, startPoint y: 119, endPoint x: 53, endPoint y: 87, distance: 207.3
click at [53, 87] on div "New Unsecured Nonpriority Claim × Creditor * Dermatology Tupelo [STREET_ADDRESS…" at bounding box center [567, 259] width 1135 height 519
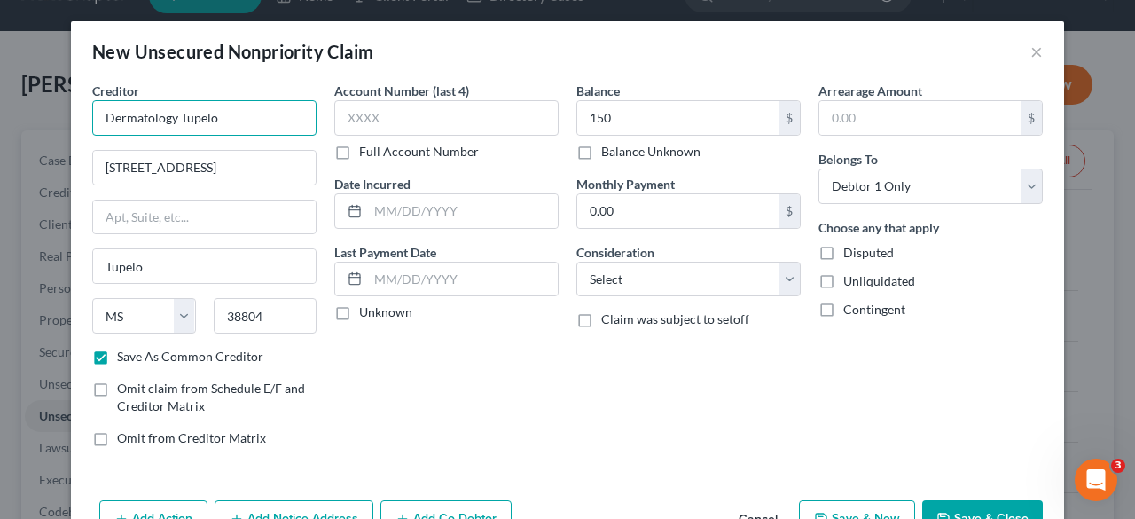
paste input "Center Of [GEOGRAPHIC_DATA][US_STATE]"
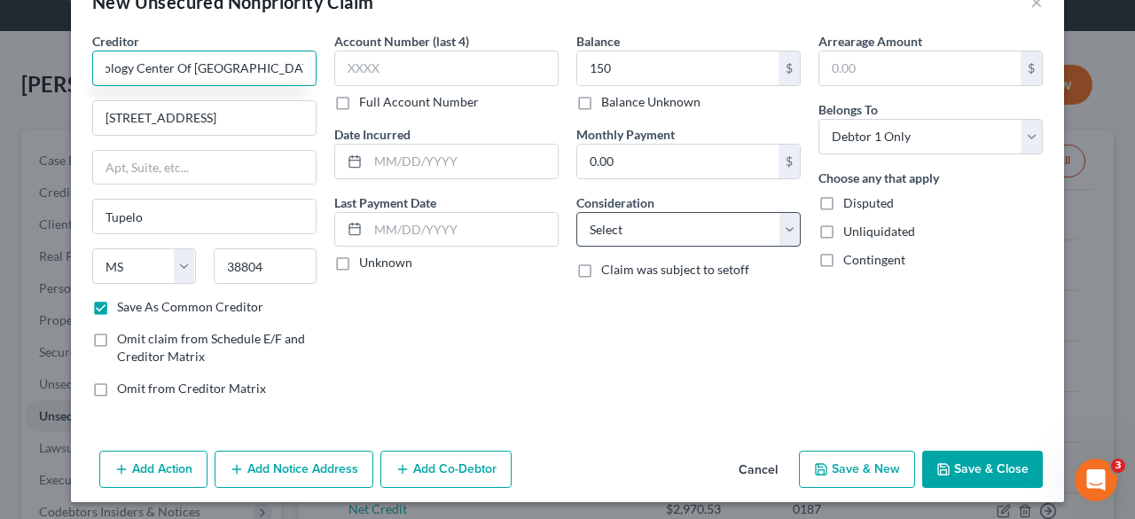
type input "Dermatology Center Of [GEOGRAPHIC_DATA][US_STATE]"
click at [774, 228] on select "Select Cable / Satellite Services Collection Agency Credit Card Debt Debt Couns…" at bounding box center [688, 229] width 224 height 35
select select "9"
click at [576, 212] on select "Select Cable / Satellite Services Collection Agency Credit Card Debt Debt Couns…" at bounding box center [688, 229] width 224 height 35
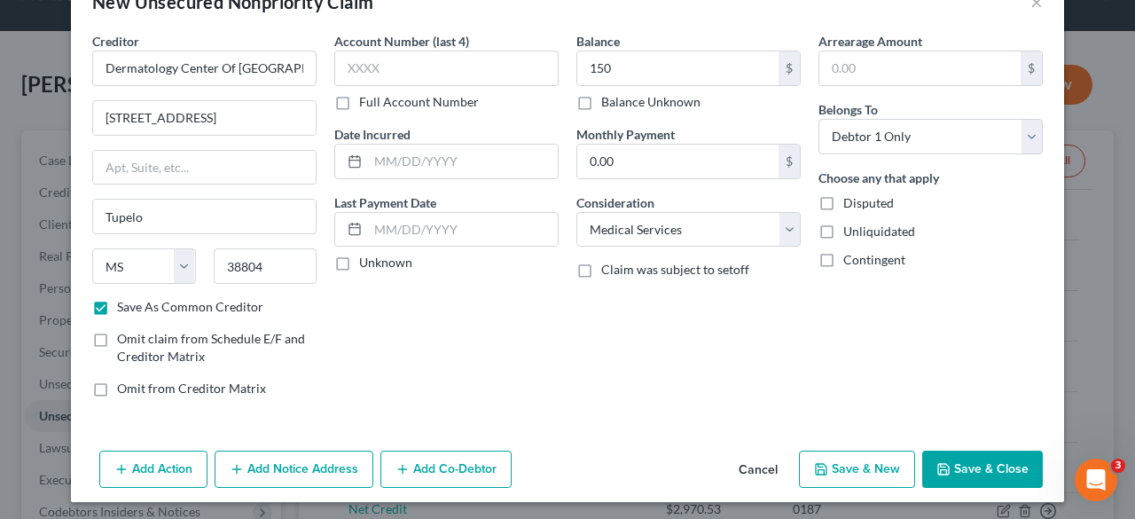
click at [993, 455] on button "Save & Close" at bounding box center [982, 469] width 121 height 37
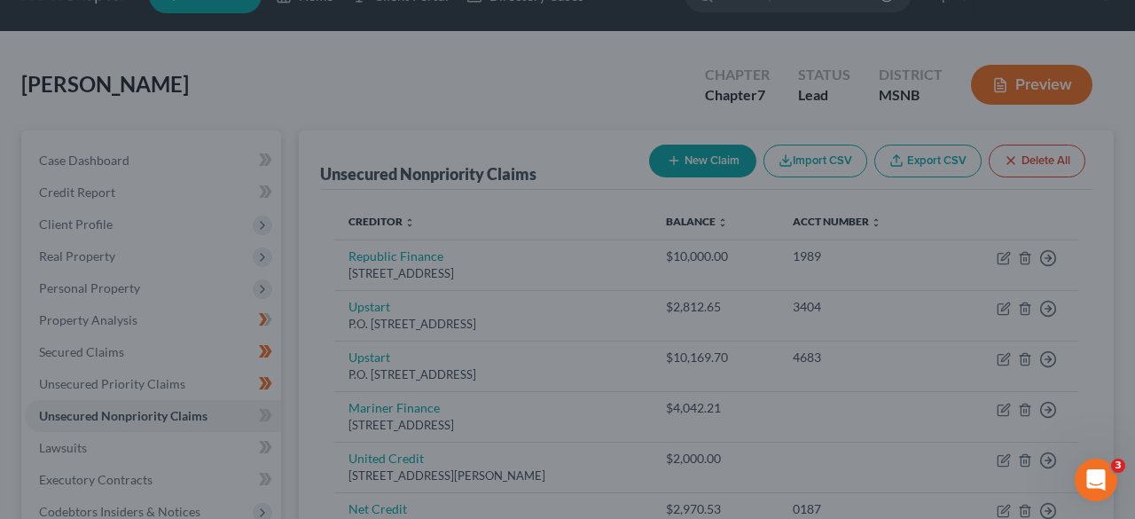
checkbox input "false"
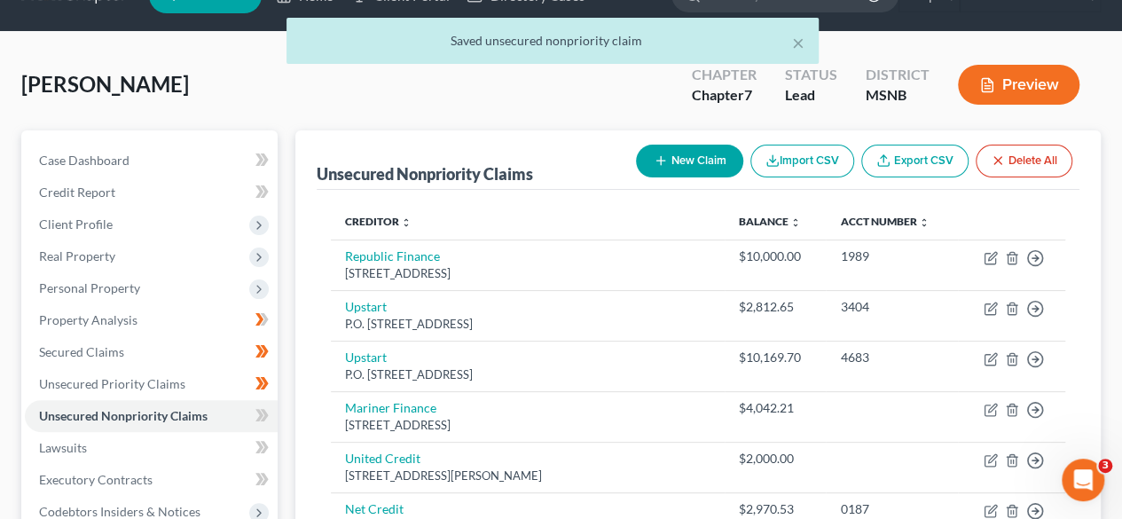
click at [686, 161] on button "New Claim" at bounding box center [689, 161] width 107 height 33
select select "0"
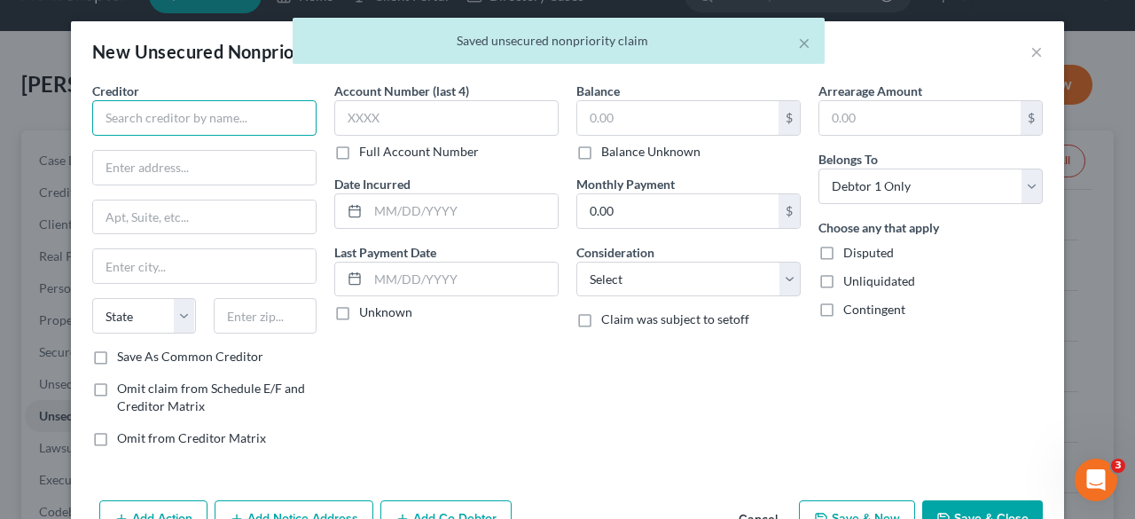
click at [259, 119] on input "text" at bounding box center [204, 117] width 224 height 35
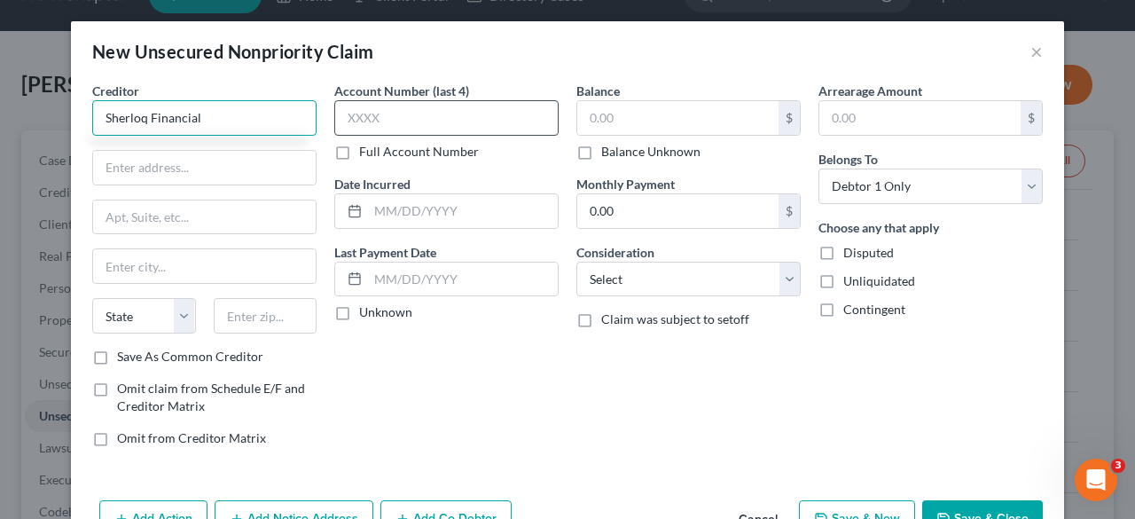
type input "Sherloq Financial"
click at [443, 111] on input "text" at bounding box center [446, 117] width 224 height 35
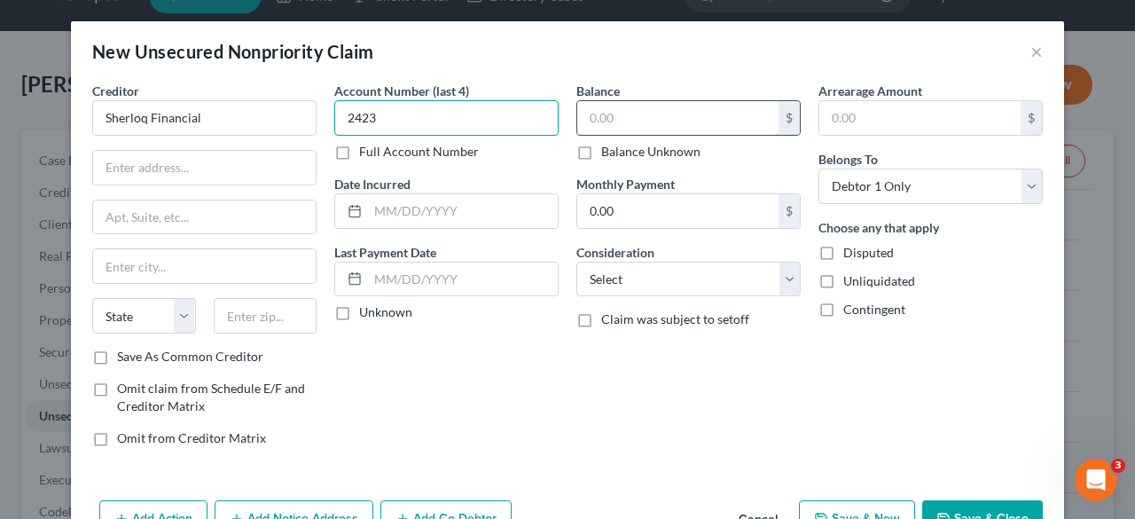
type input "2423"
click at [601, 118] on input "text" at bounding box center [677, 118] width 201 height 34
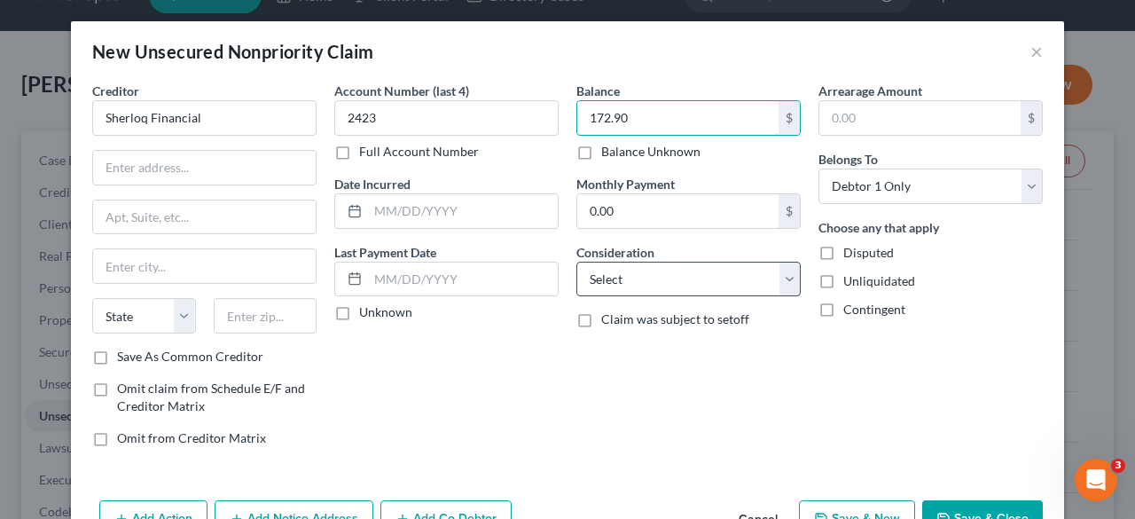
type input "172.90"
click at [632, 267] on select "Select Cable / Satellite Services Collection Agency Credit Card Debt Debt Couns…" at bounding box center [688, 279] width 224 height 35
click at [596, 425] on div "Balance 172.90 $ Balance Unknown Balance Undetermined 172.90 $ Balance Unknown …" at bounding box center [689, 272] width 242 height 380
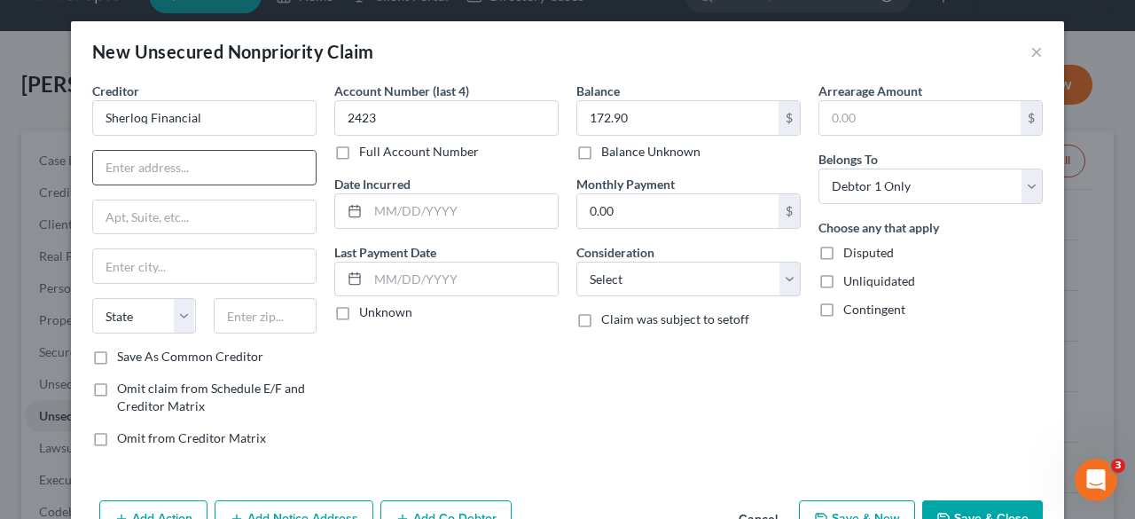
click at [208, 166] on input "text" at bounding box center [204, 168] width 223 height 34
type input "P.O. Box 2842"
click at [246, 322] on input "text" at bounding box center [266, 315] width 104 height 35
type input "33601"
click at [117, 350] on label "Save As Common Creditor" at bounding box center [190, 357] width 146 height 18
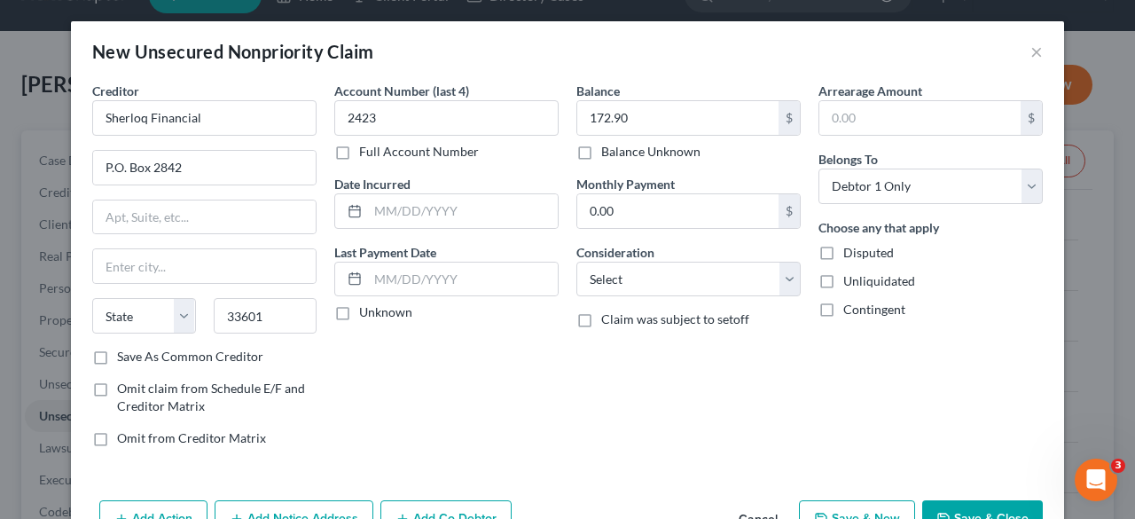
click at [124, 350] on input "Save As Common Creditor" at bounding box center [130, 354] width 12 height 12
checkbox input "true"
type input "[GEOGRAPHIC_DATA]"
select select "9"
click at [487, 414] on div "Account Number (last 4) 2423 Full Account Number Date Incurred Last Payment Dat…" at bounding box center [446, 272] width 242 height 380
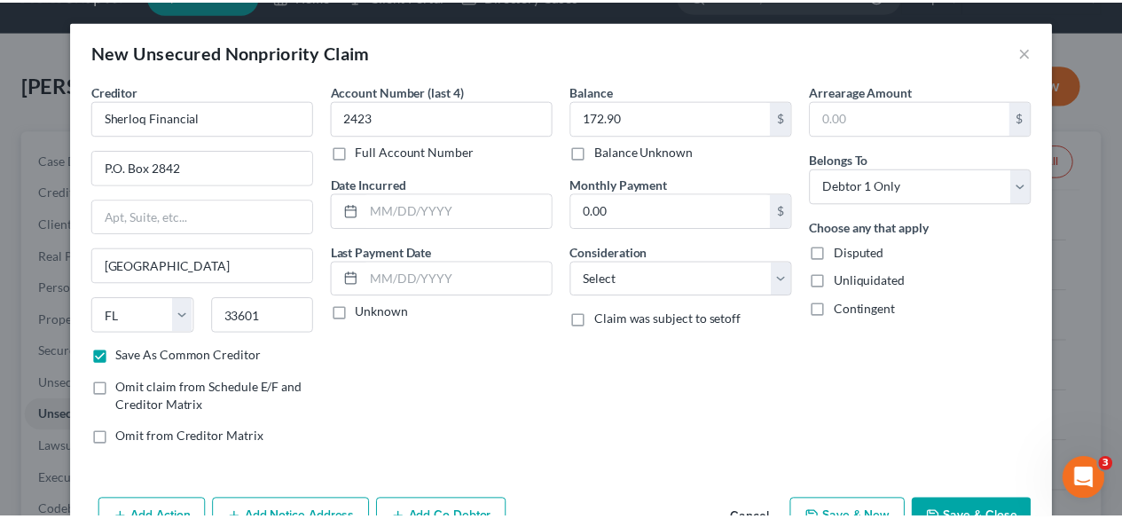
scroll to position [50, 0]
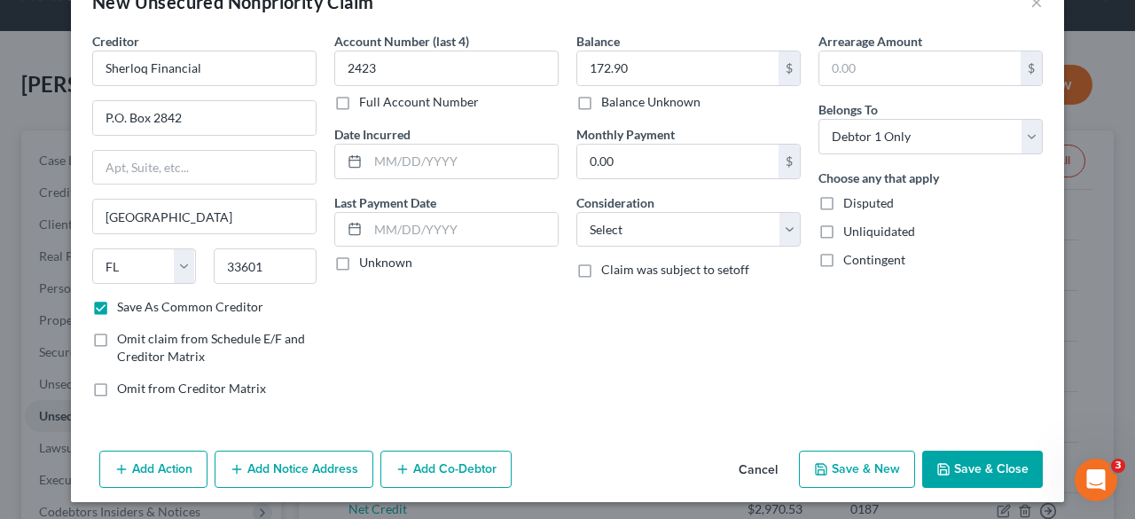
click at [969, 470] on button "Save & Close" at bounding box center [982, 469] width 121 height 37
checkbox input "false"
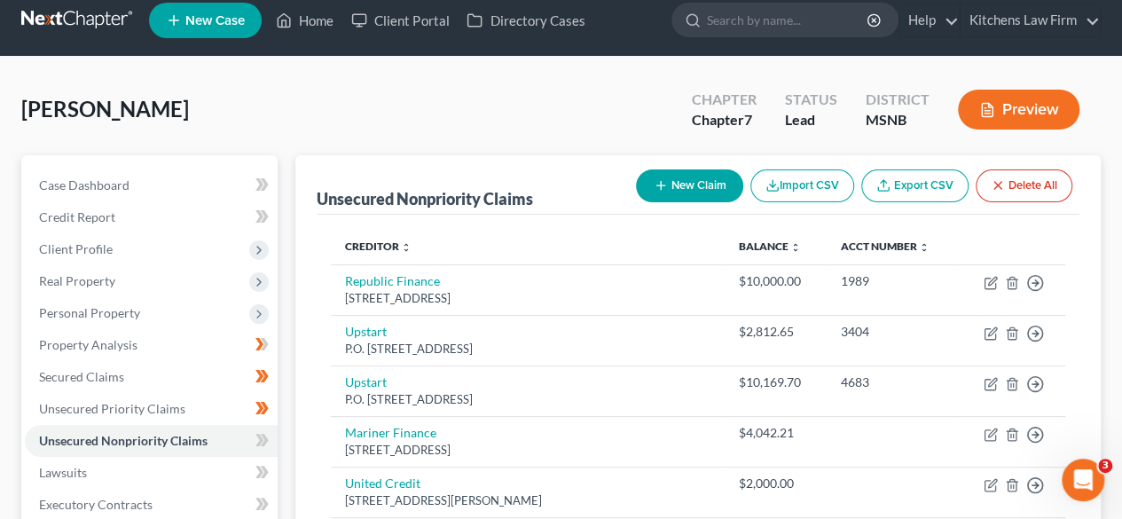
scroll to position [0, 0]
